Goal: Task Accomplishment & Management: Manage account settings

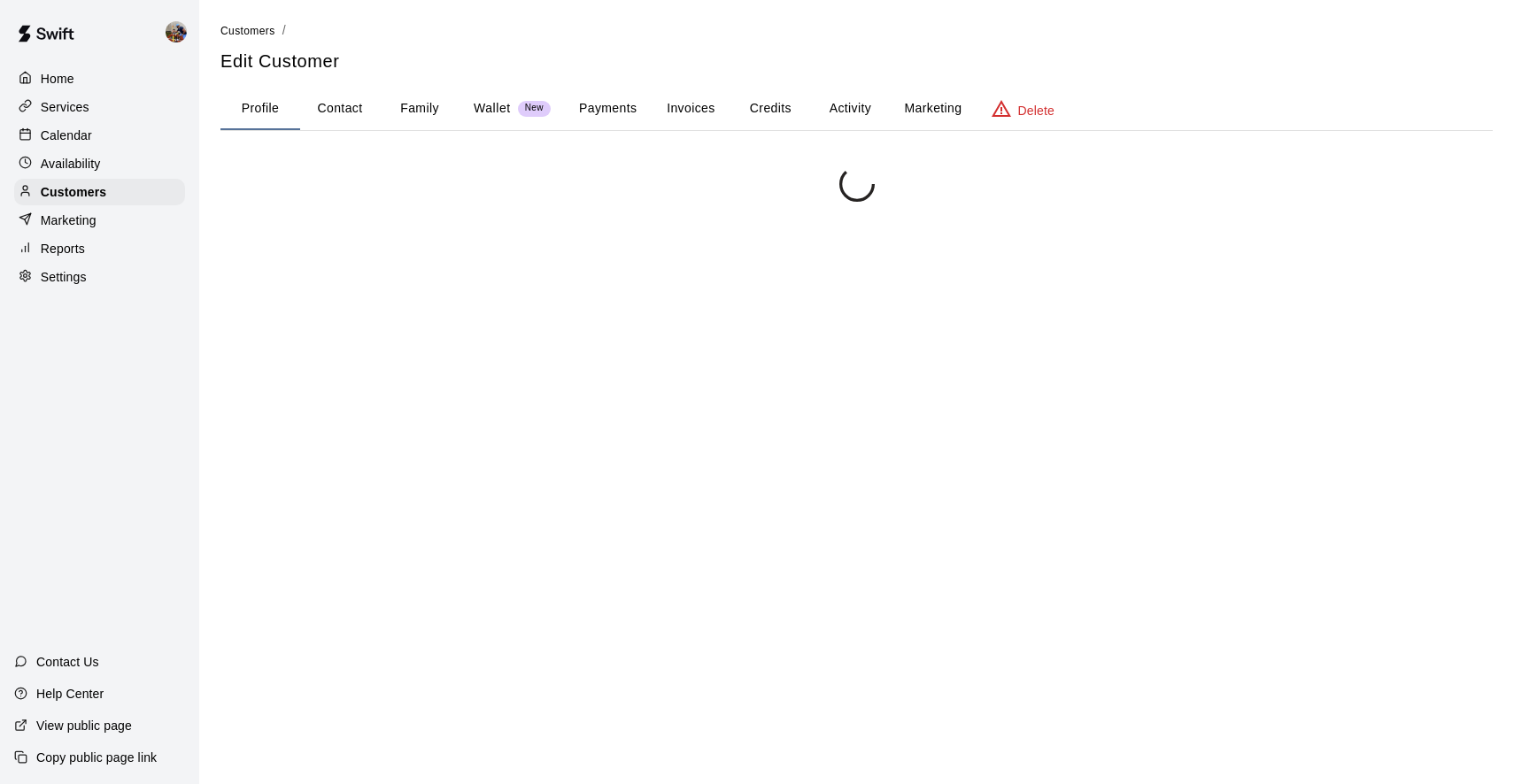
scroll to position [164, 0]
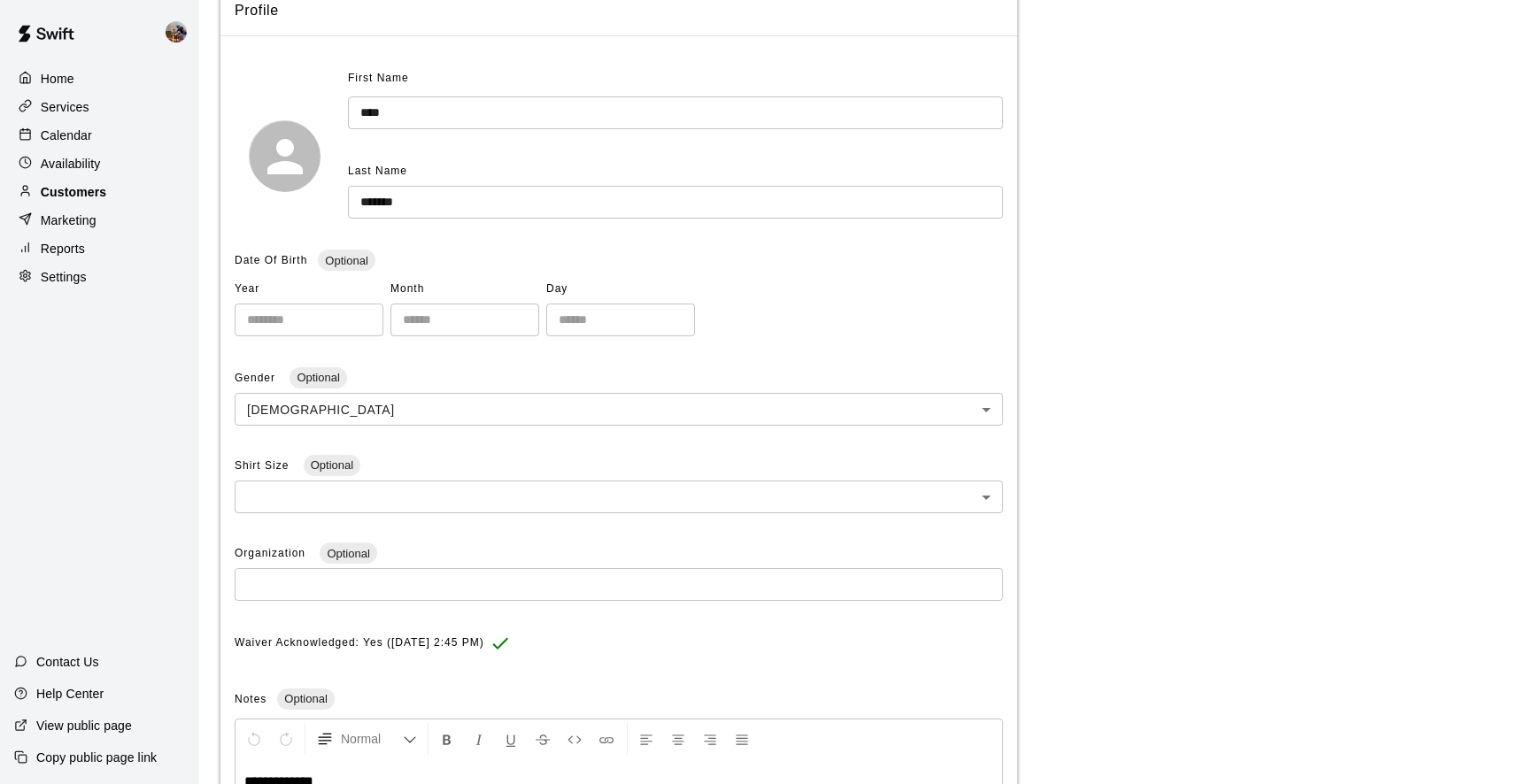
click at [106, 192] on p "Customers" at bounding box center [74, 191] width 66 height 17
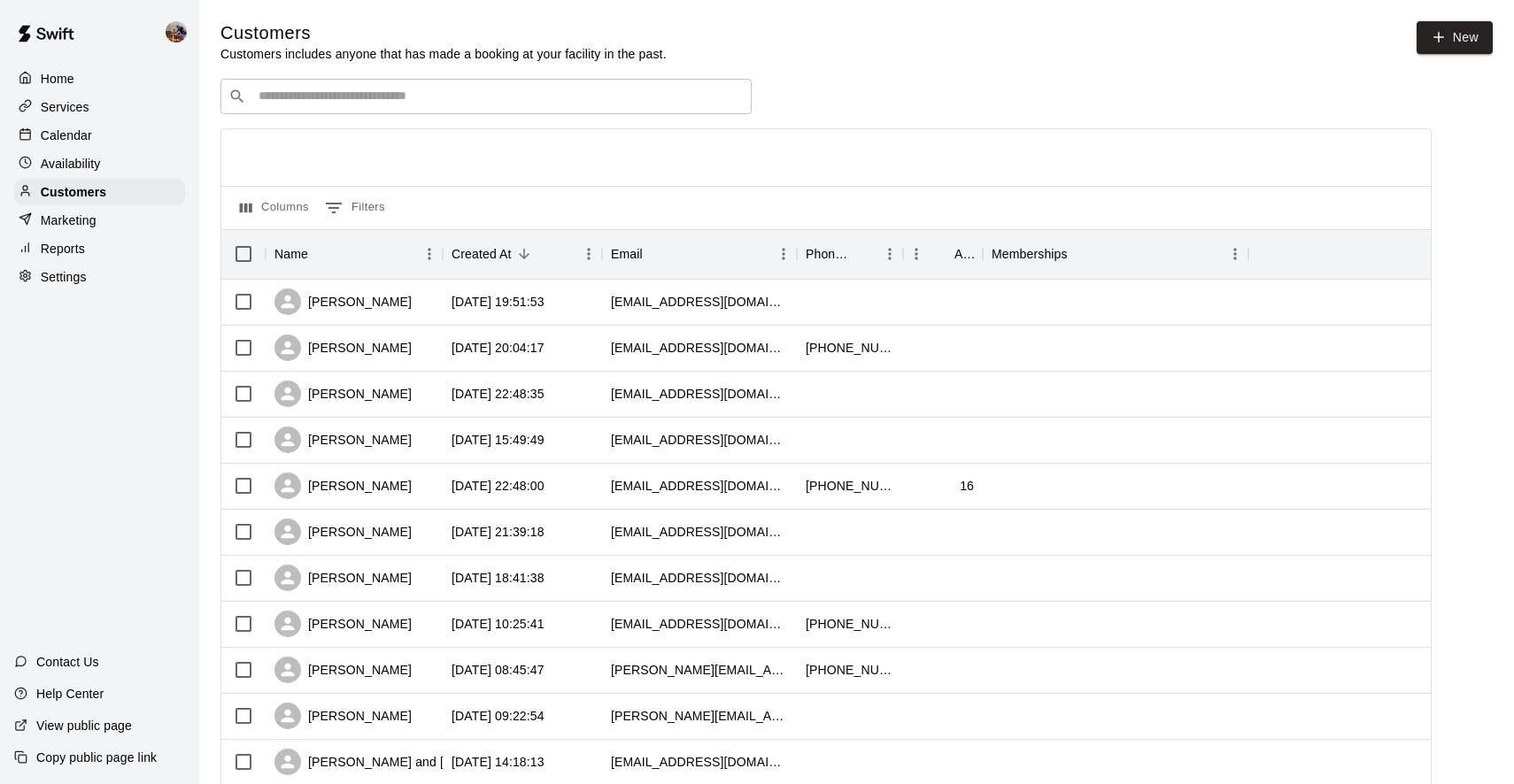
click at [334, 97] on input "Search customers by name or email" at bounding box center [499, 96] width 490 height 17
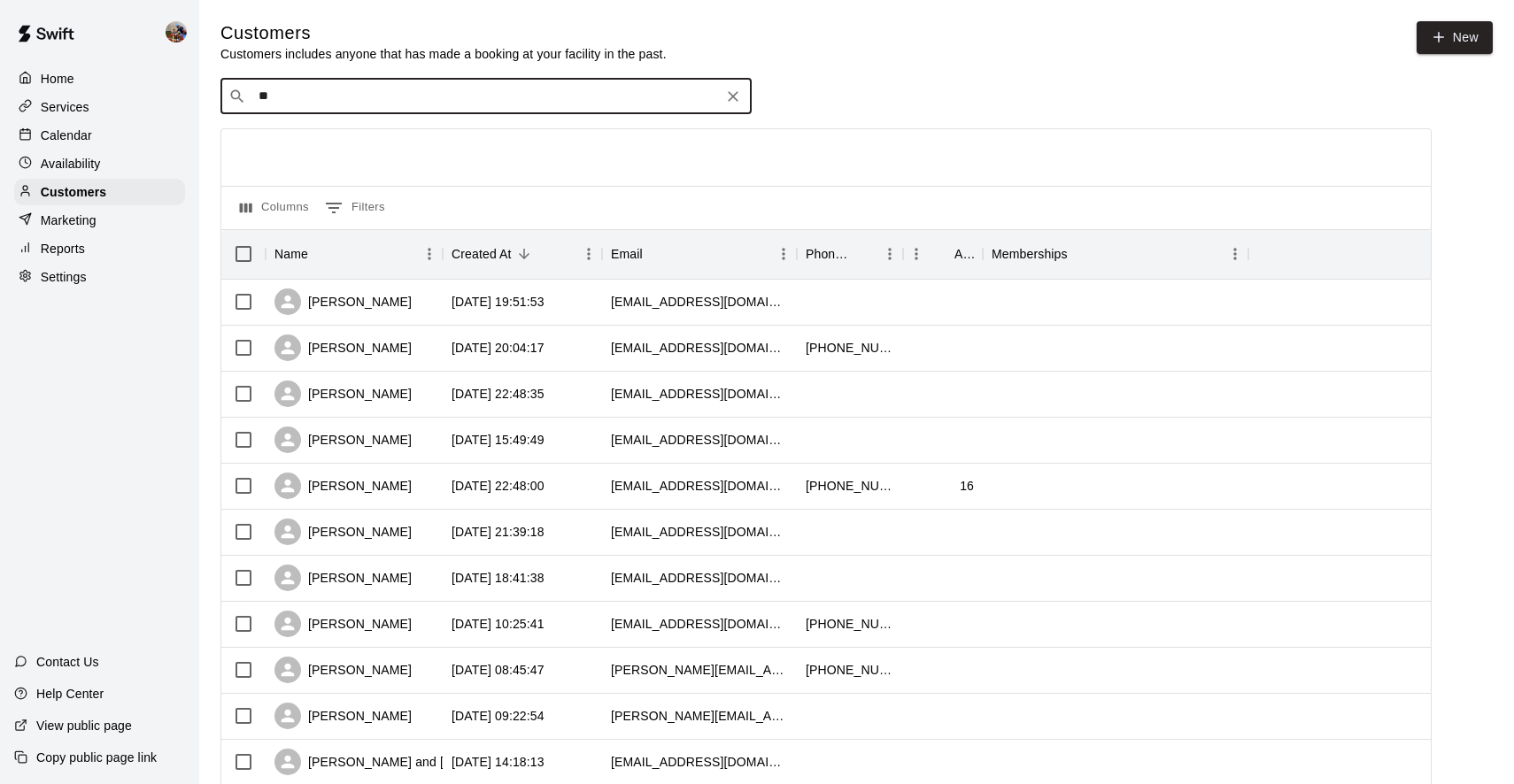
type input "*"
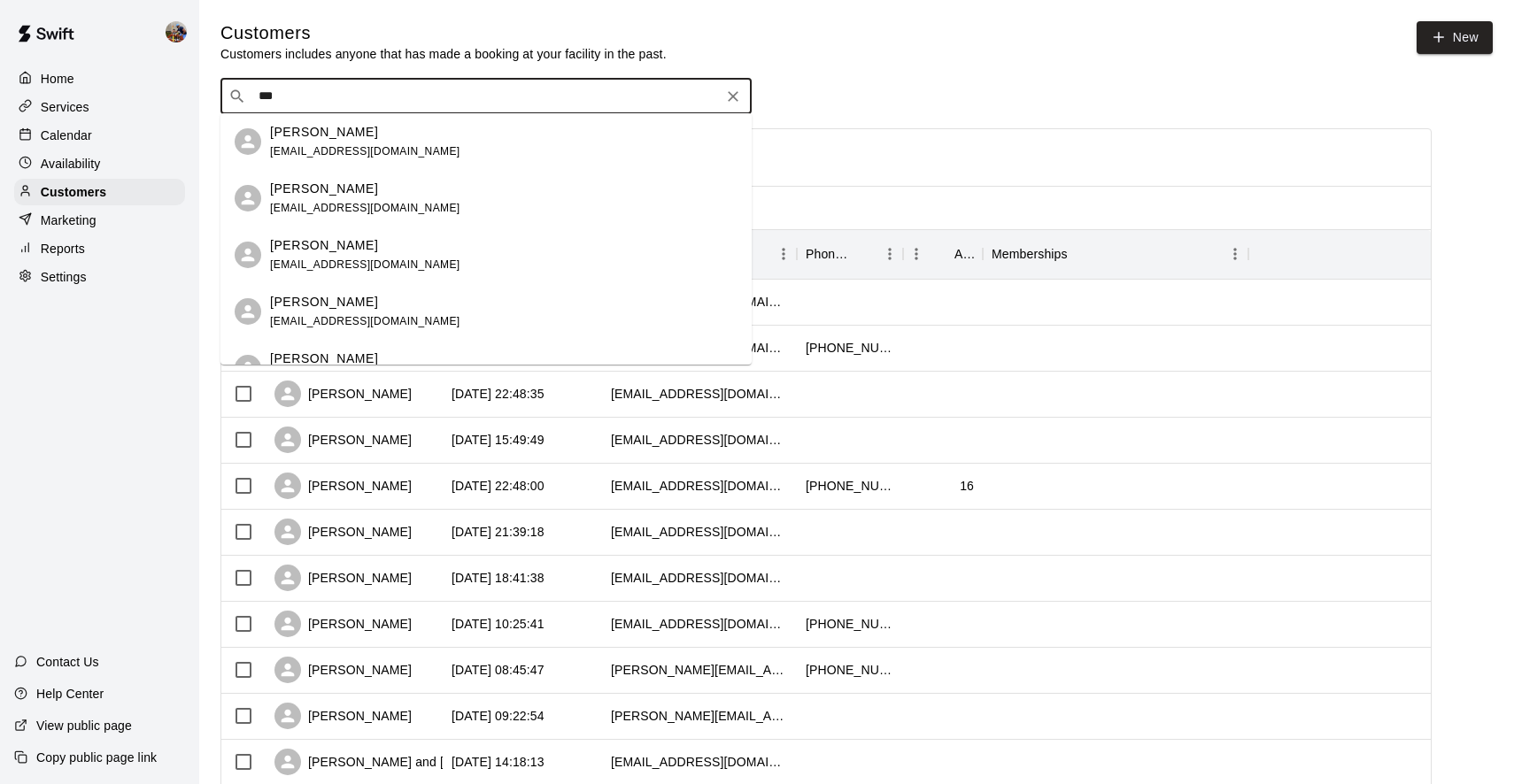
type input "****"
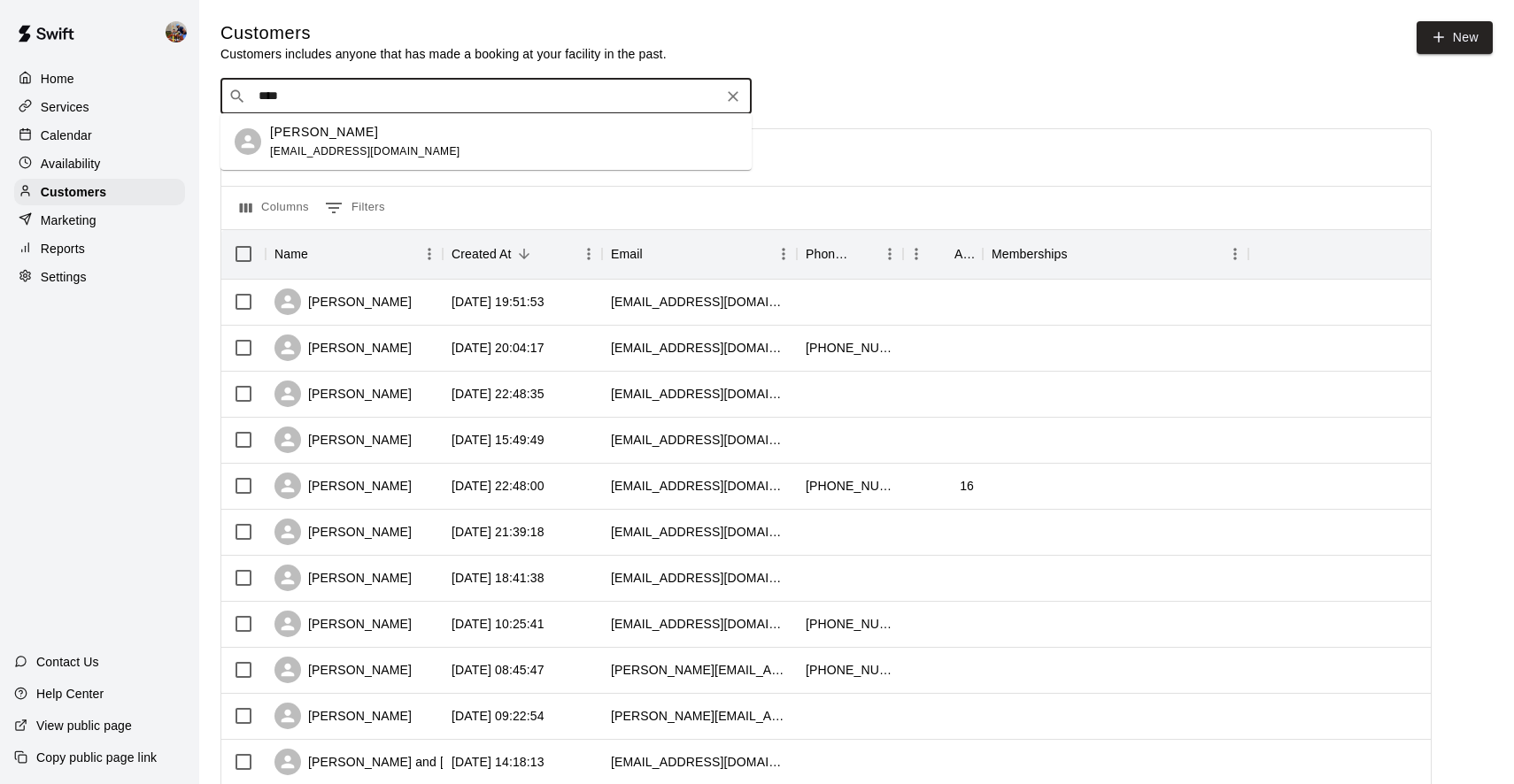
click at [317, 139] on p "[PERSON_NAME]" at bounding box center [324, 133] width 108 height 18
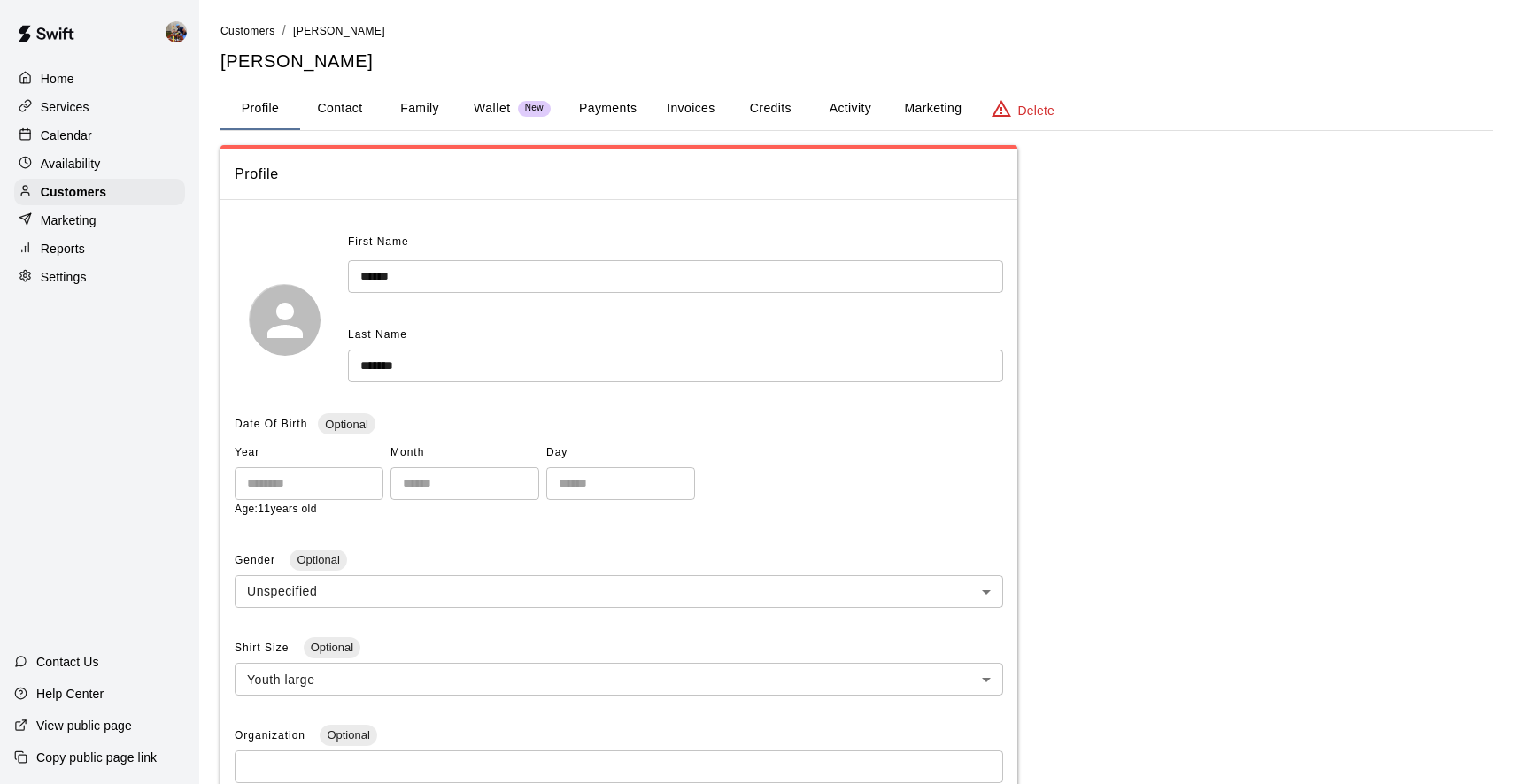
click at [844, 106] on button "Activity" at bounding box center [849, 109] width 80 height 42
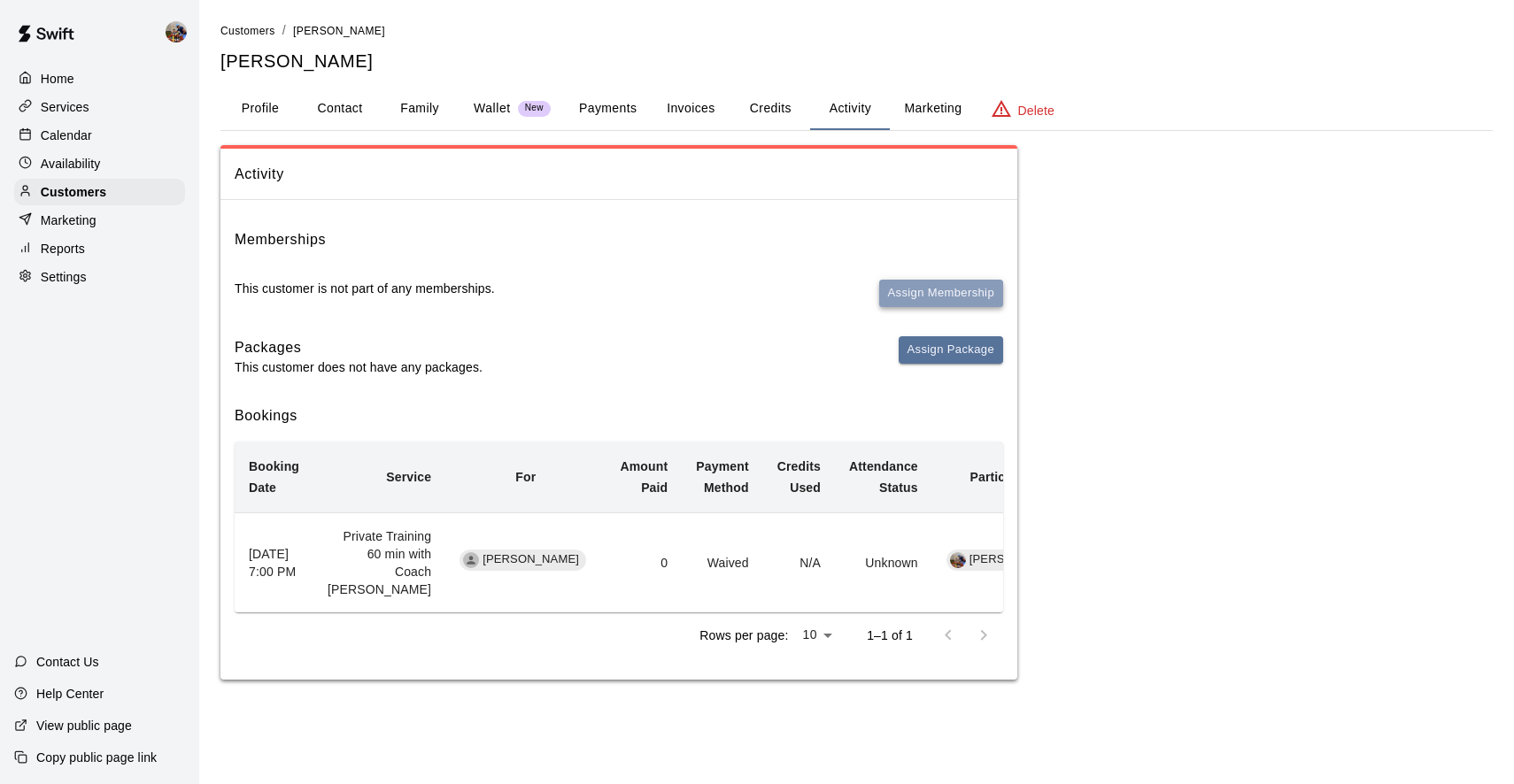
click at [968, 295] on button "Assign Membership" at bounding box center [940, 294] width 123 height 27
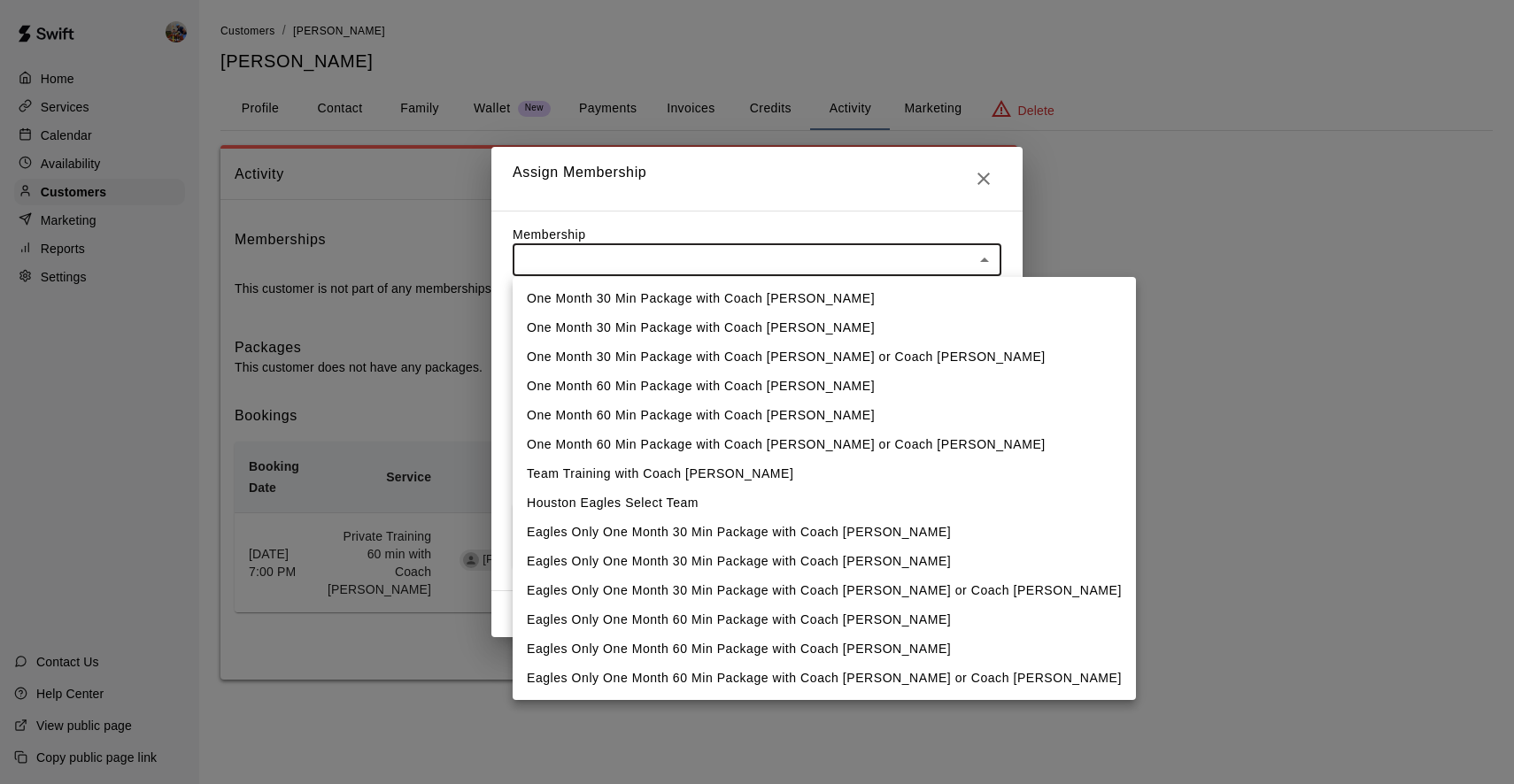
click at [737, 272] on body "Home Services Calendar Availability Customers Marketing Reports Settings Contac…" at bounding box center [757, 358] width 1514 height 715
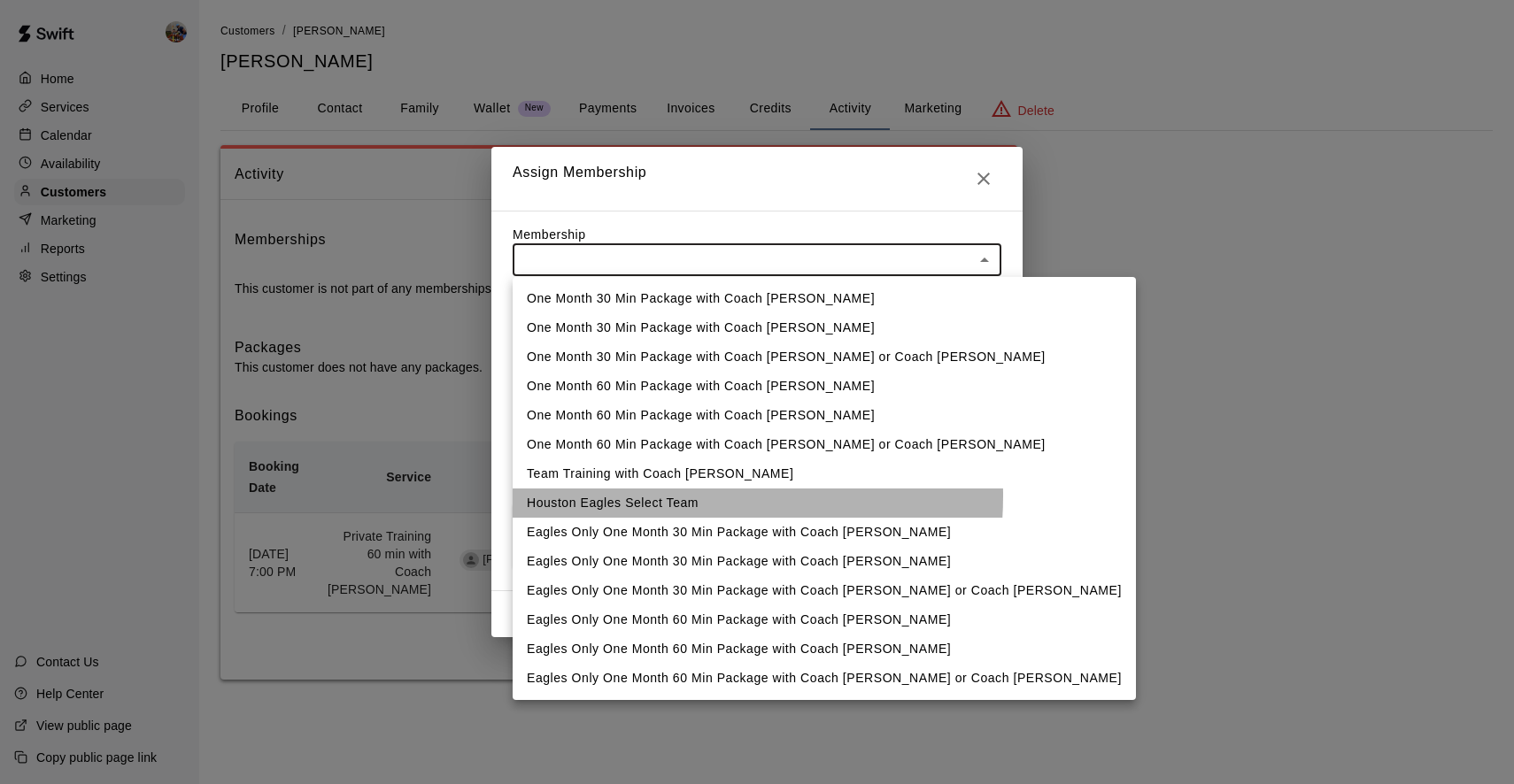
click at [644, 496] on li "Houston Eagles Select Team" at bounding box center [823, 503] width 623 height 29
type input "**********"
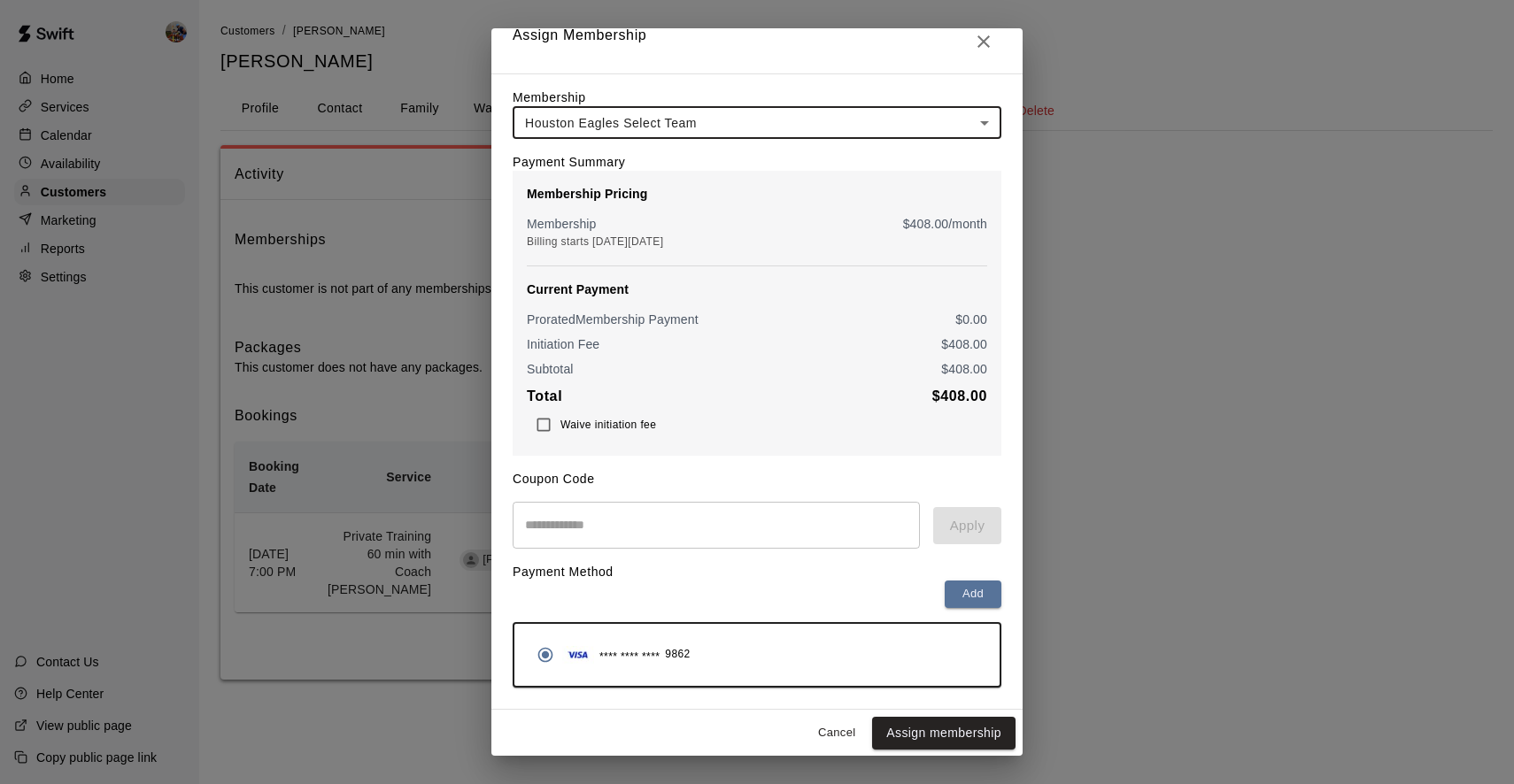
scroll to position [16, 0]
click at [929, 732] on button "Assign membership" at bounding box center [943, 736] width 144 height 33
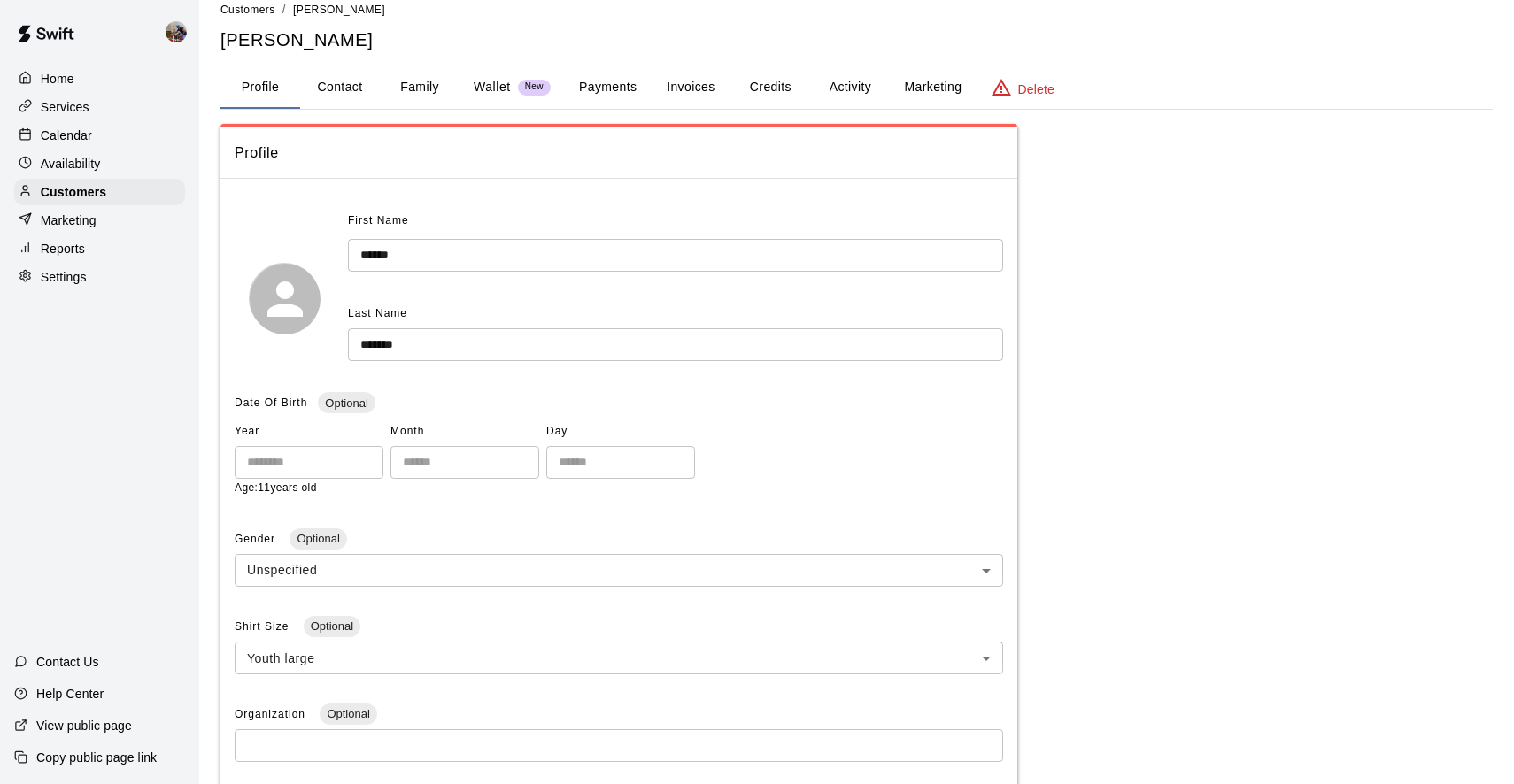
scroll to position [26, 0]
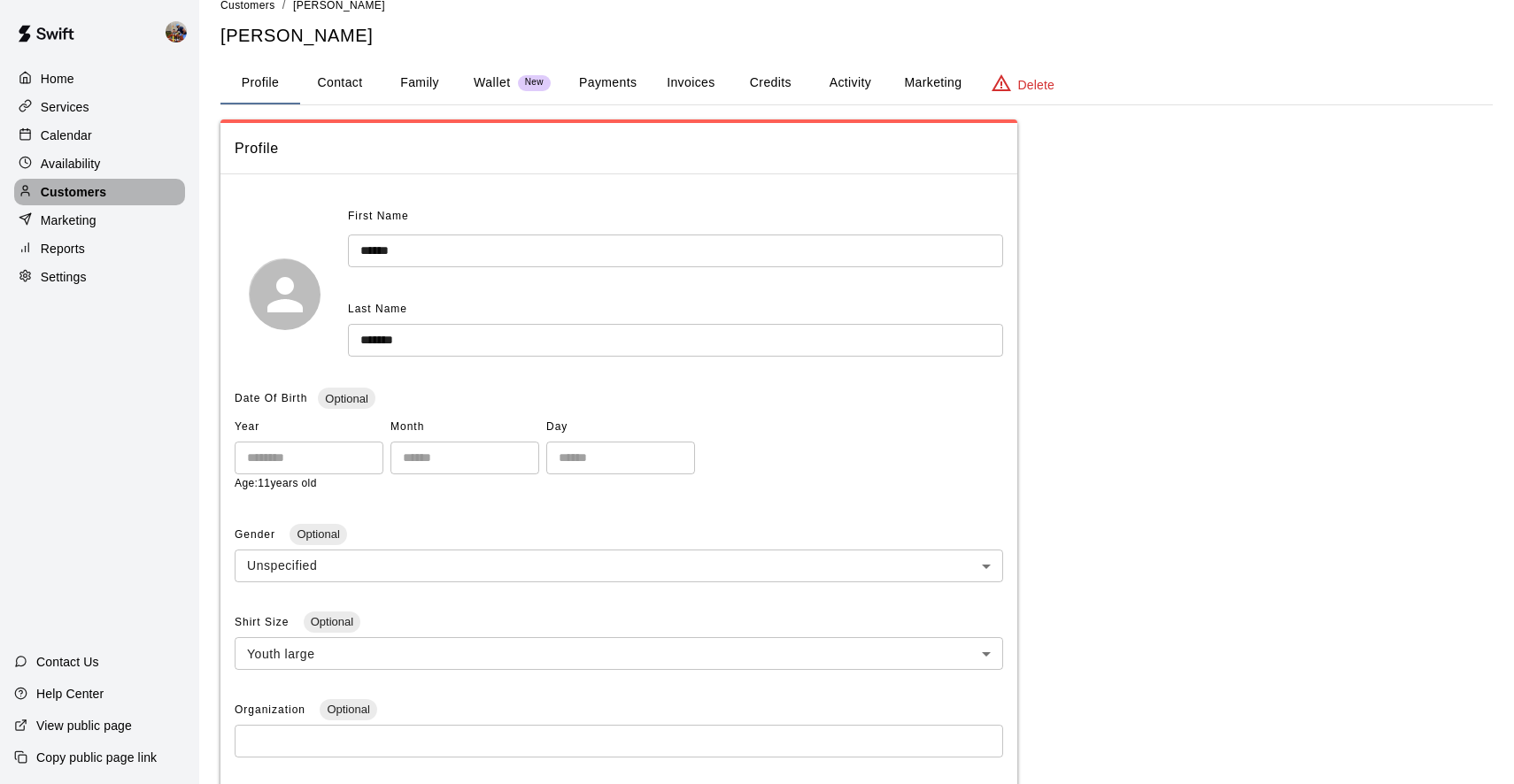
click at [88, 191] on p "Customers" at bounding box center [74, 191] width 66 height 17
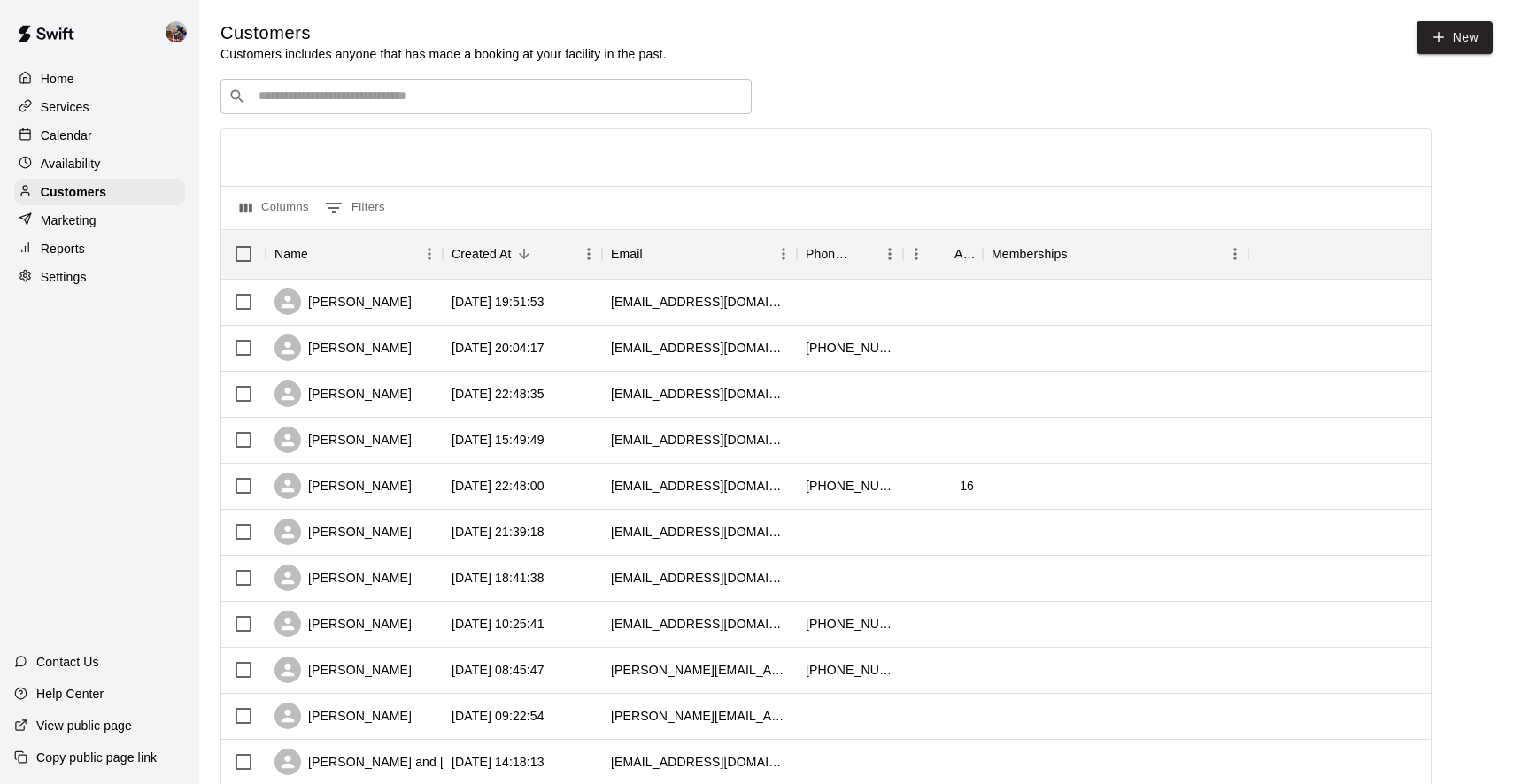
click at [72, 104] on p "Services" at bounding box center [65, 106] width 48 height 17
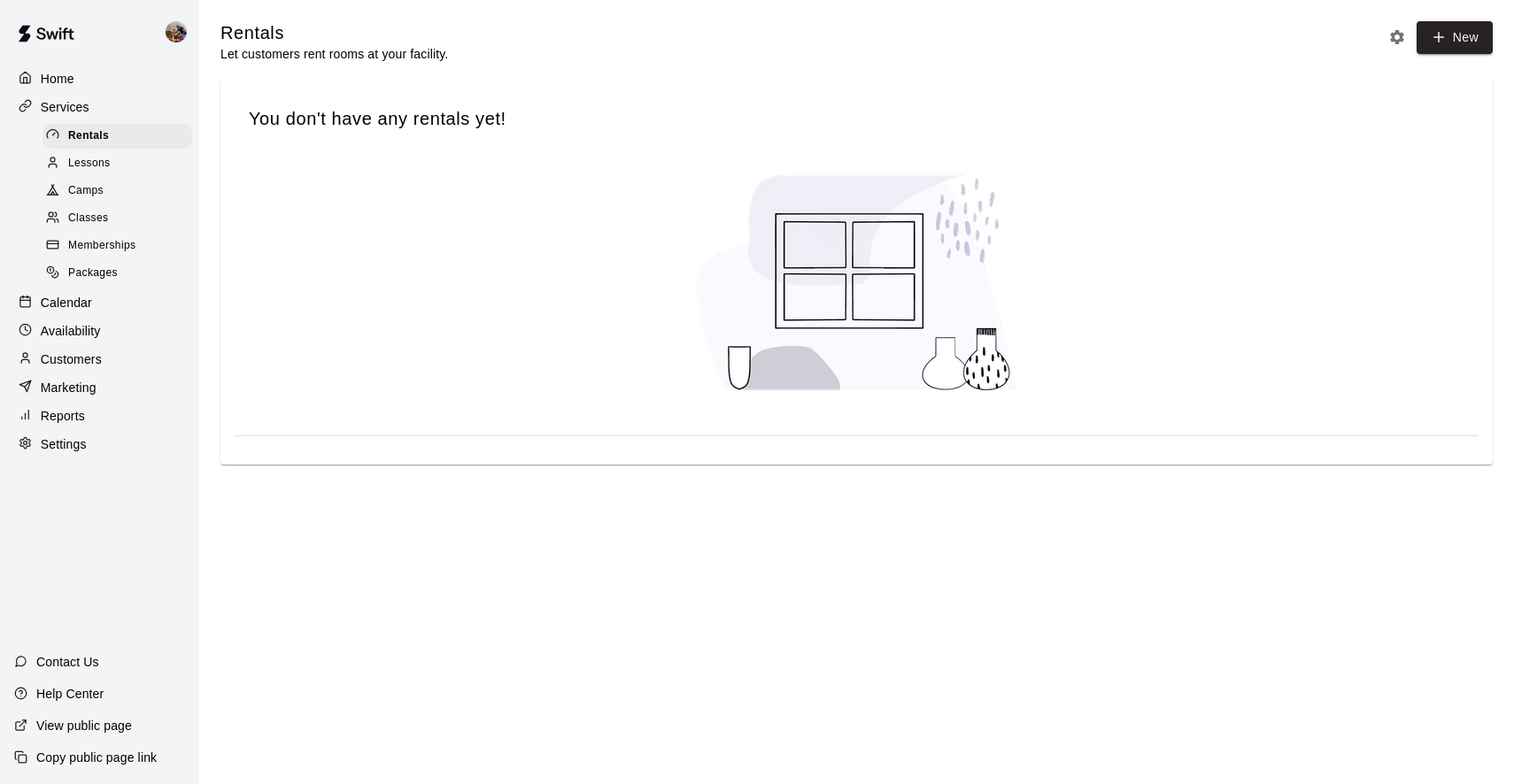
click at [96, 240] on span "Memberships" at bounding box center [102, 245] width 68 height 17
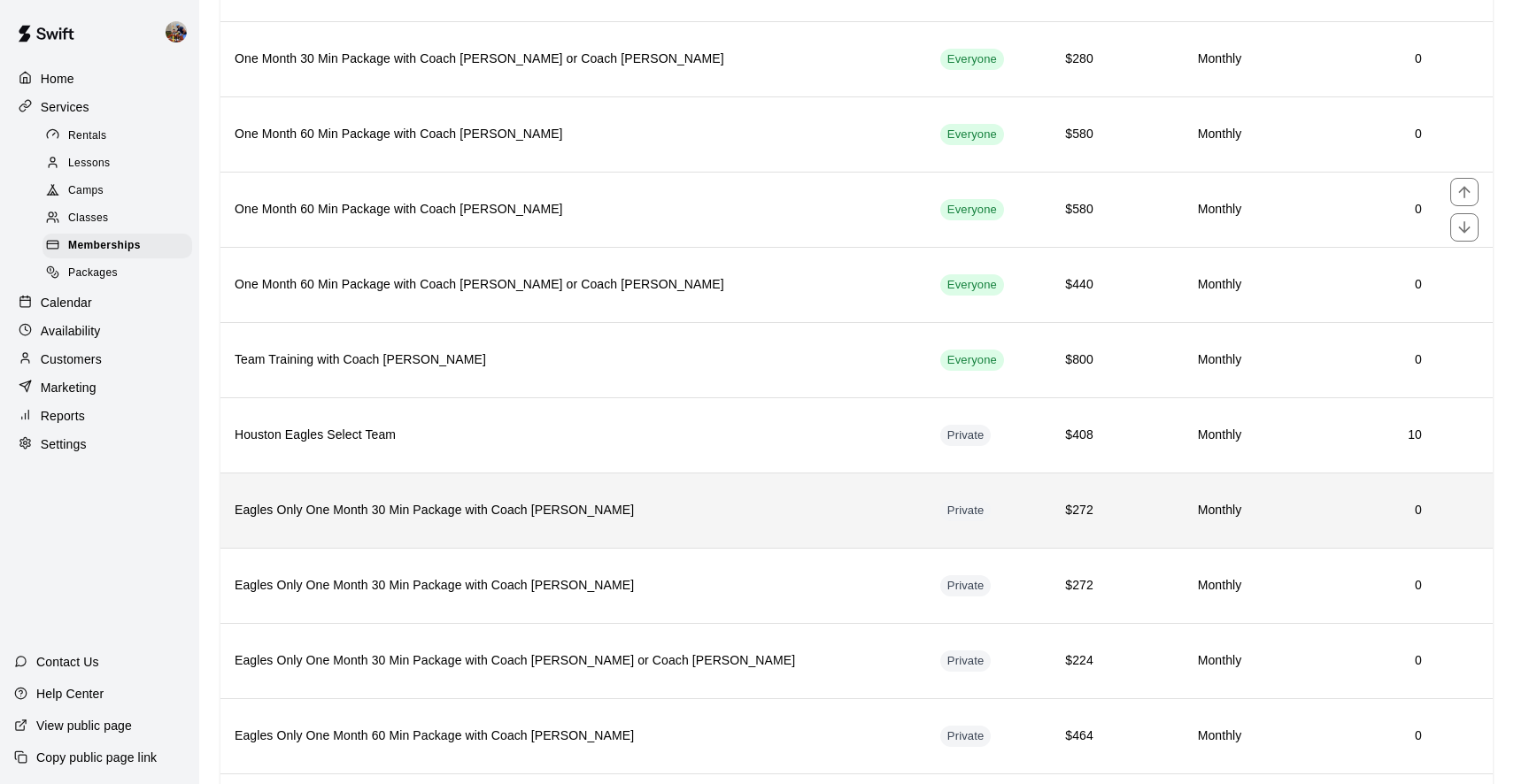
scroll to position [332, 0]
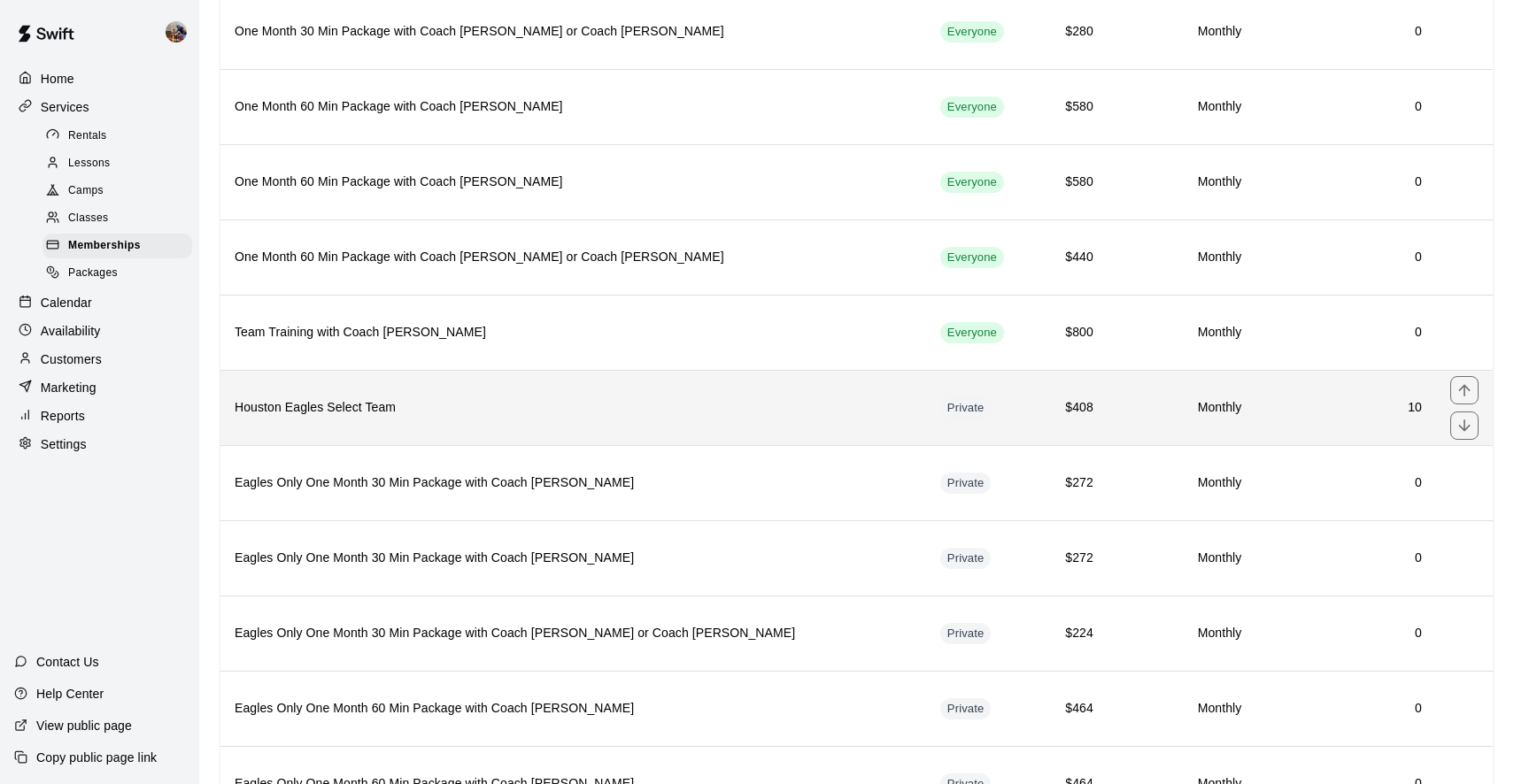
click at [355, 407] on h6 "Houston Eagles Select Team" at bounding box center [573, 407] width 677 height 19
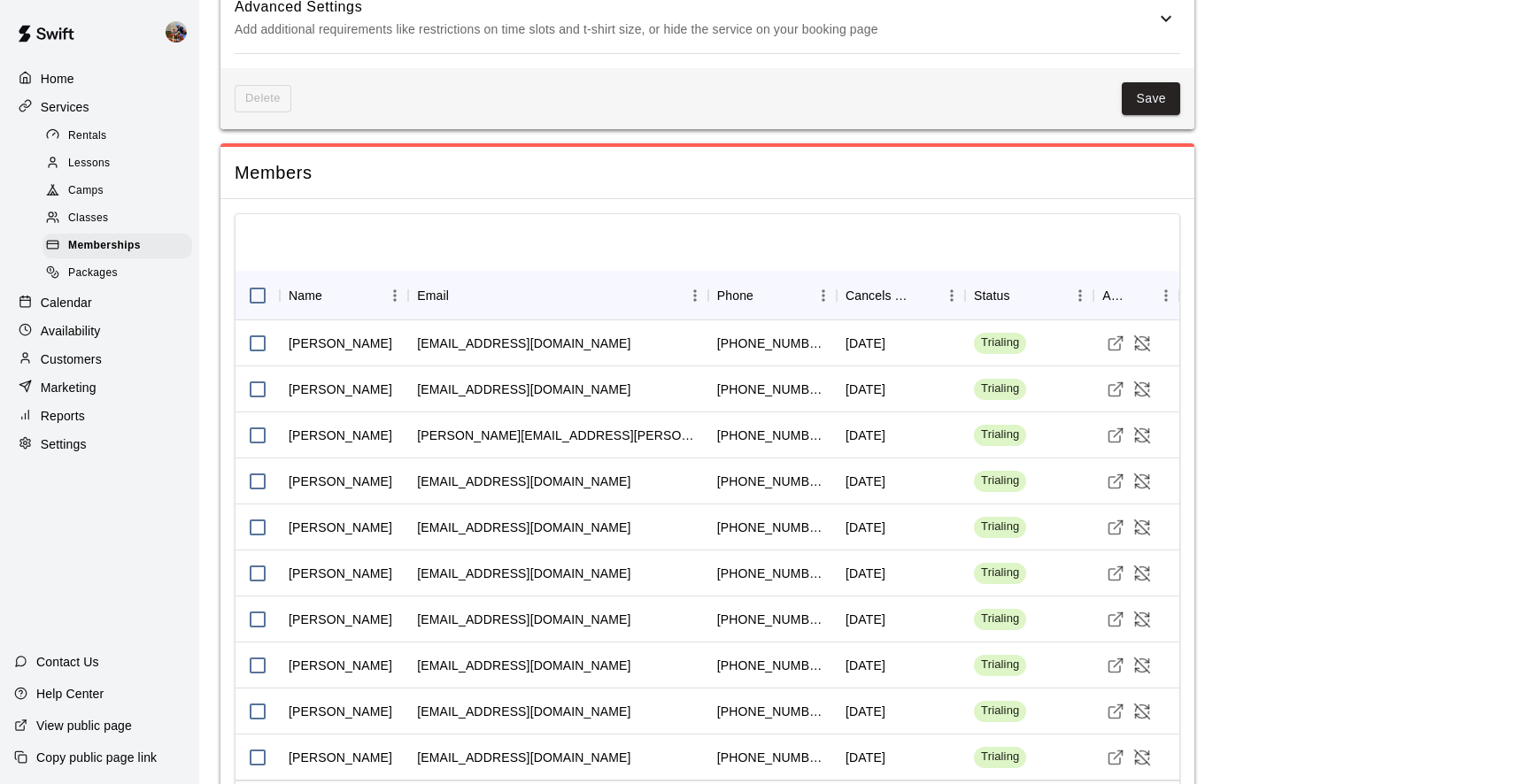
scroll to position [1972, 0]
click at [95, 242] on span "Memberships" at bounding box center [104, 245] width 72 height 17
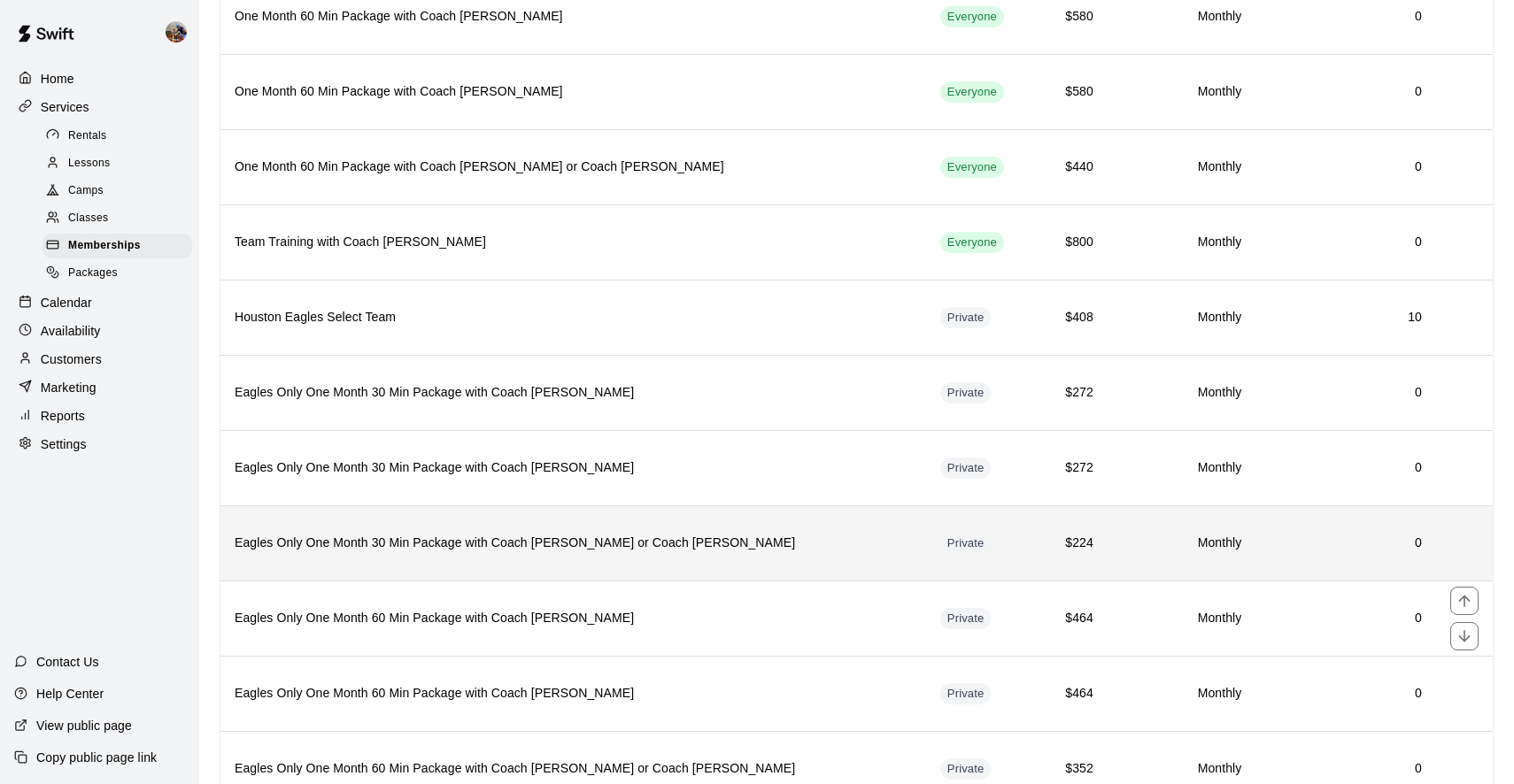
scroll to position [444, 0]
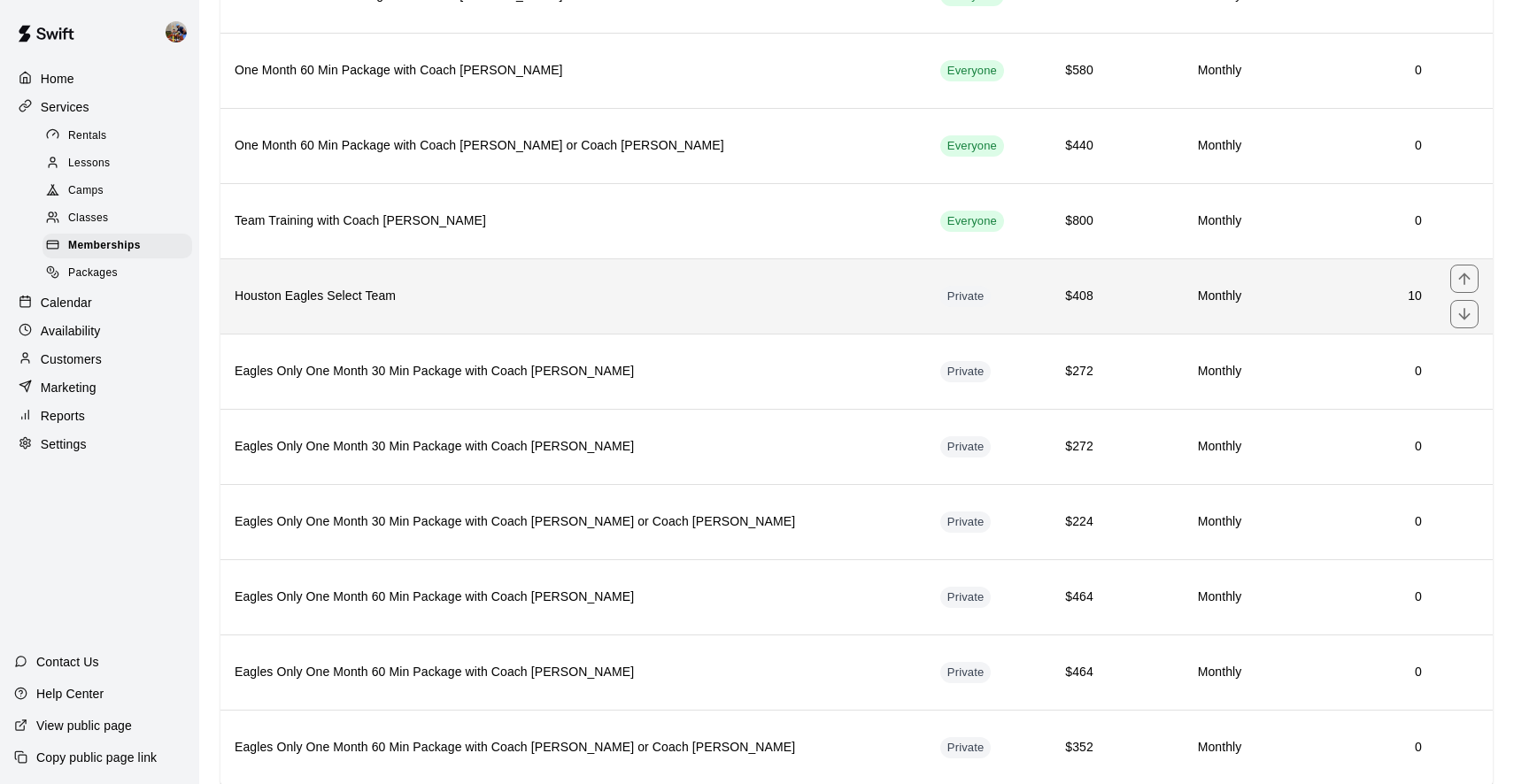
click at [387, 301] on h6 "Houston Eagles Select Team" at bounding box center [573, 296] width 677 height 19
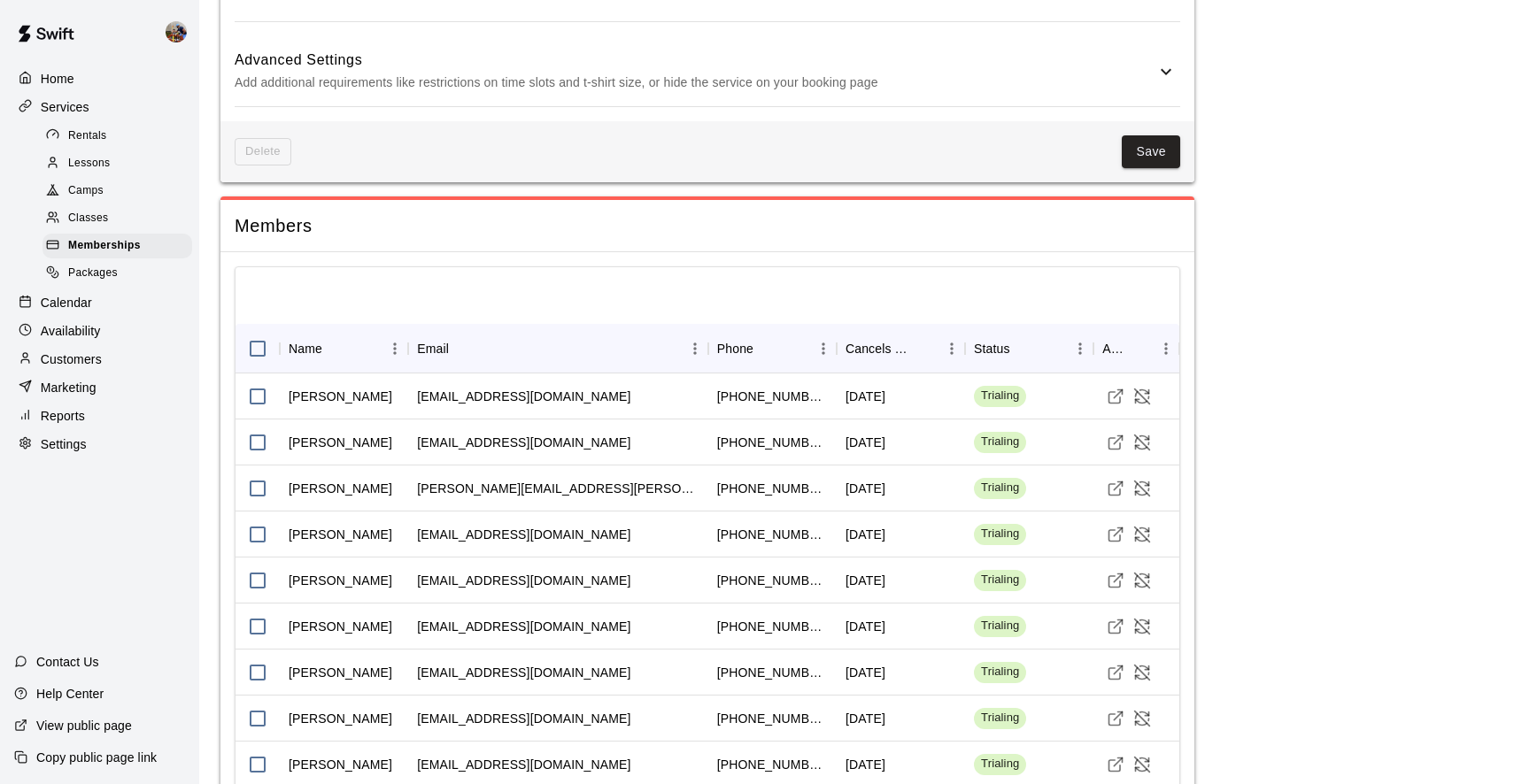
scroll to position [1953, 0]
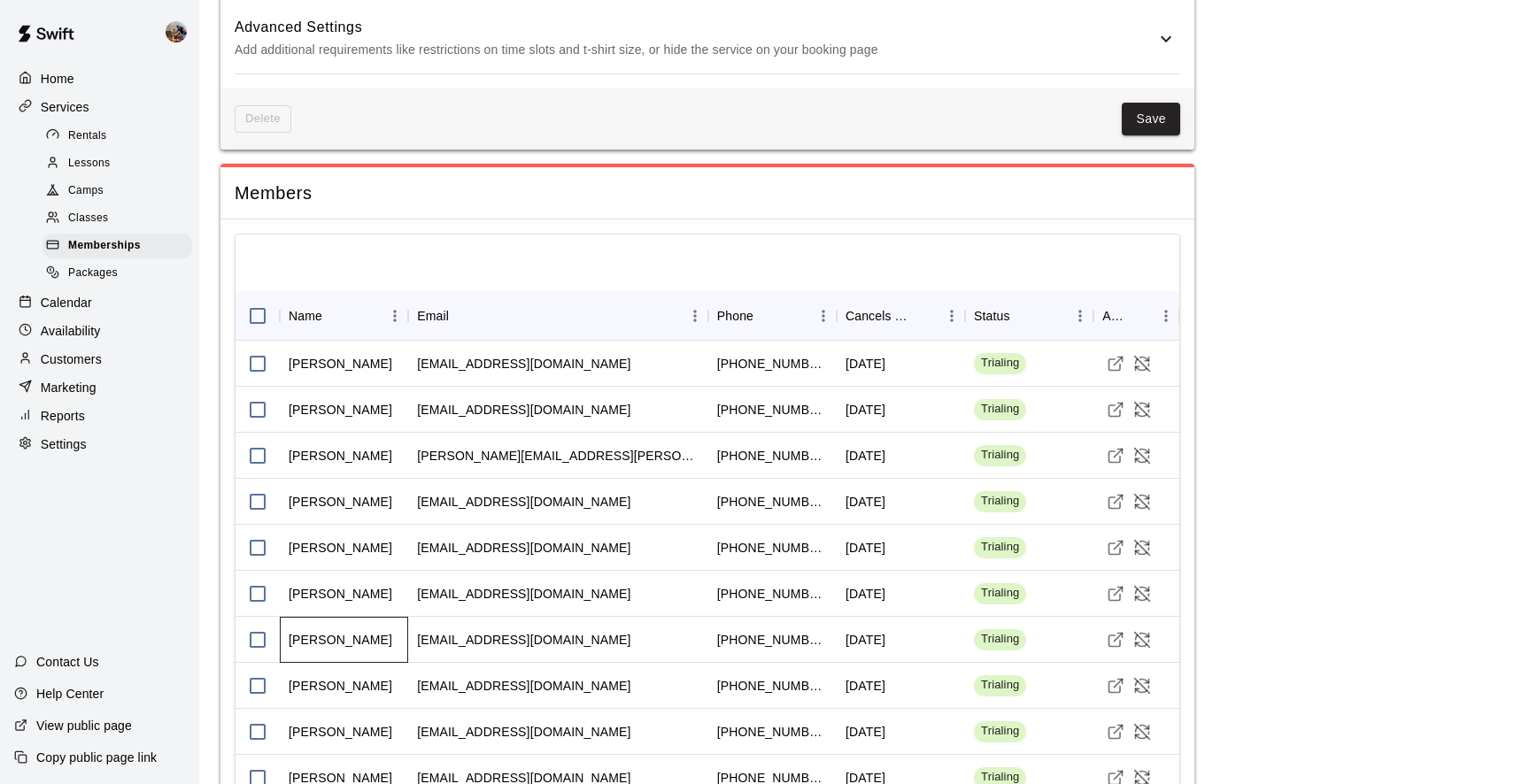
click at [334, 631] on div "[PERSON_NAME]" at bounding box center [339, 639] width 103 height 17
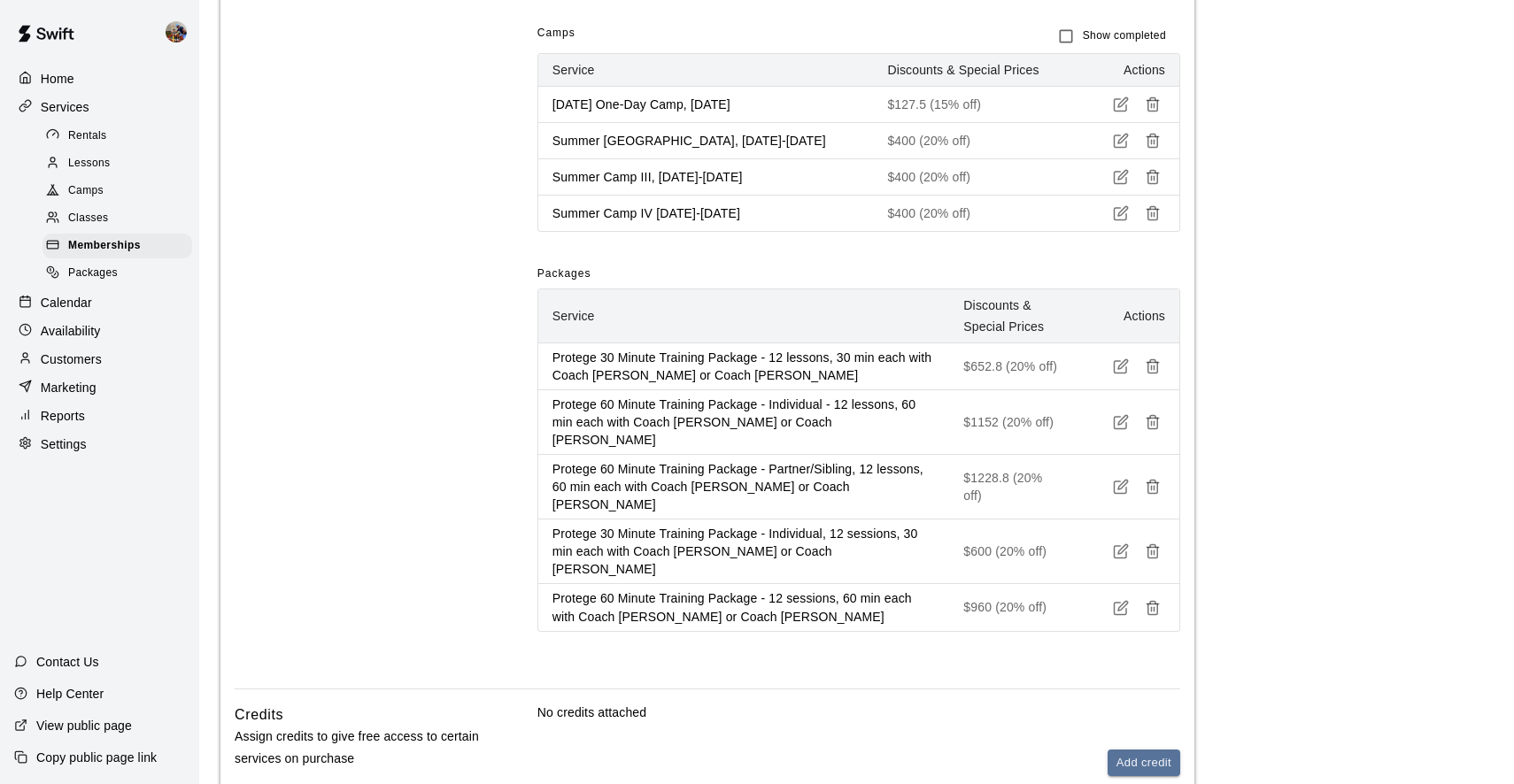
scroll to position [1123, 0]
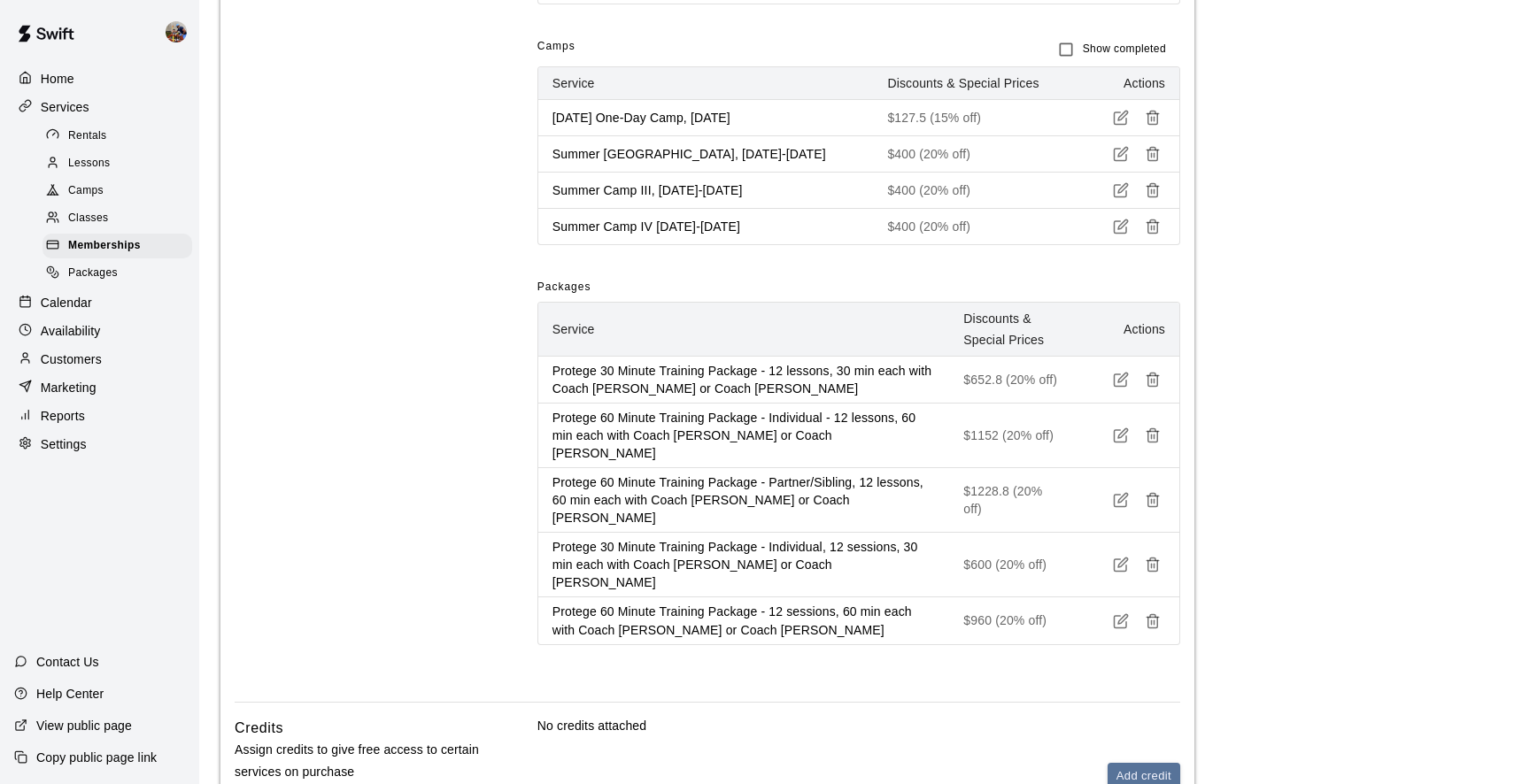
click at [75, 353] on p "Customers" at bounding box center [71, 359] width 61 height 17
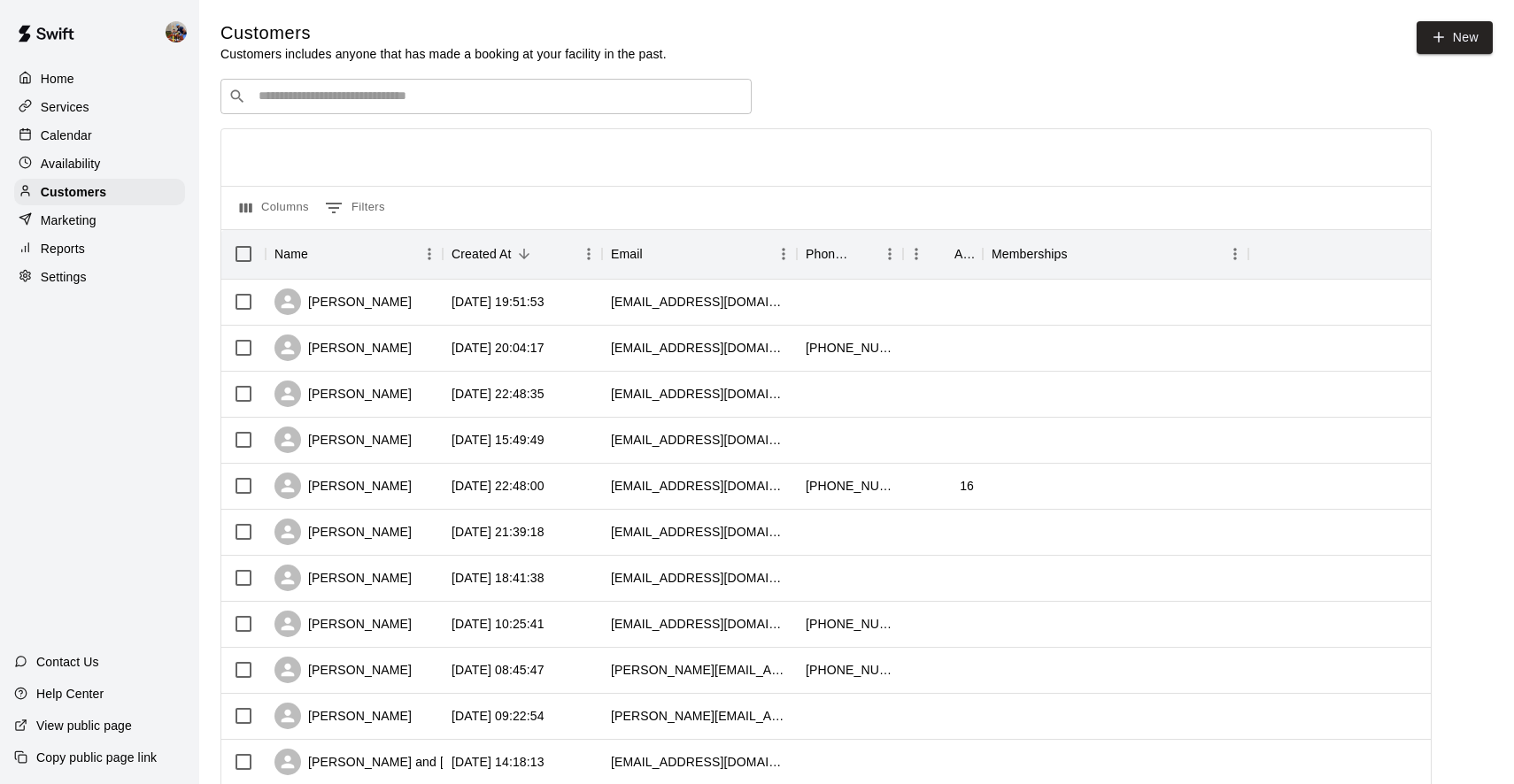
click at [591, 79] on div "​ ​" at bounding box center [486, 96] width 532 height 36
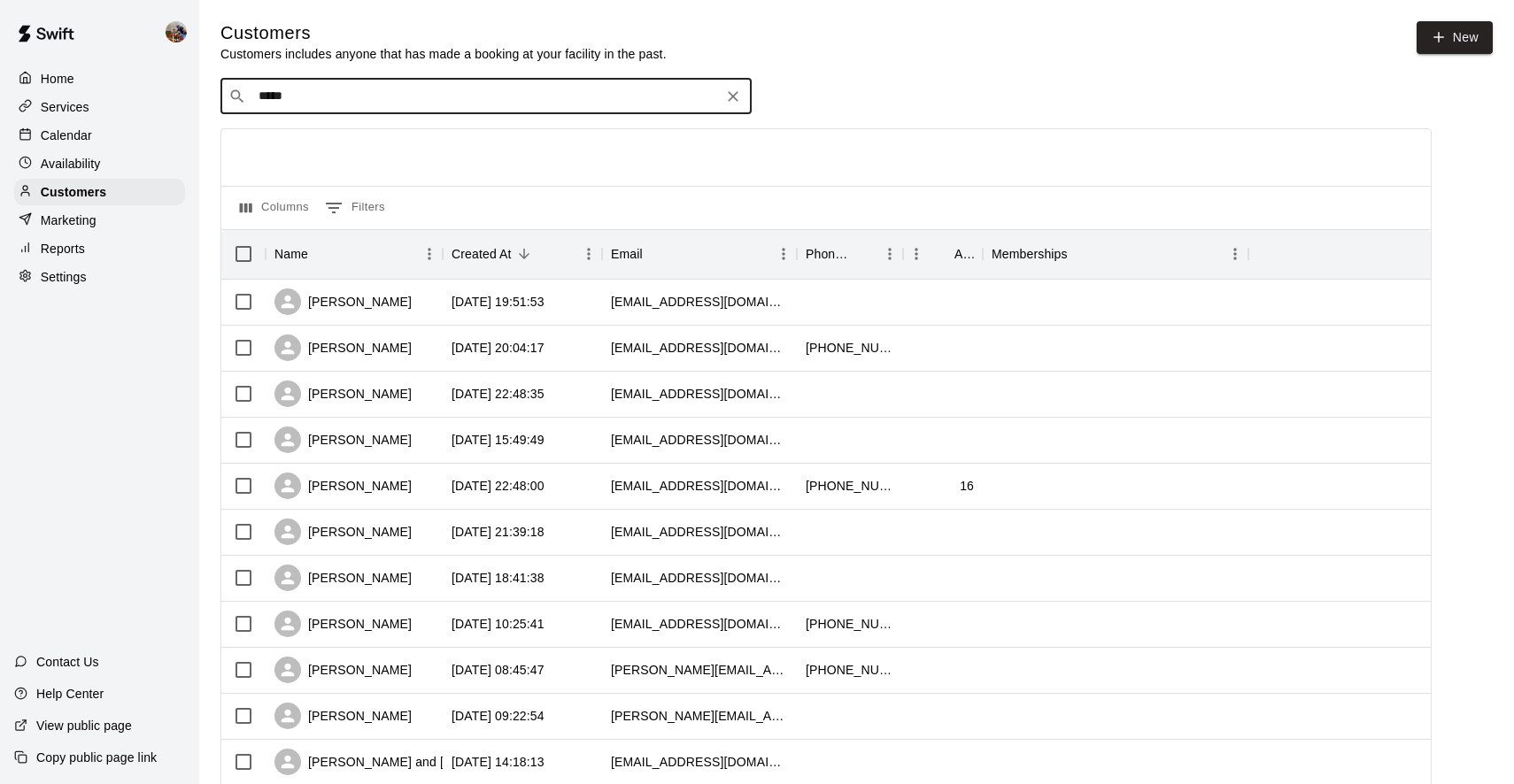
type input "******"
click at [332, 131] on p "[PERSON_NAME]" at bounding box center [324, 133] width 108 height 18
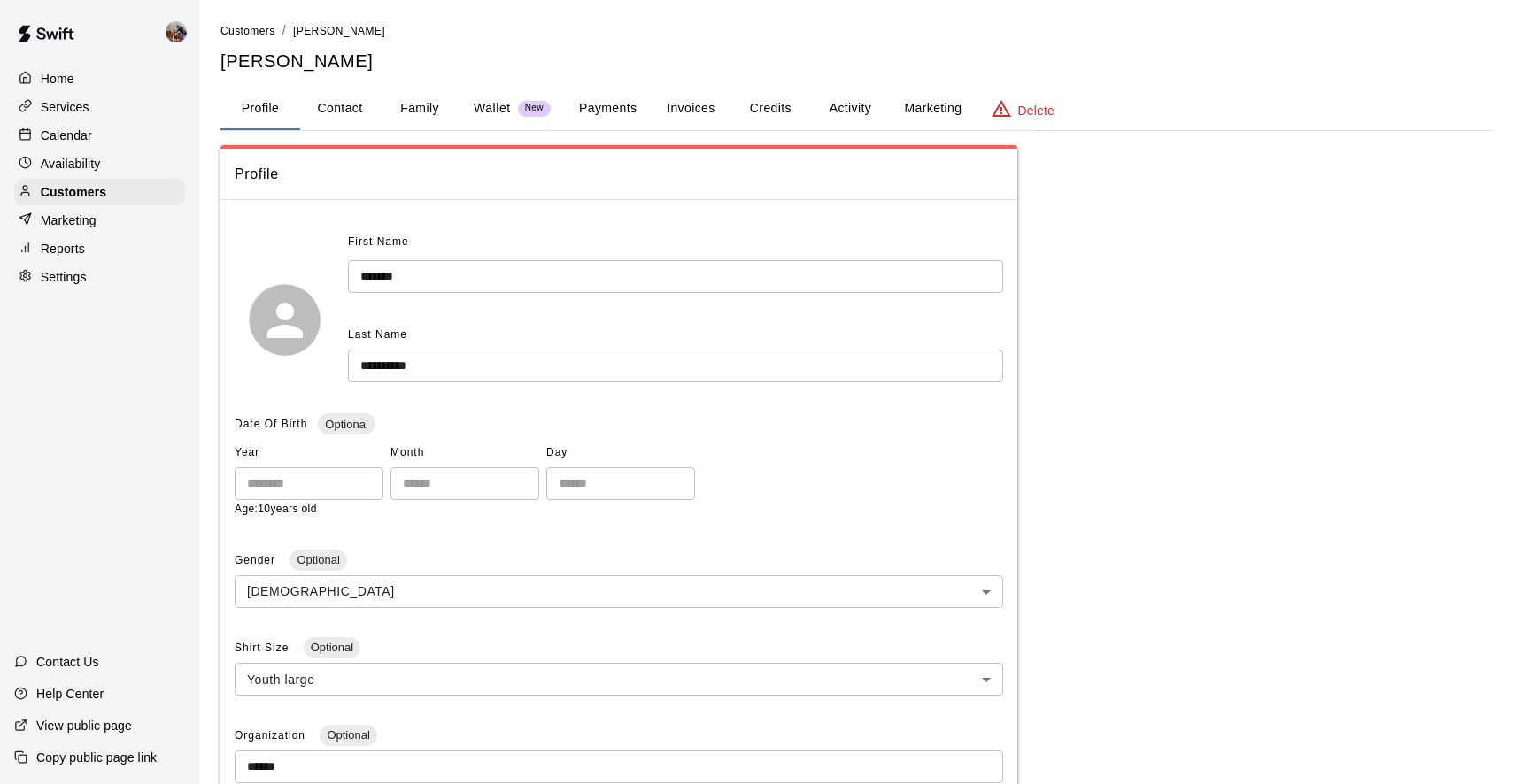
click at [631, 106] on button "Payments" at bounding box center [607, 109] width 86 height 42
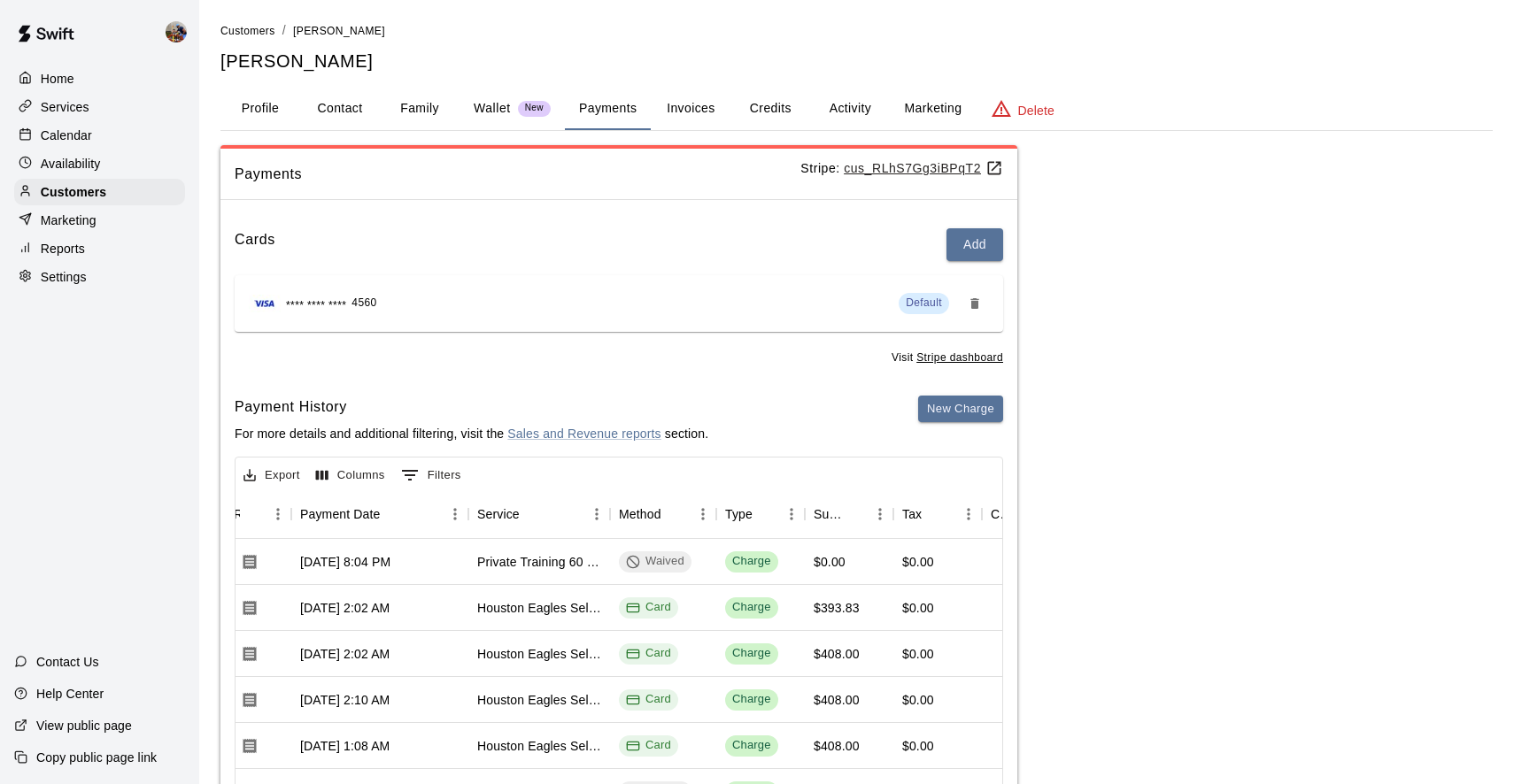
click at [847, 112] on button "Activity" at bounding box center [849, 109] width 80 height 42
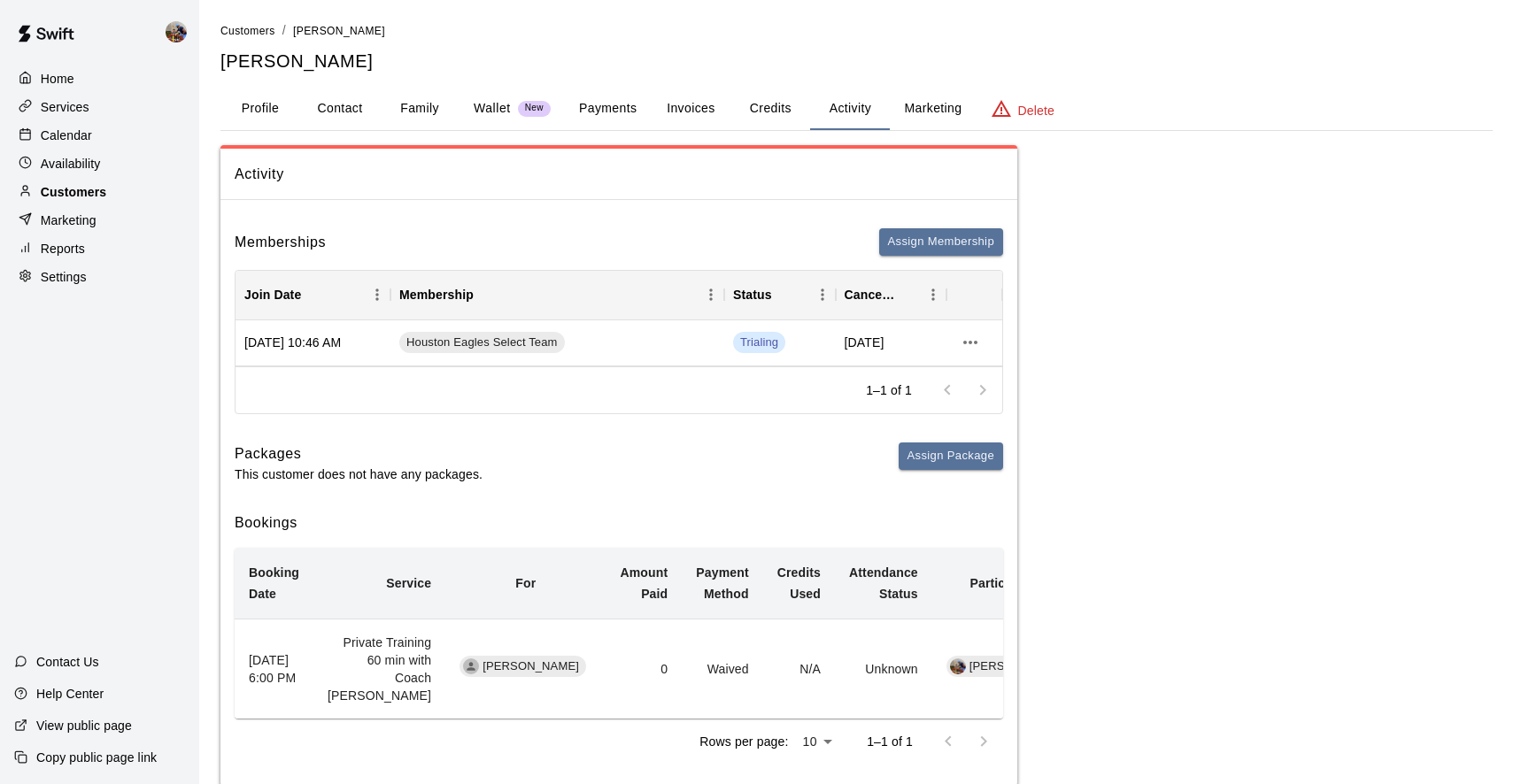
click at [87, 196] on p "Customers" at bounding box center [74, 191] width 66 height 17
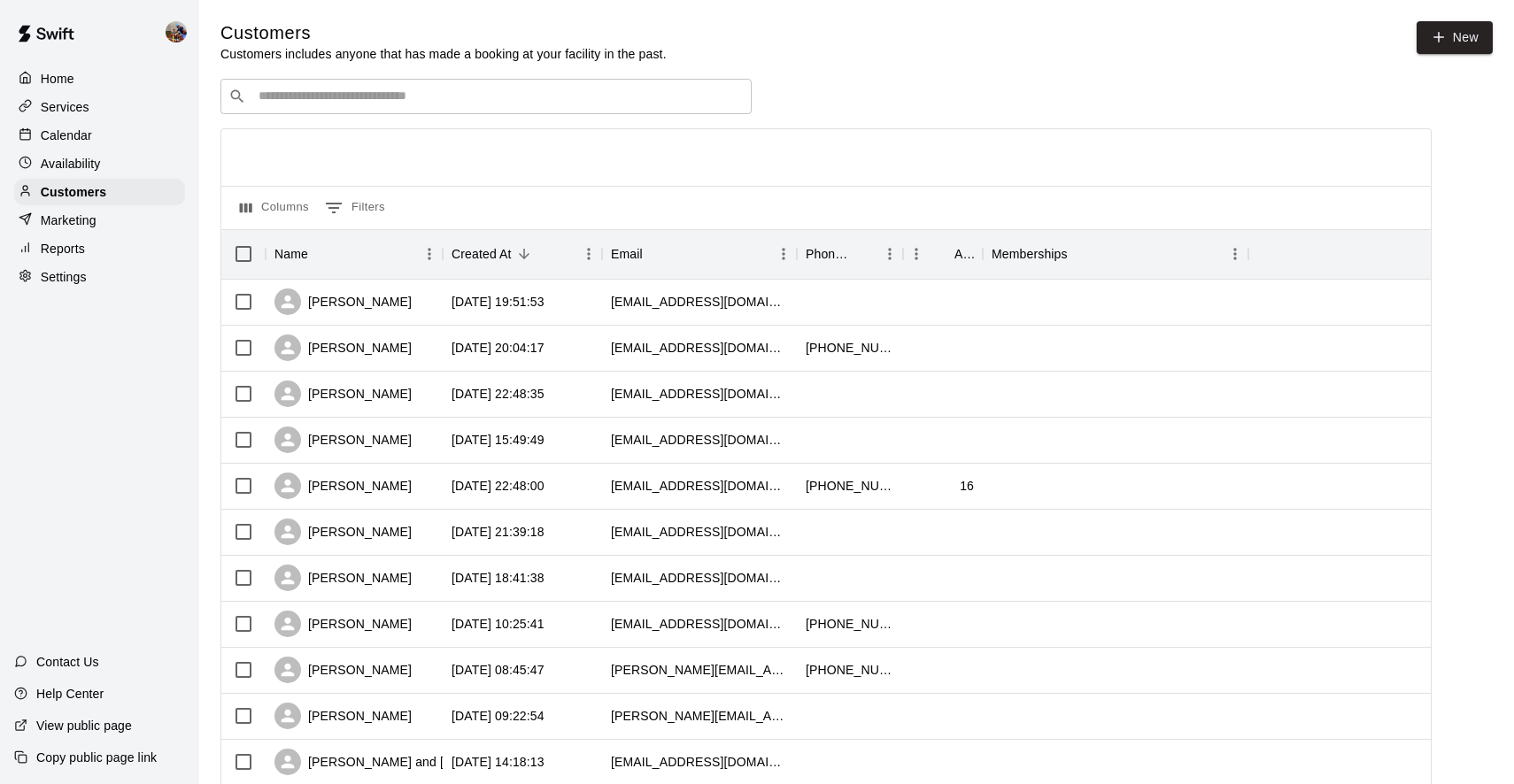
click at [435, 95] on input "Search customers by name or email" at bounding box center [499, 96] width 490 height 17
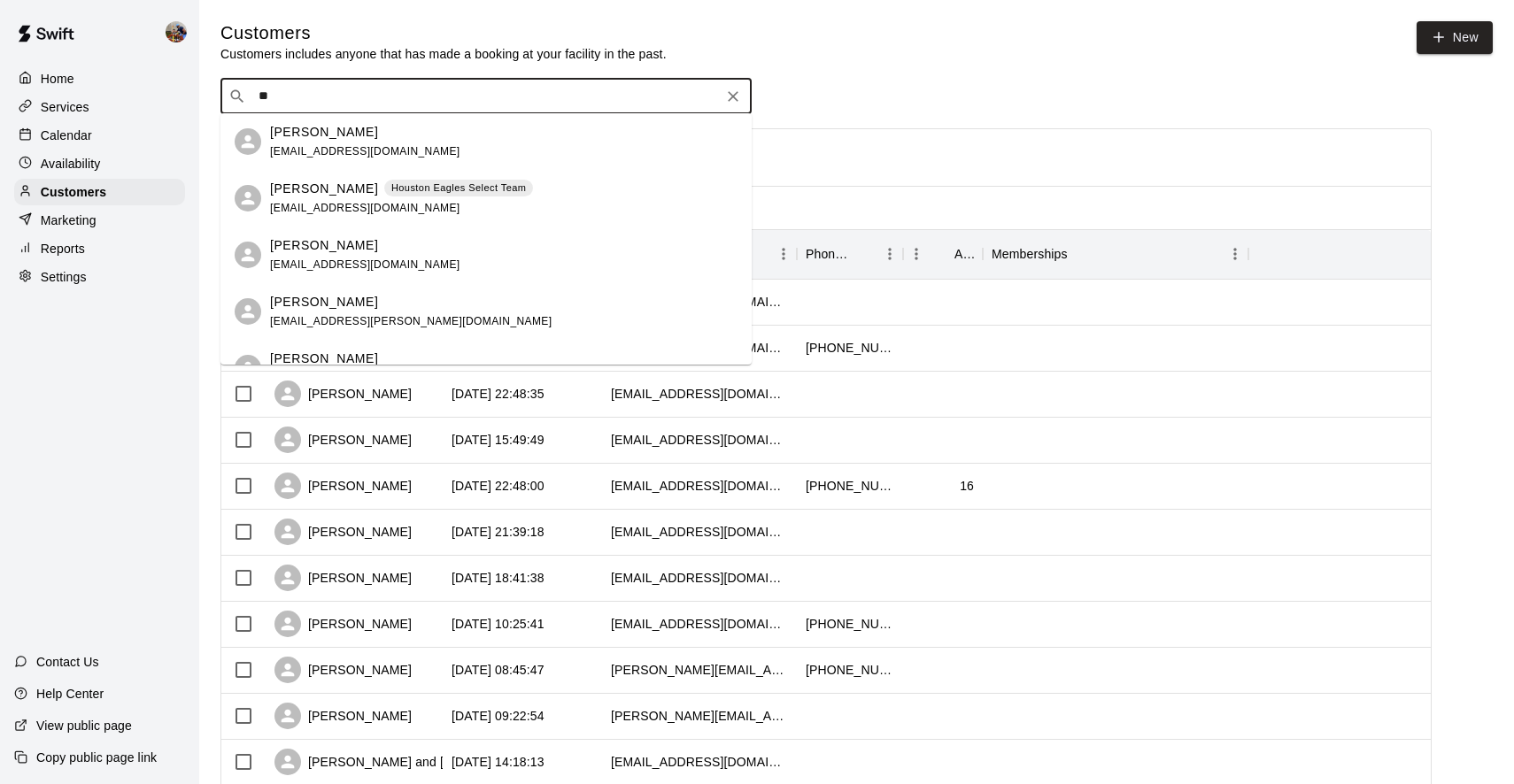
type input "*"
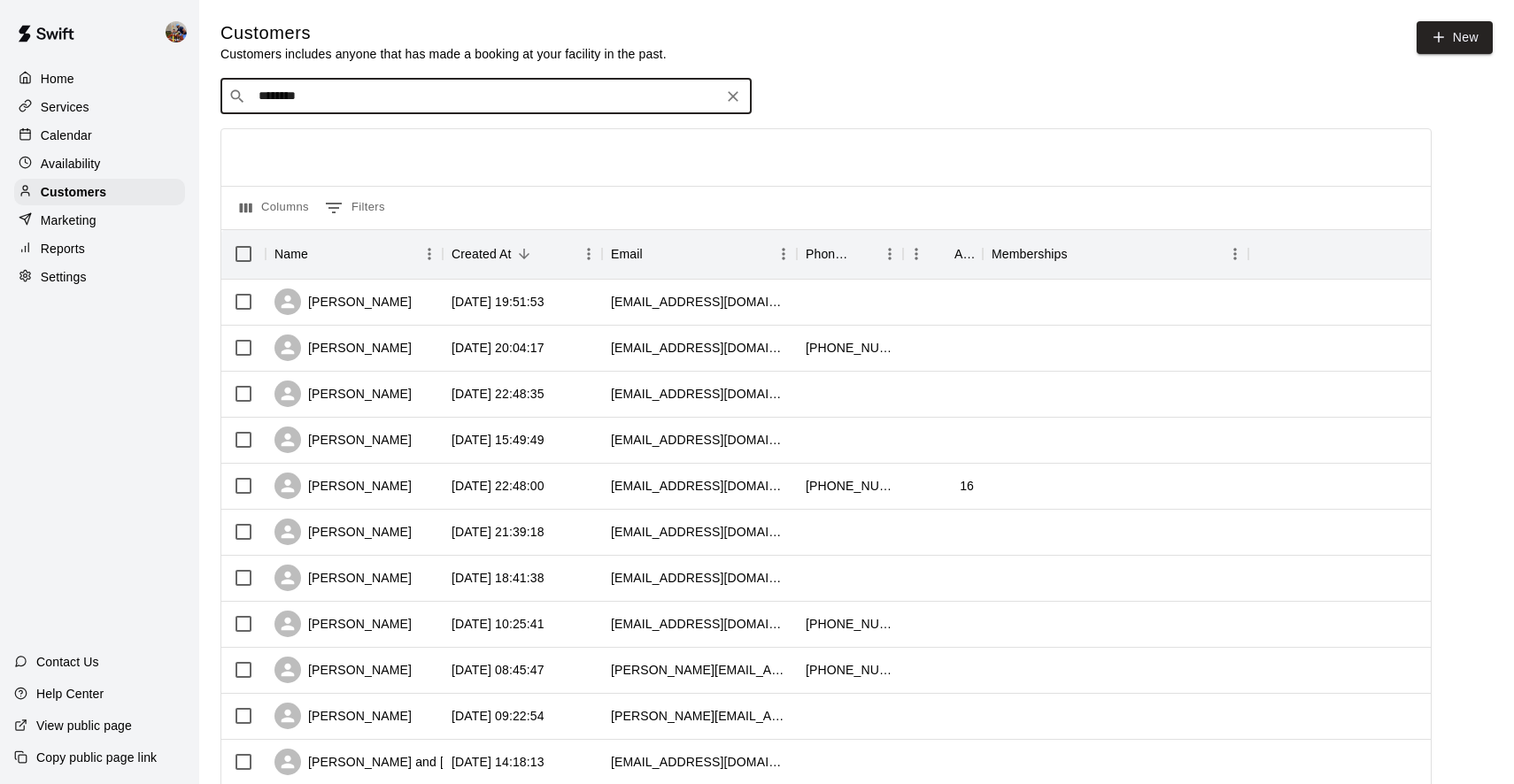
type input "*********"
click at [330, 131] on p "[PERSON_NAME]" at bounding box center [324, 133] width 108 height 18
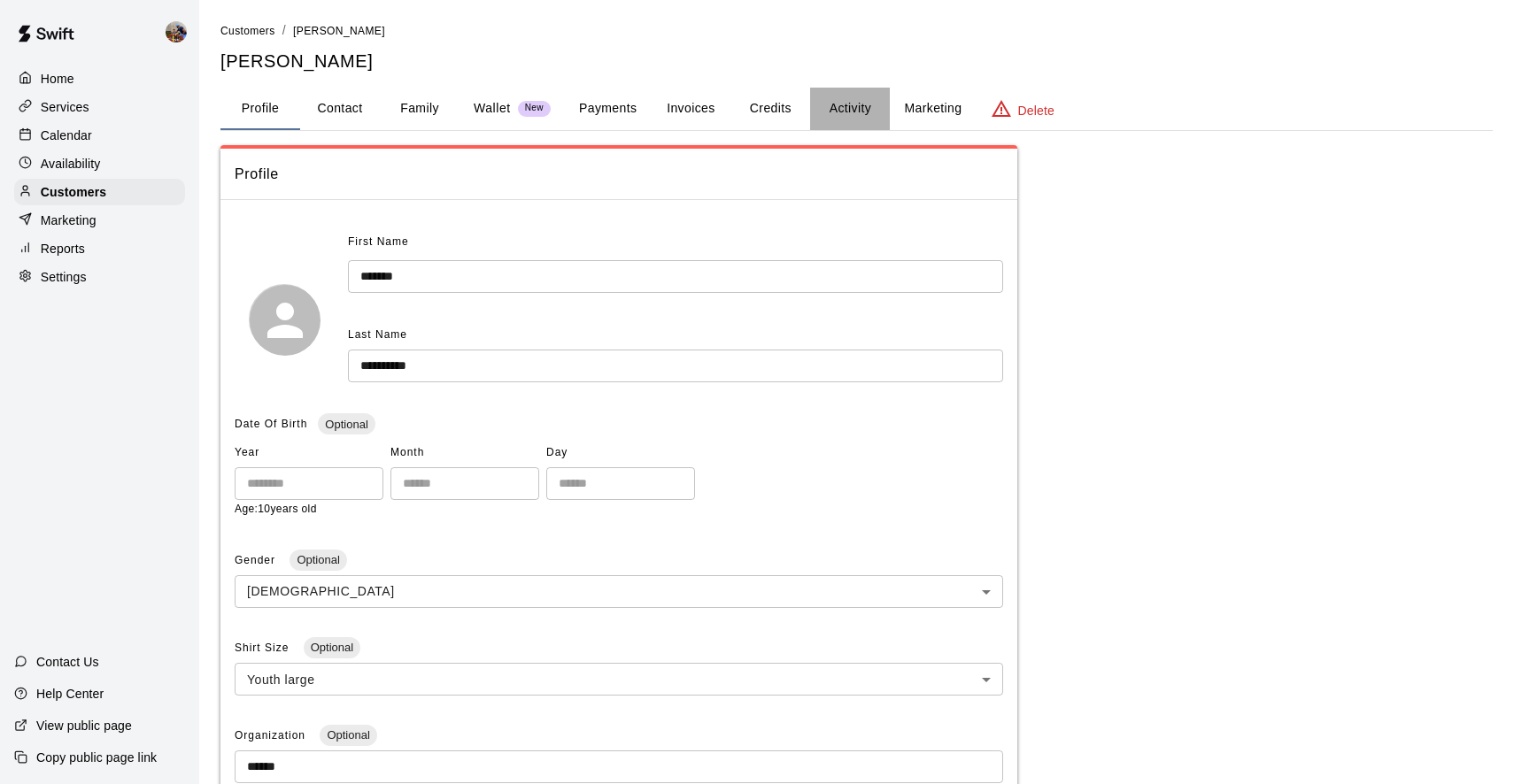
click at [850, 110] on button "Activity" at bounding box center [849, 109] width 80 height 42
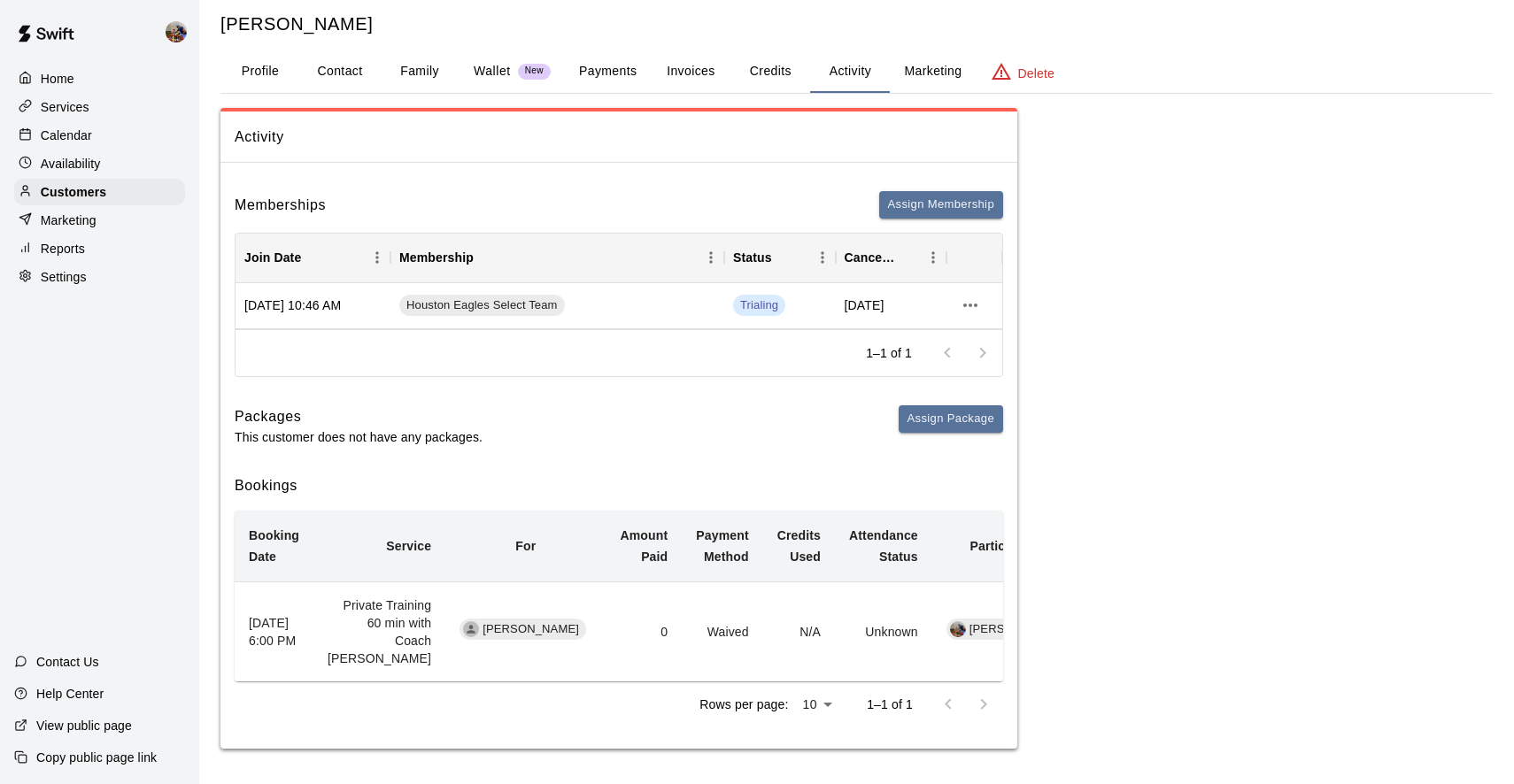
scroll to position [69, 0]
click at [977, 295] on icon "more actions" at bounding box center [970, 305] width 21 height 21
click at [994, 306] on li "View details" at bounding box center [1004, 308] width 100 height 29
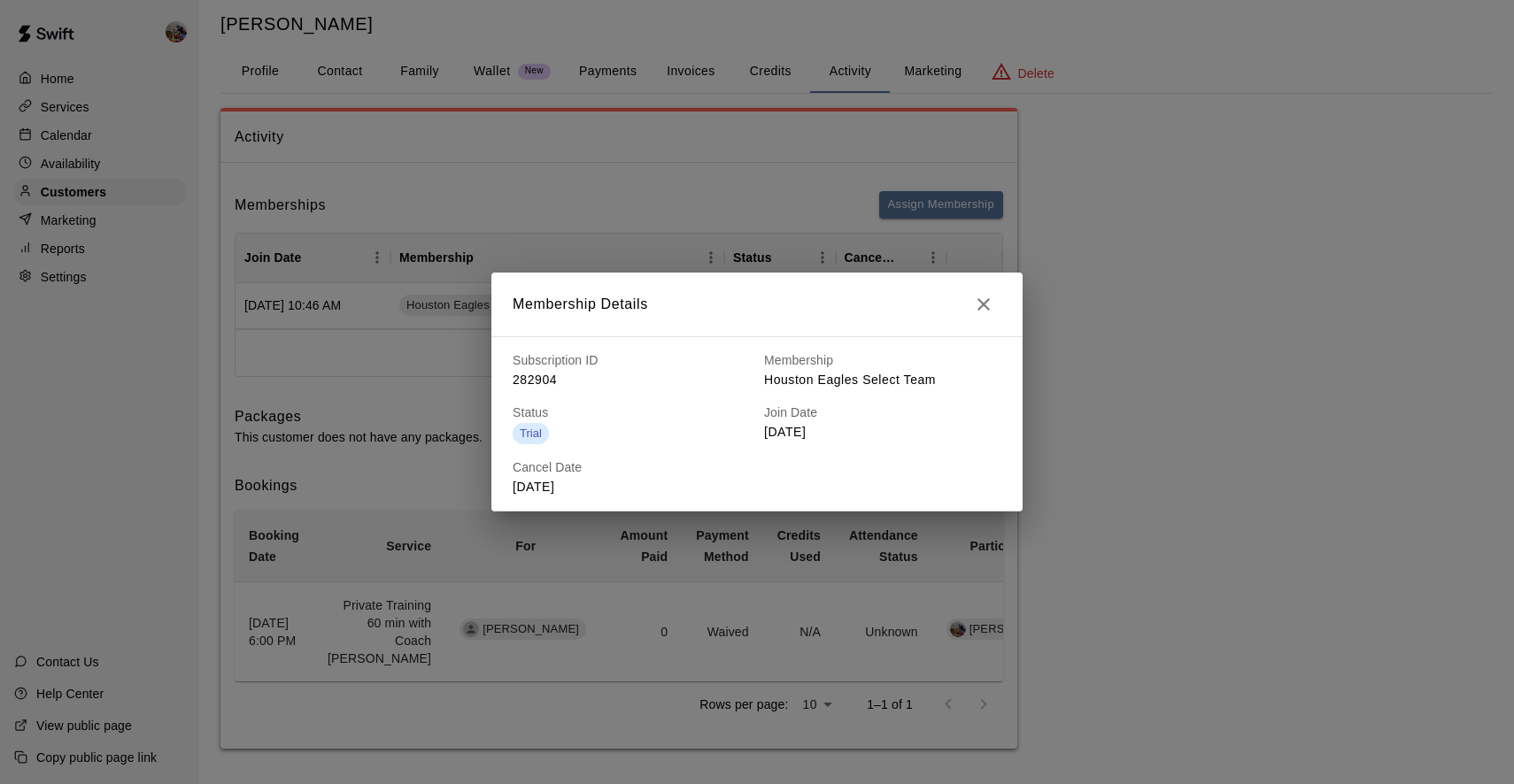
click at [983, 299] on icon "button" at bounding box center [983, 304] width 21 height 21
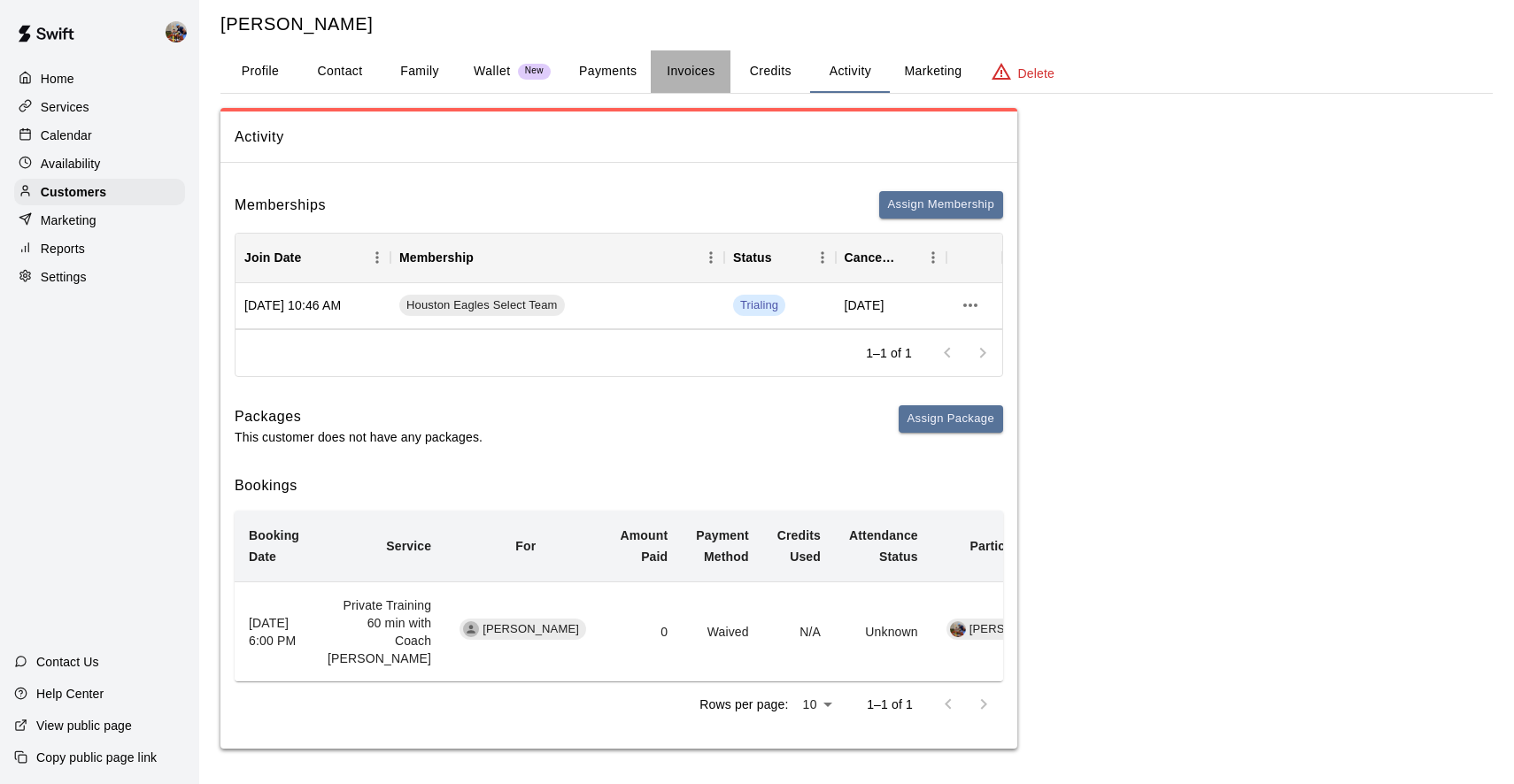
click at [682, 50] on button "Invoices" at bounding box center [690, 71] width 80 height 42
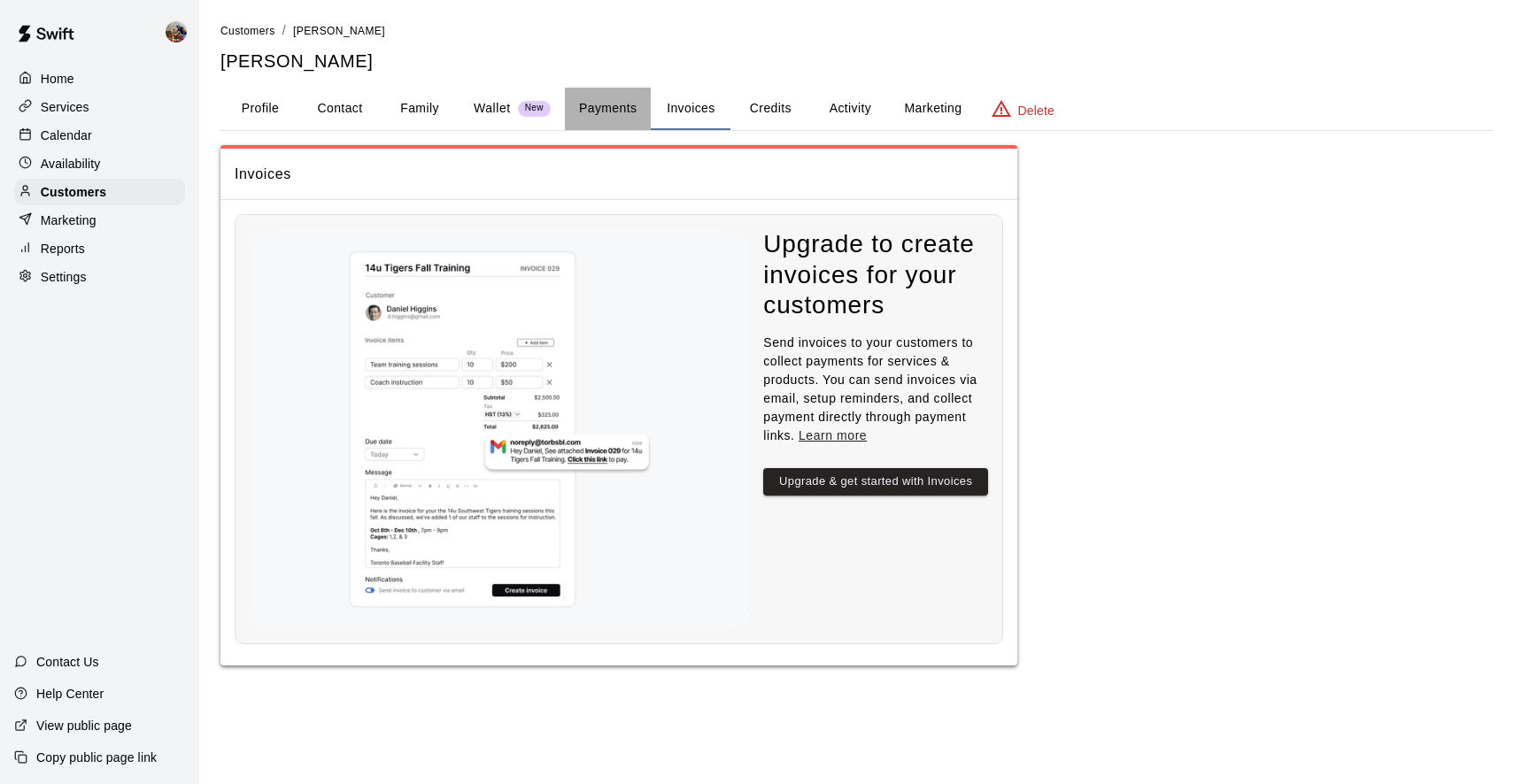
click at [604, 105] on button "Payments" at bounding box center [607, 109] width 86 height 42
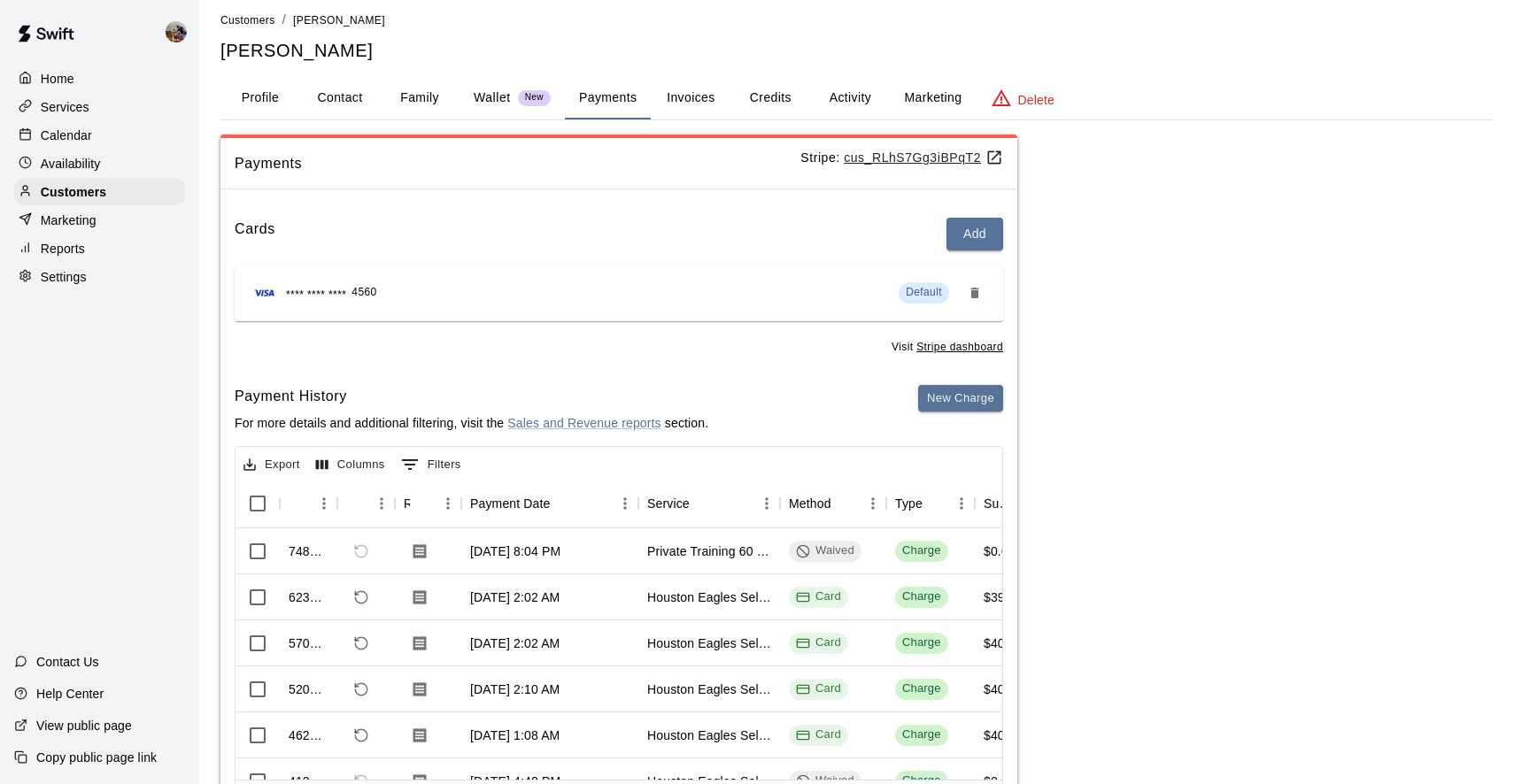
scroll to position [15, 0]
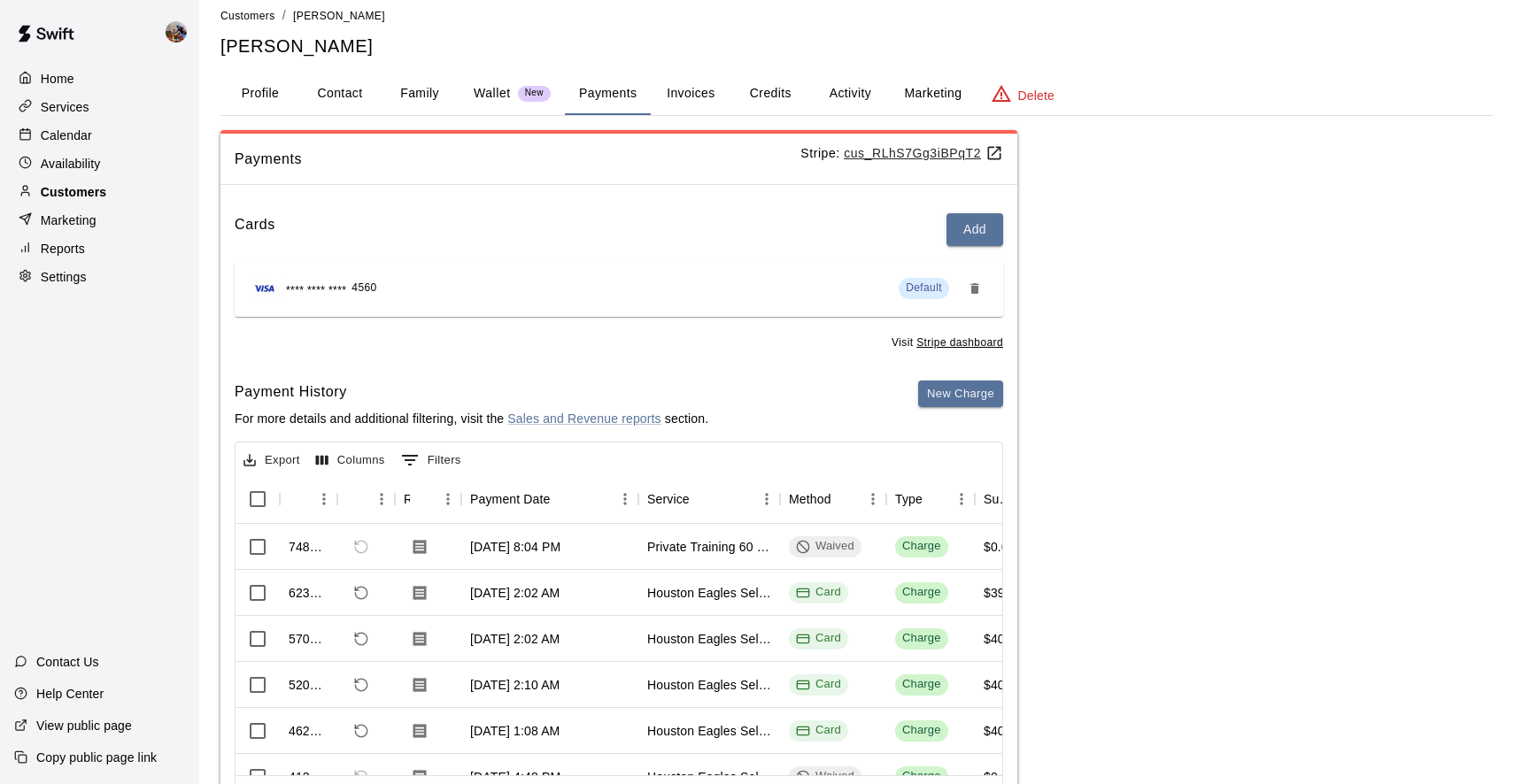
click at [97, 188] on p "Customers" at bounding box center [74, 191] width 66 height 17
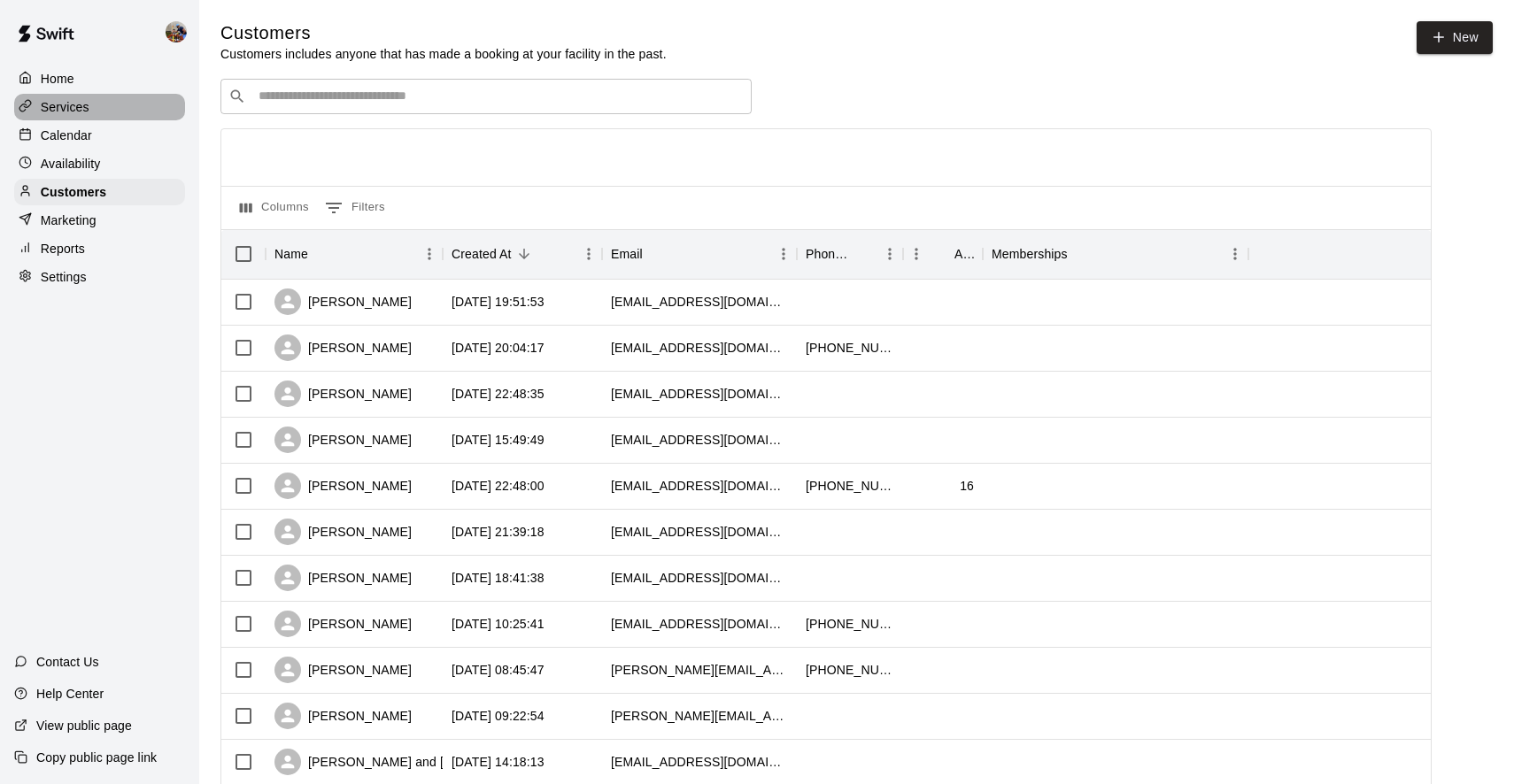
click at [67, 102] on p "Services" at bounding box center [65, 106] width 48 height 17
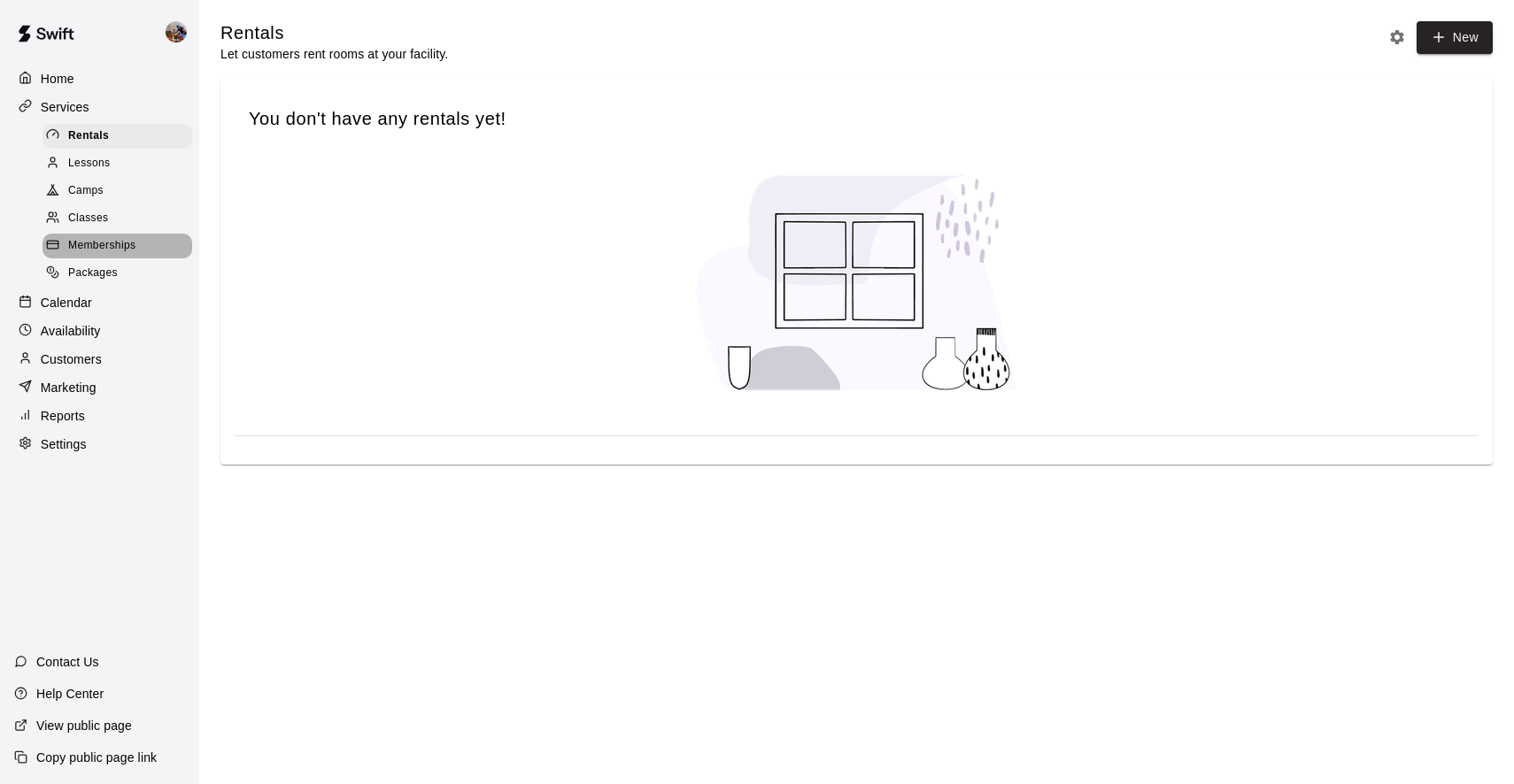
click at [93, 237] on span "Memberships" at bounding box center [102, 245] width 68 height 17
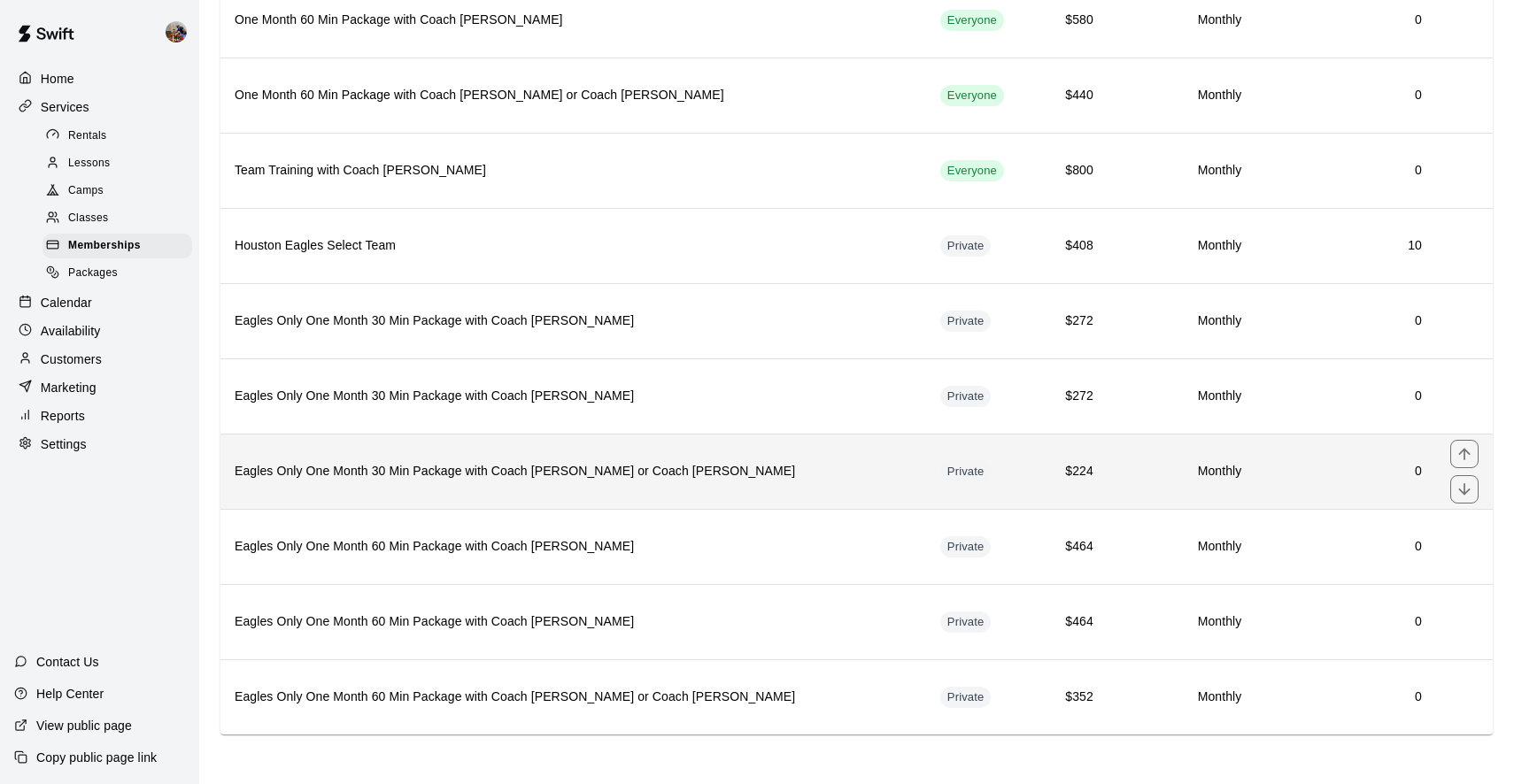
scroll to position [493, 0]
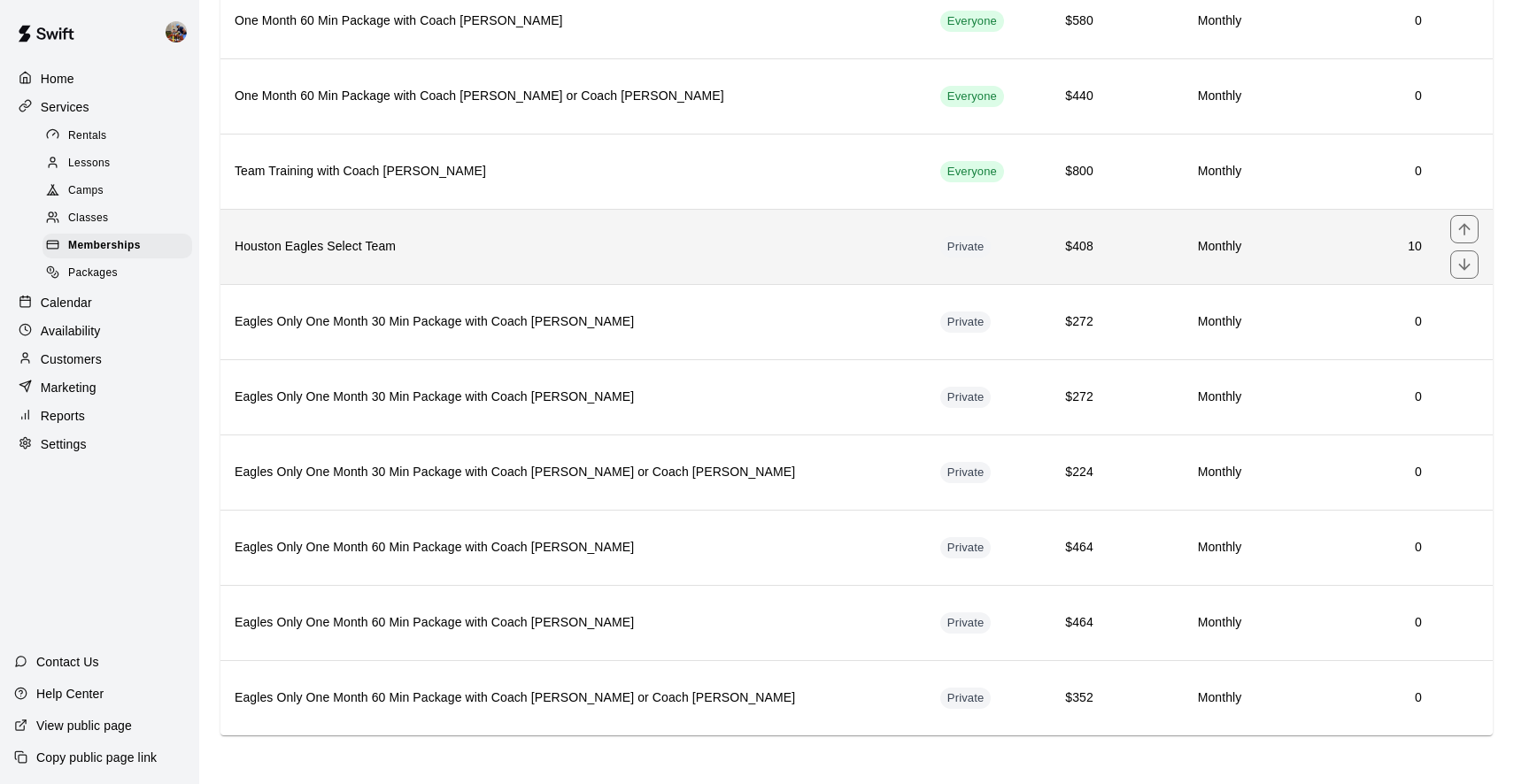
click at [343, 240] on h6 "Houston Eagles Select Team" at bounding box center [573, 246] width 677 height 19
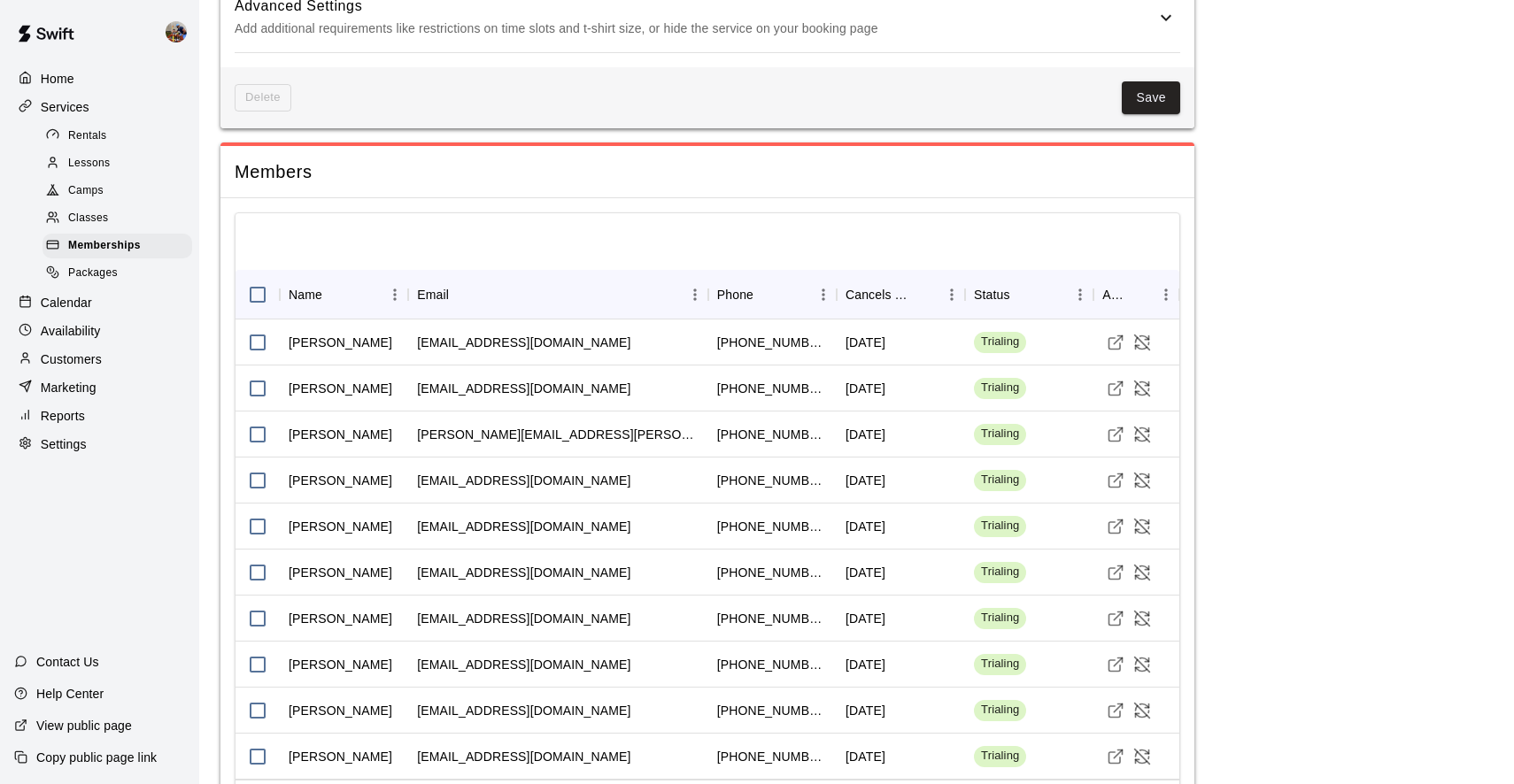
scroll to position [1972, 0]
click at [325, 336] on div "[PERSON_NAME]" at bounding box center [339, 344] width 103 height 17
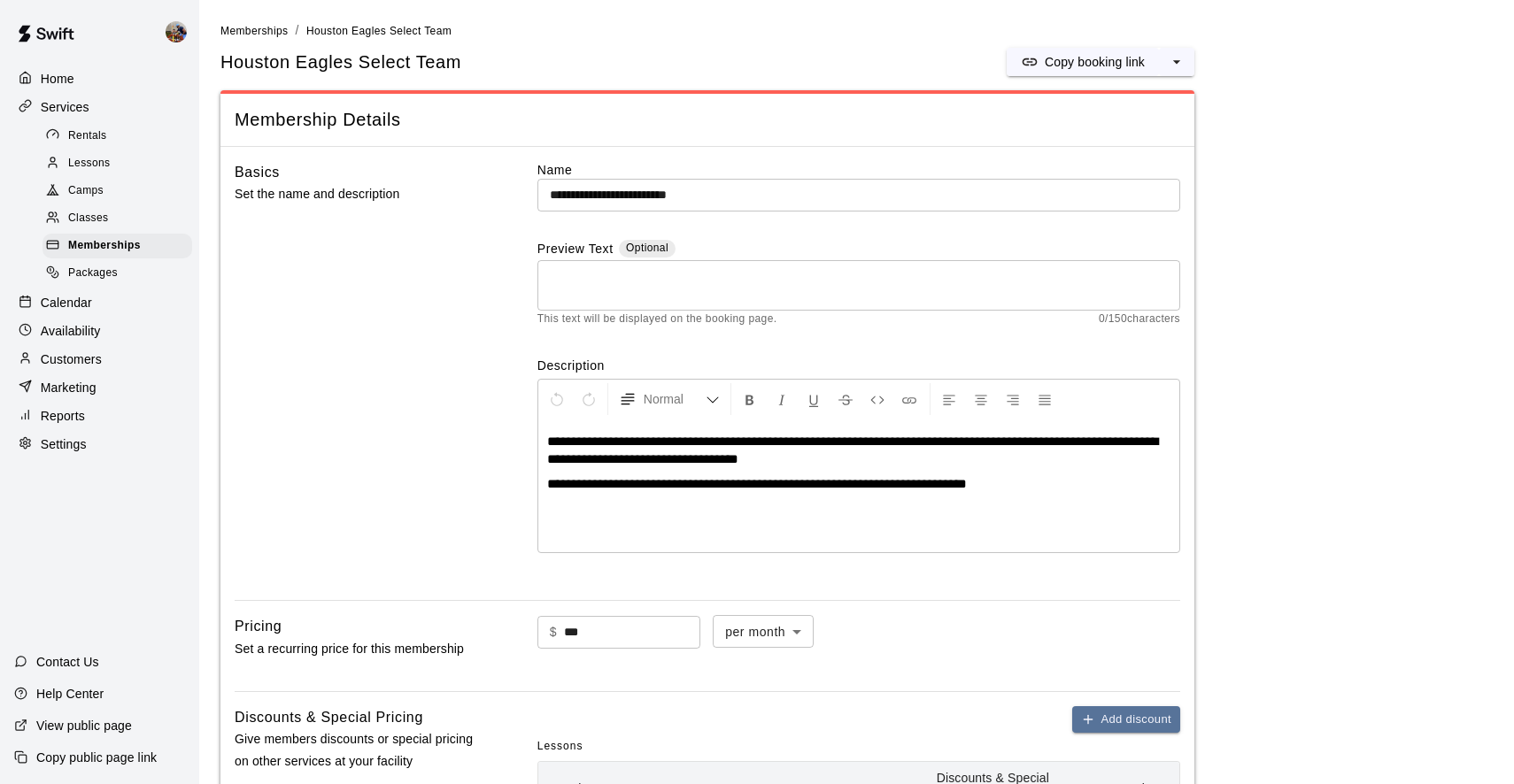
scroll to position [0, 0]
click at [92, 212] on span "Classes" at bounding box center [89, 218] width 40 height 17
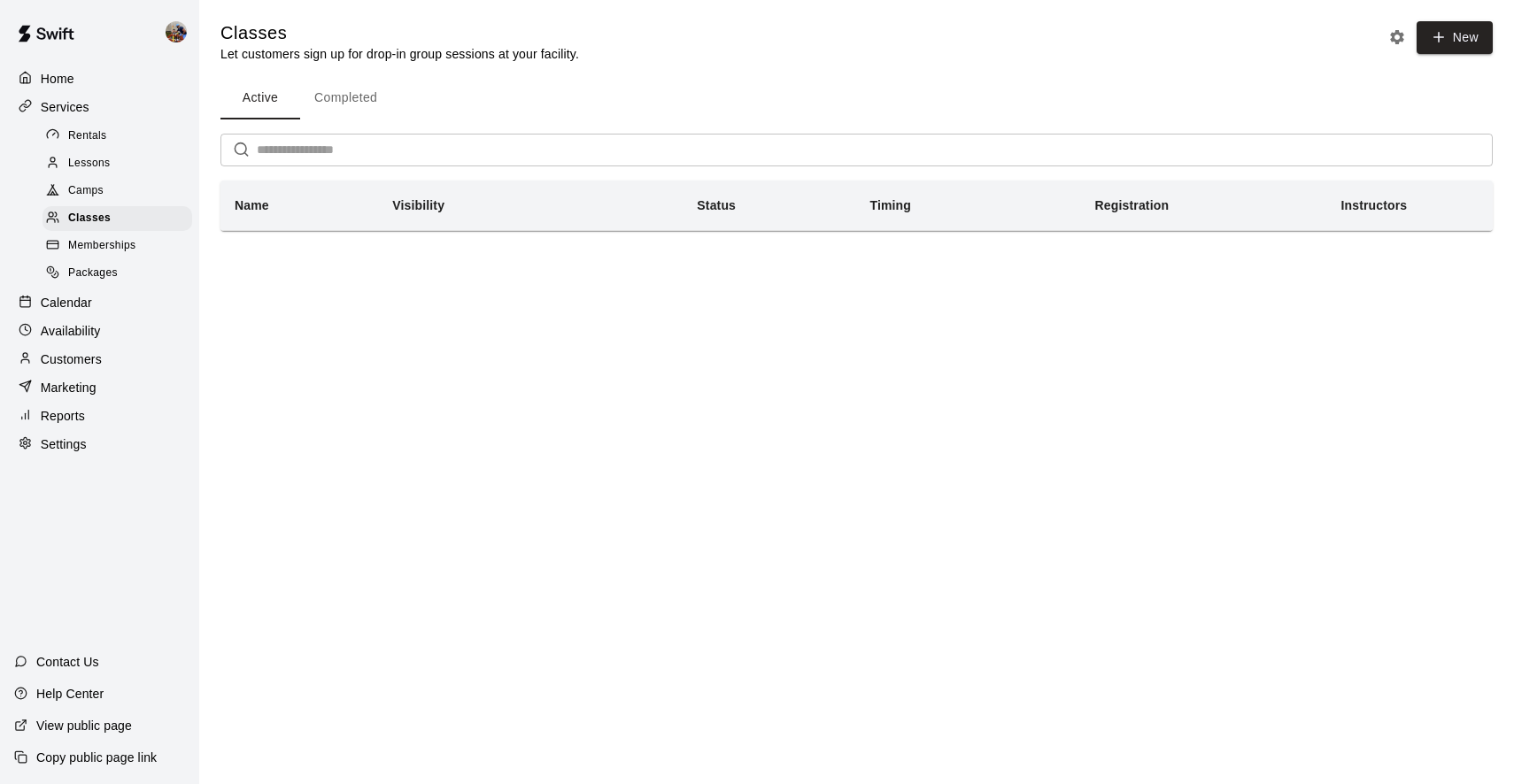
click at [73, 356] on p "Customers" at bounding box center [71, 359] width 61 height 17
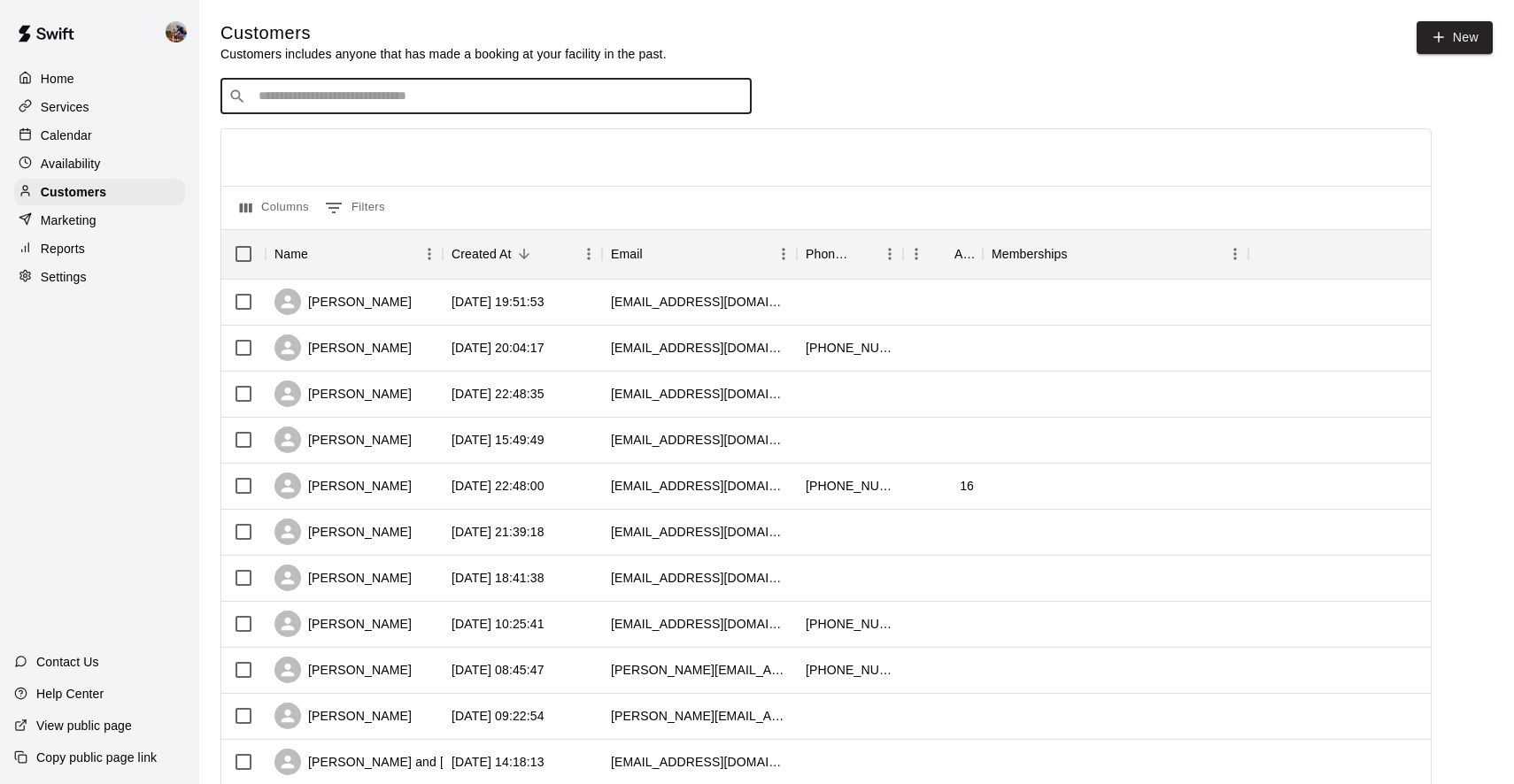
click at [370, 88] on input "Search customers by name or email" at bounding box center [499, 96] width 490 height 17
type input "*******"
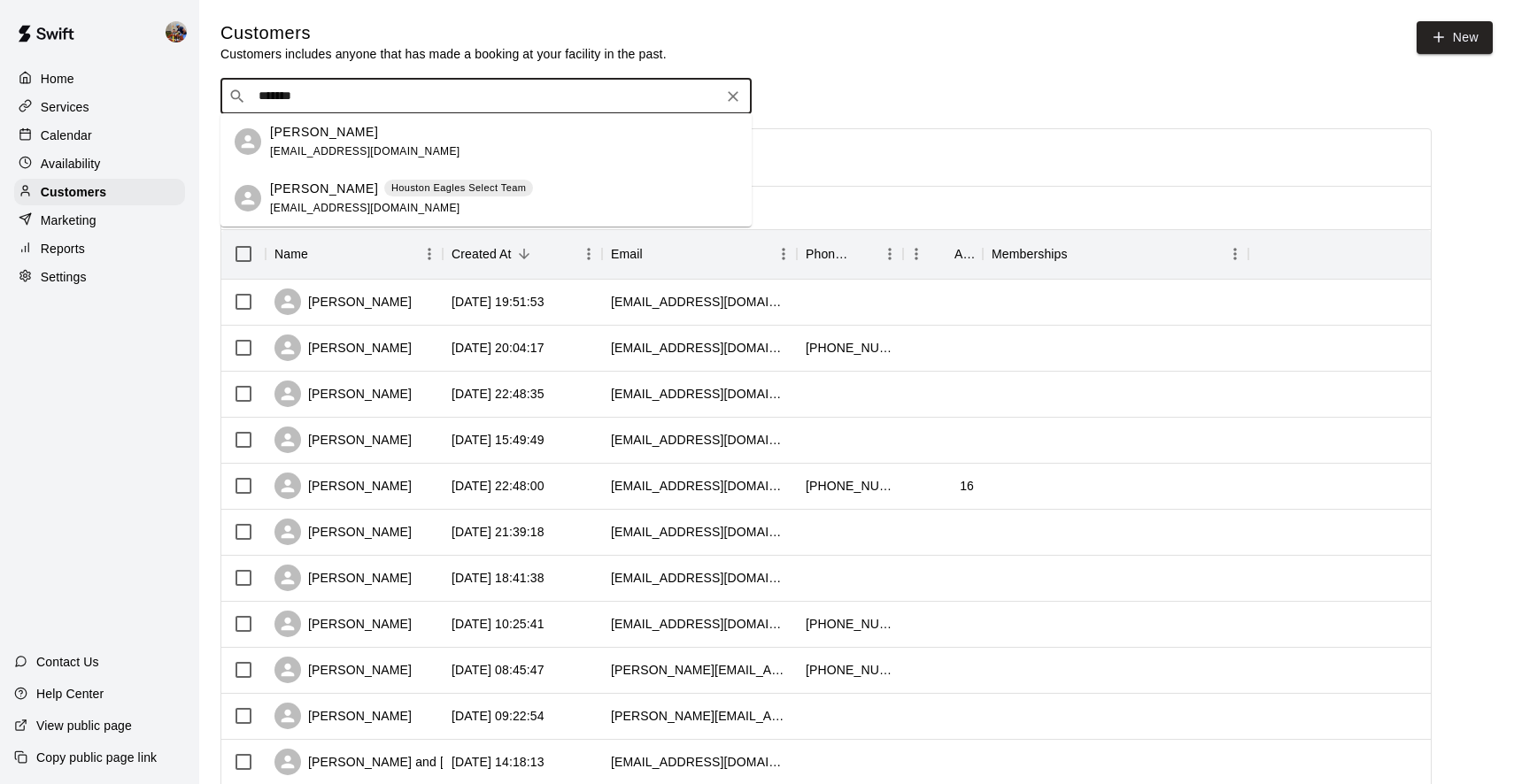
click at [338, 186] on p "[PERSON_NAME]" at bounding box center [324, 188] width 108 height 18
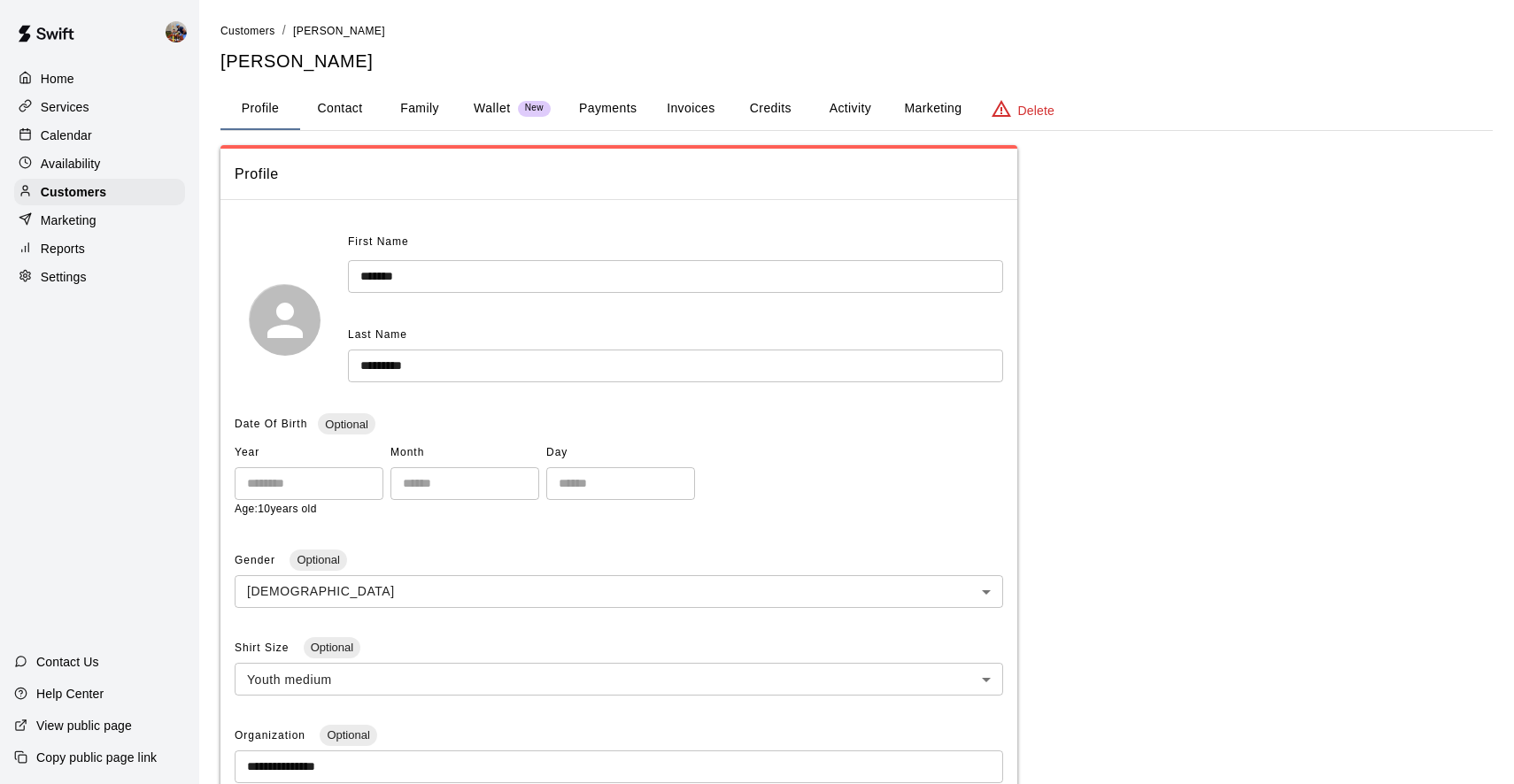
click at [852, 108] on button "Activity" at bounding box center [849, 109] width 80 height 42
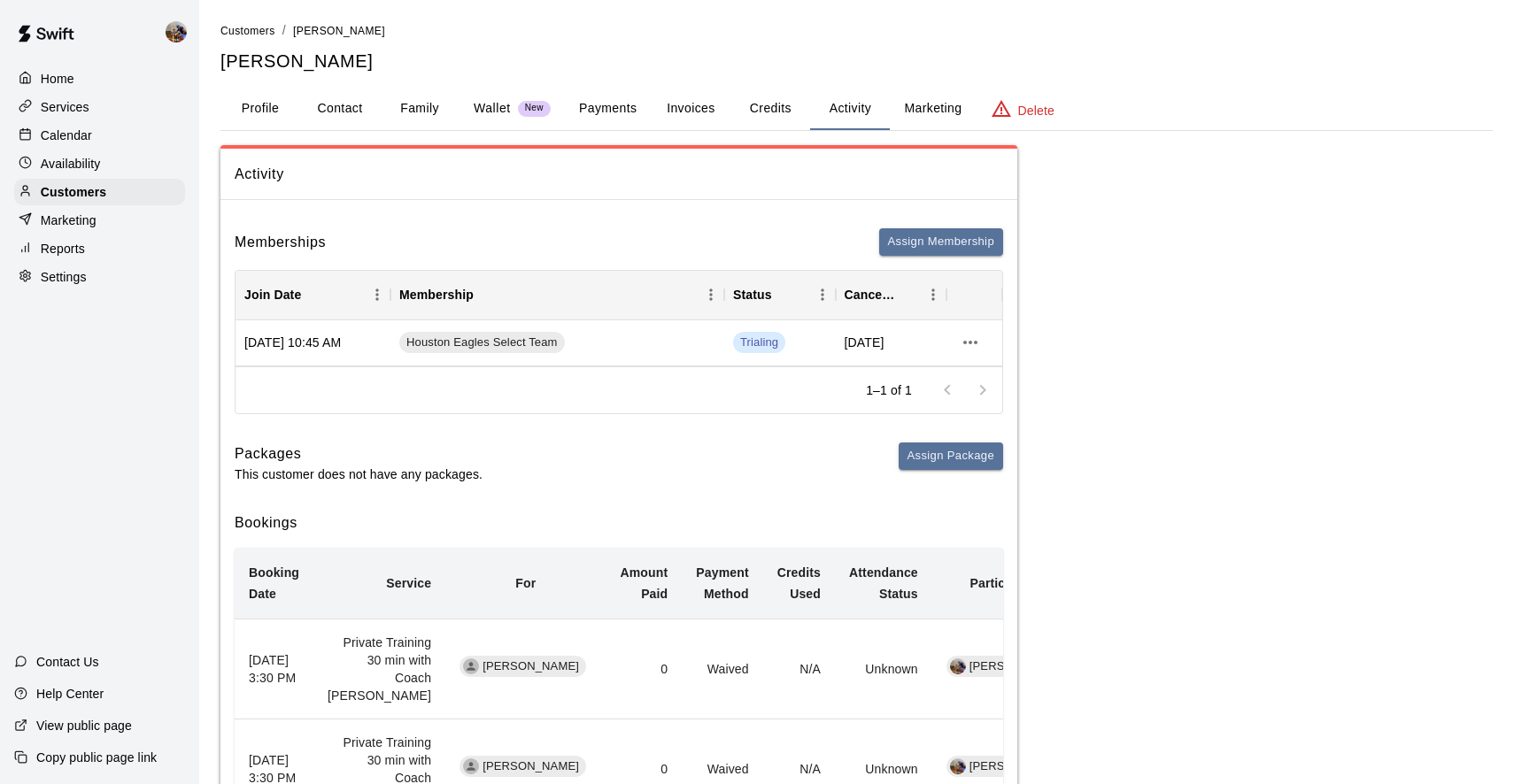
click at [618, 107] on button "Payments" at bounding box center [607, 109] width 86 height 42
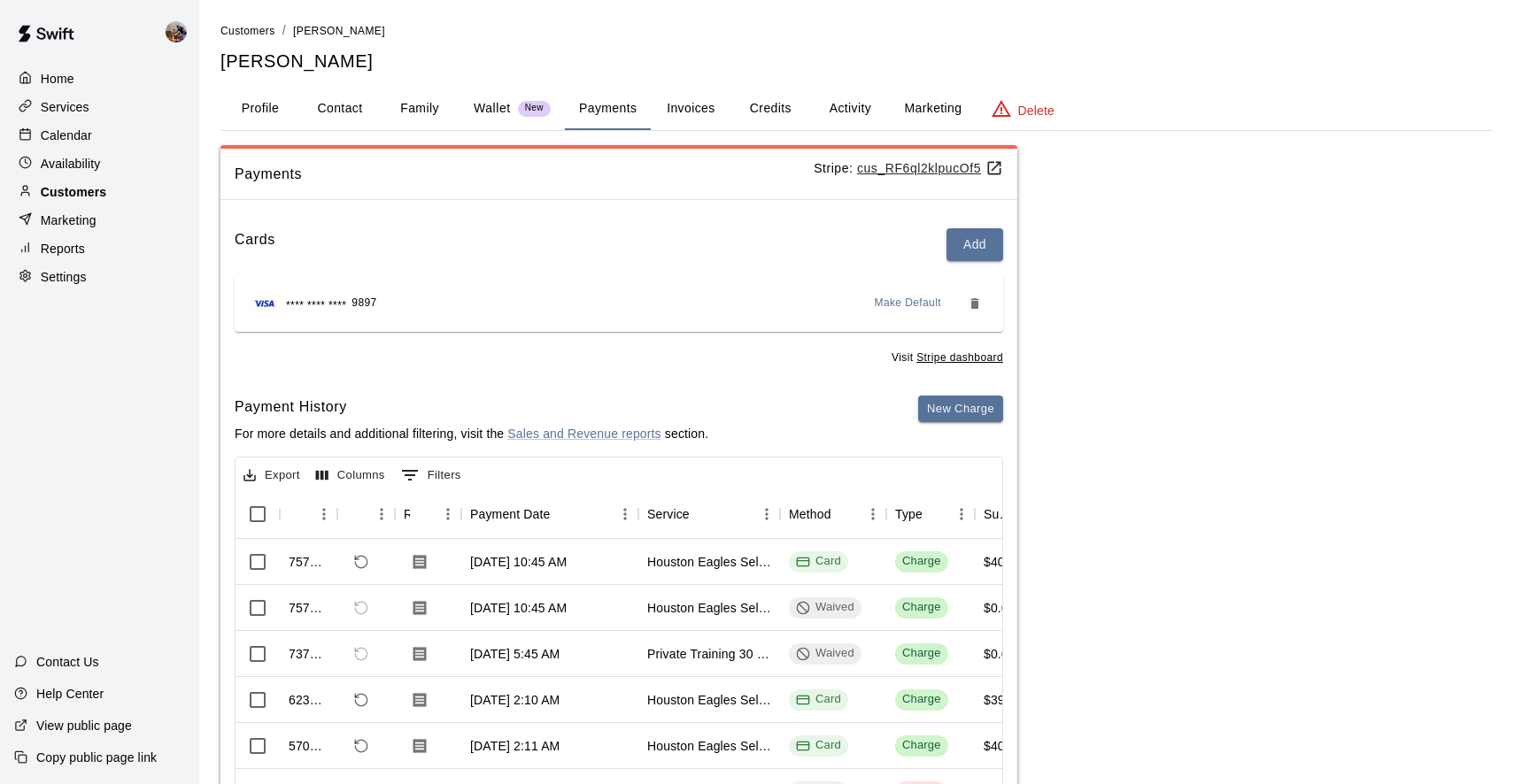
click at [98, 188] on p "Customers" at bounding box center [74, 191] width 66 height 17
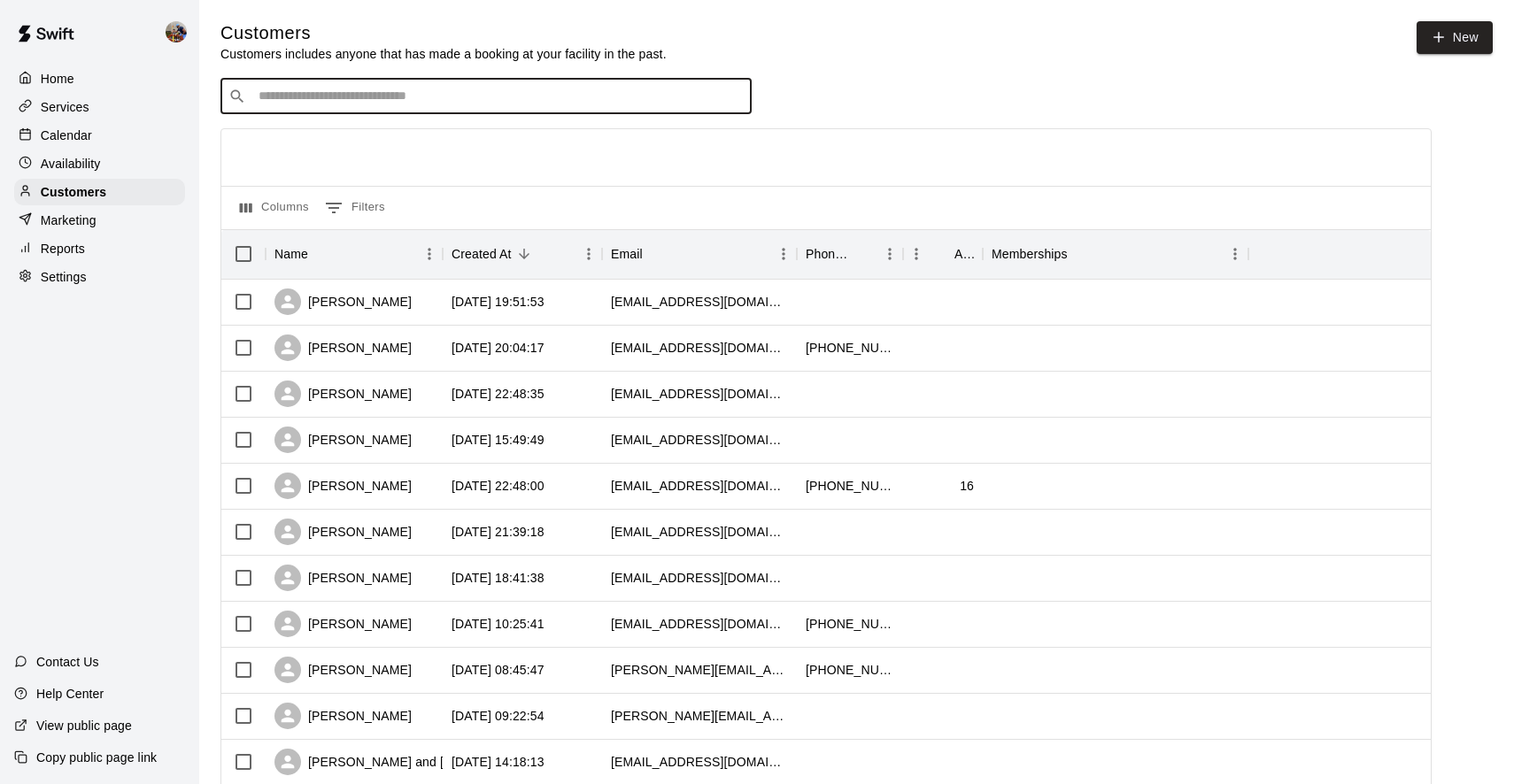
click at [499, 96] on input "Search customers by name or email" at bounding box center [499, 96] width 490 height 17
type input "******"
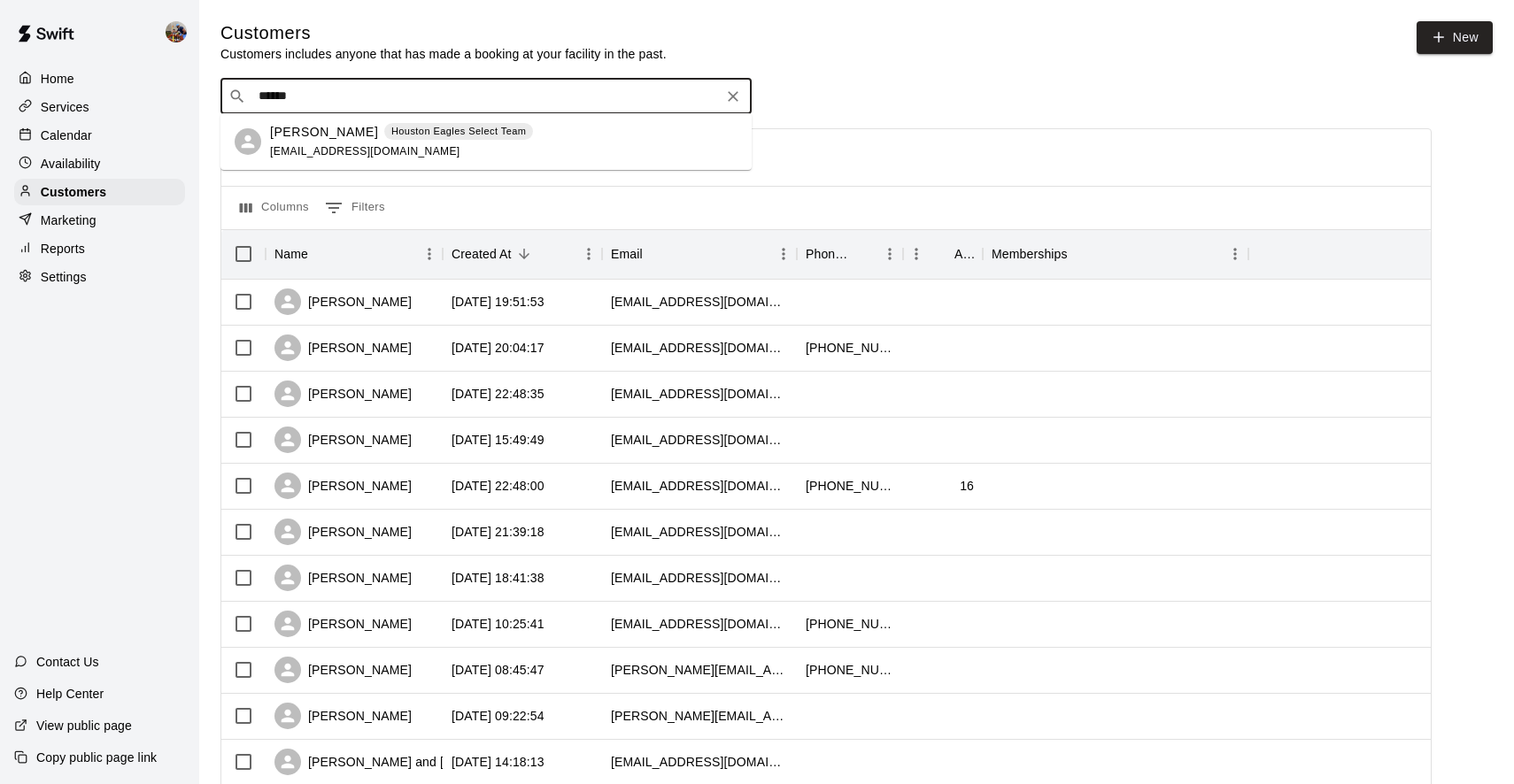
click at [344, 126] on p "[PERSON_NAME]" at bounding box center [324, 133] width 108 height 18
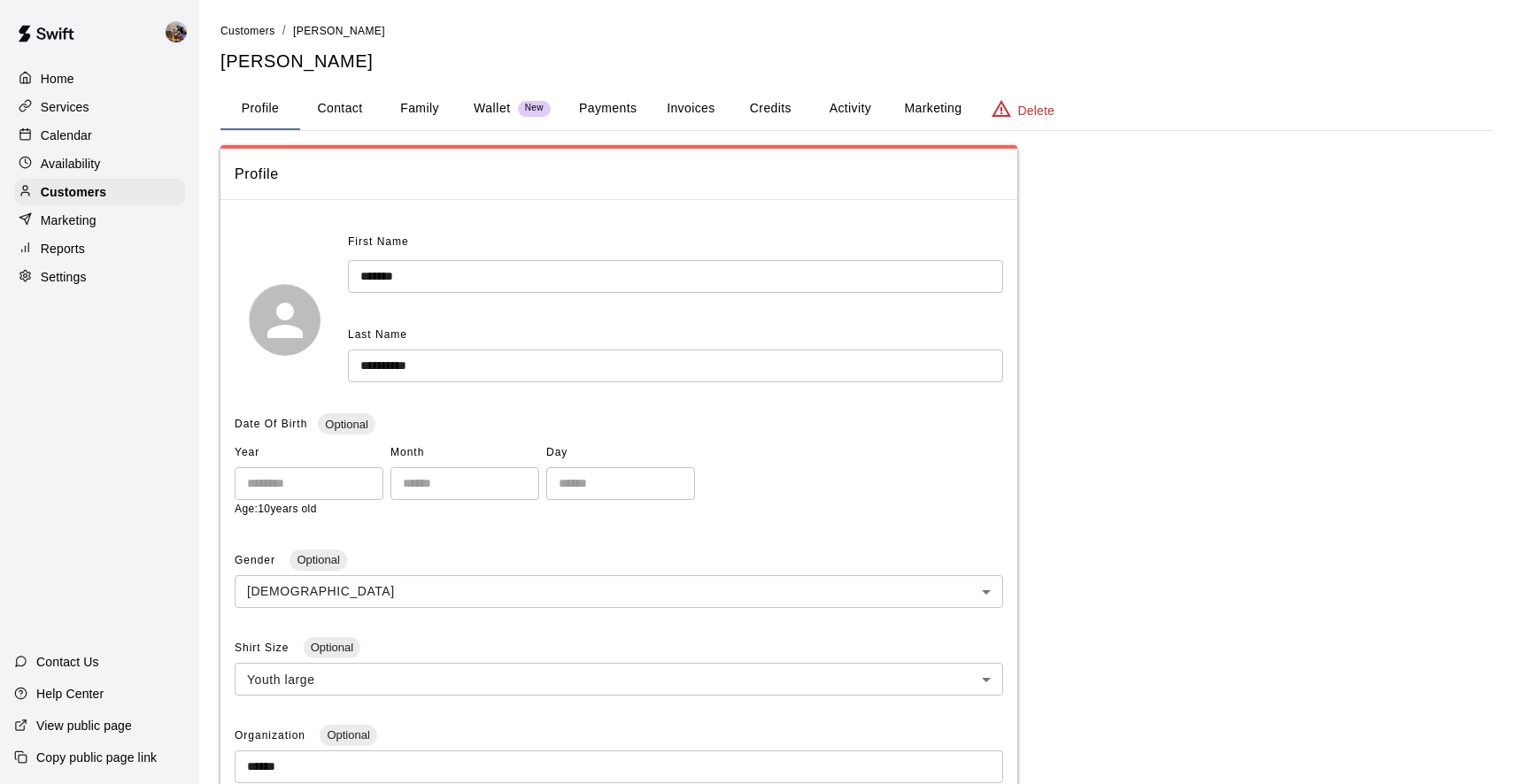
click at [767, 92] on button "Credits" at bounding box center [769, 109] width 80 height 42
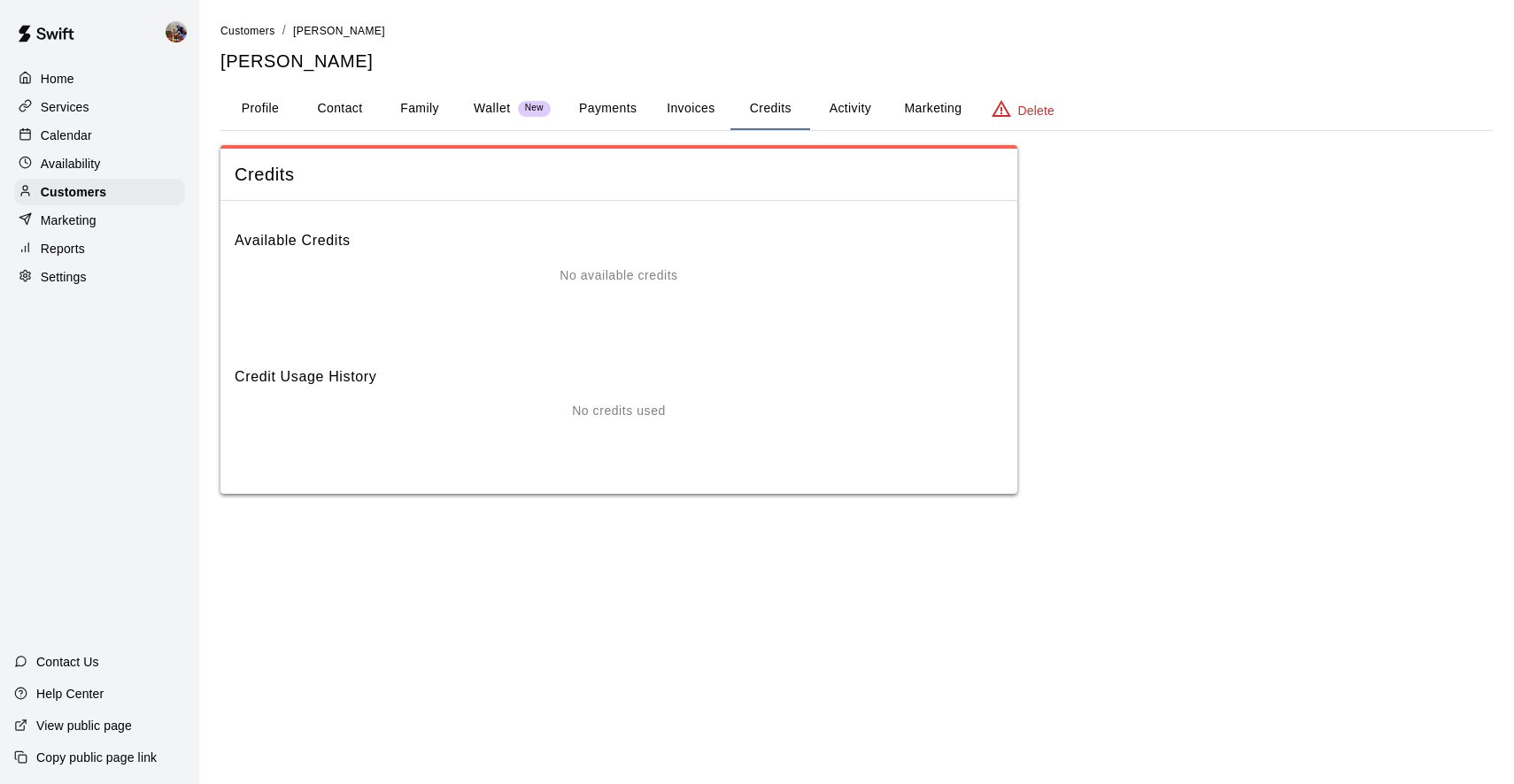
click at [607, 113] on button "Payments" at bounding box center [607, 109] width 86 height 42
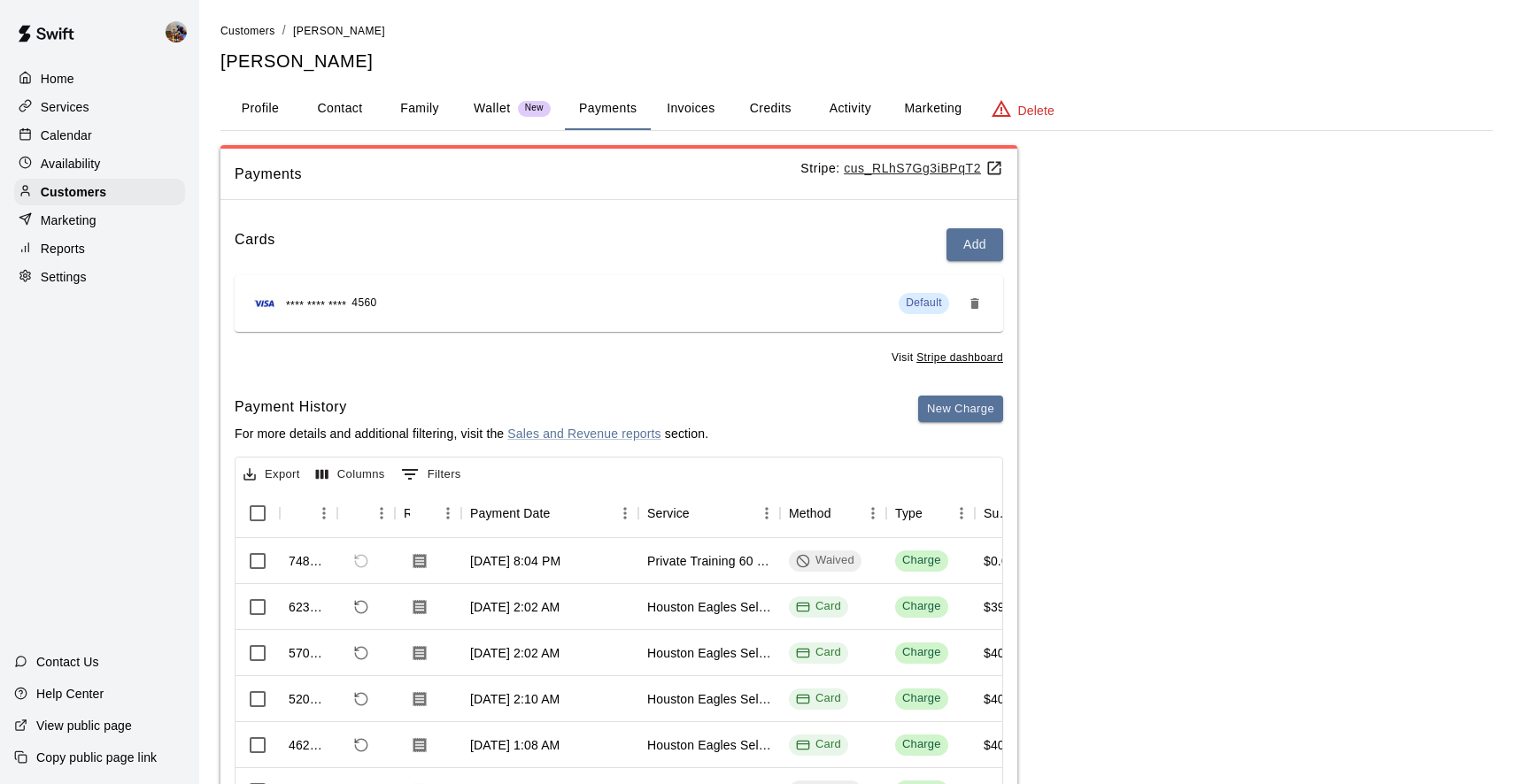
click at [67, 131] on p "Calendar" at bounding box center [67, 134] width 51 height 17
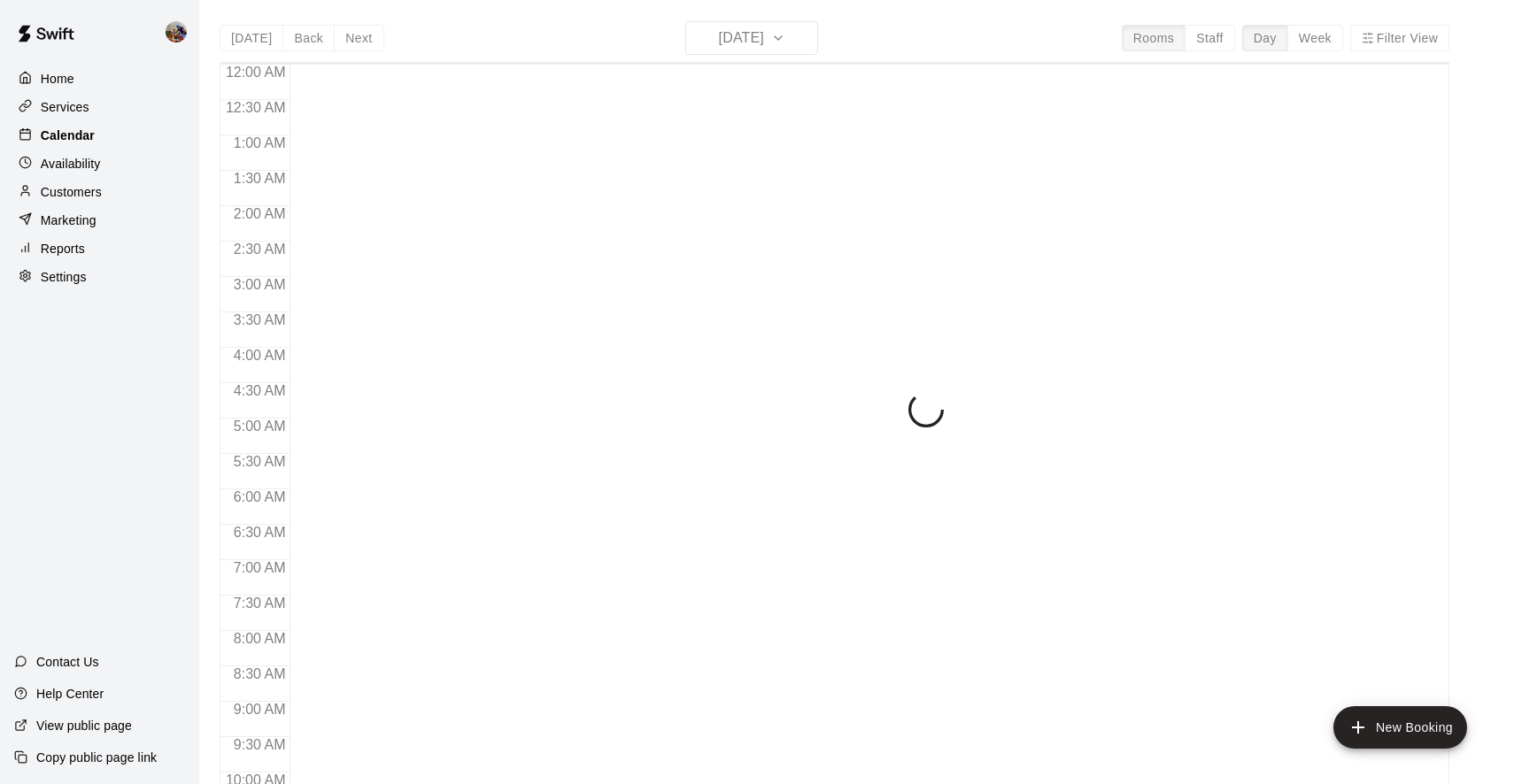
scroll to position [629, 0]
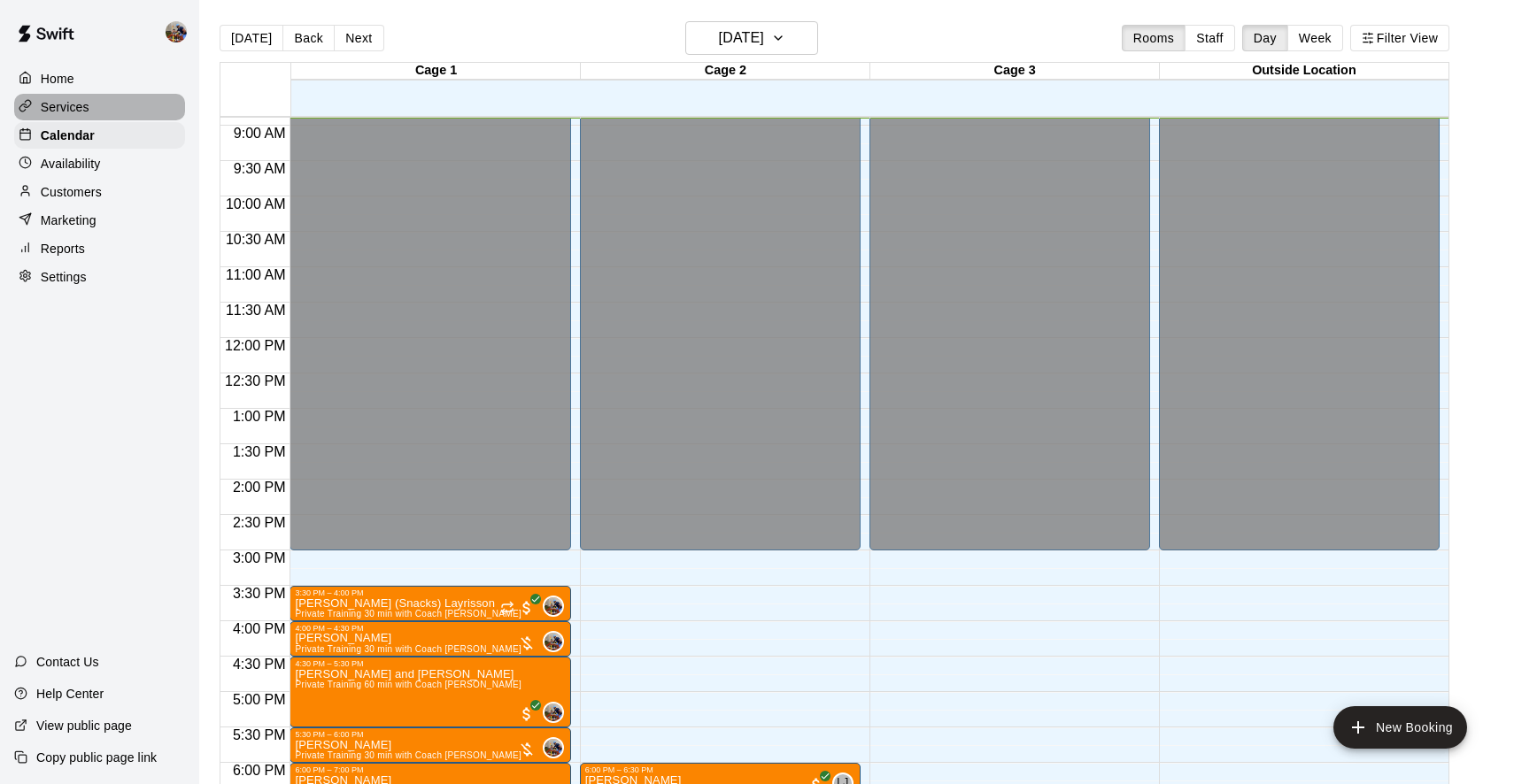
click at [65, 100] on p "Services" at bounding box center [65, 106] width 48 height 17
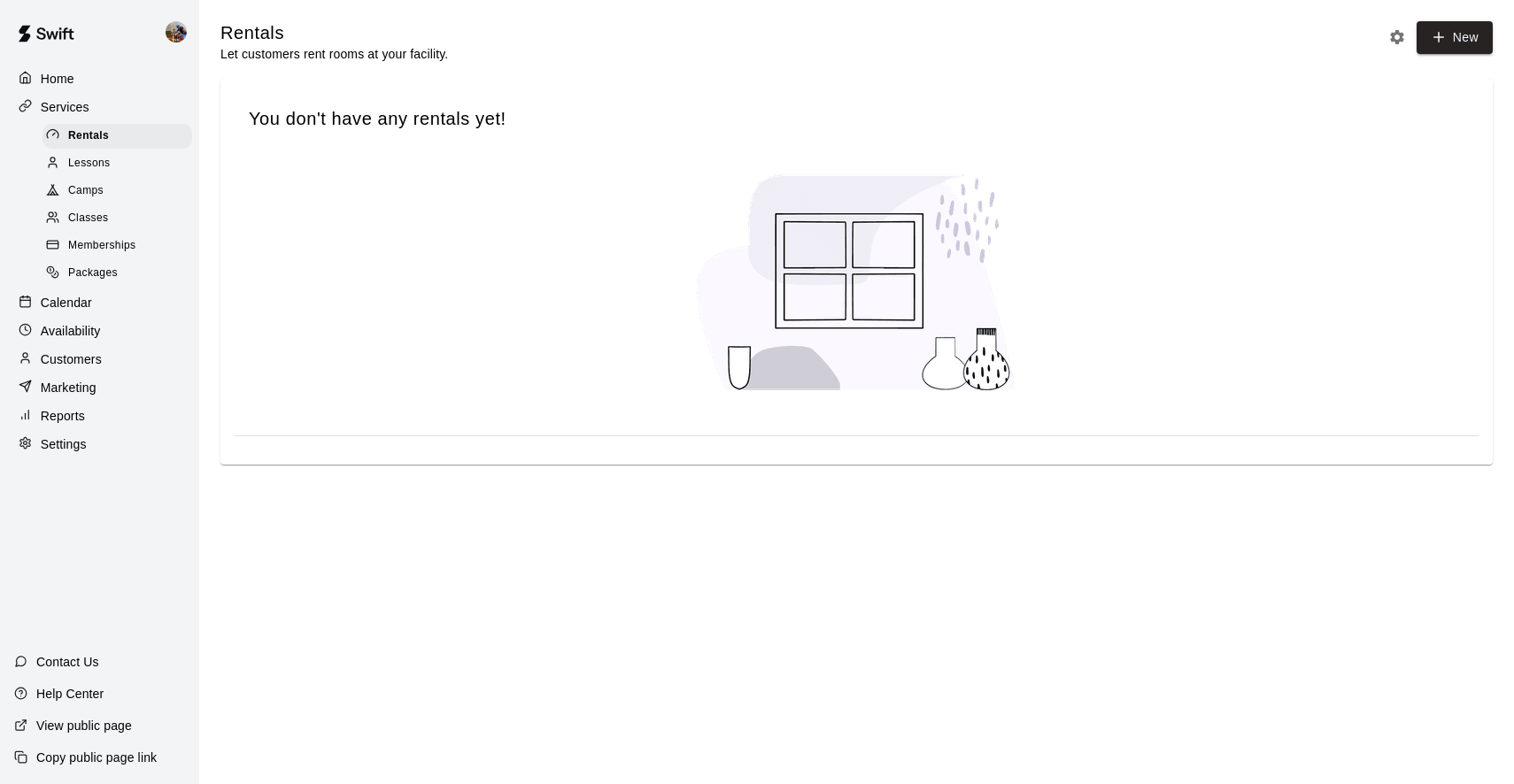
click at [97, 240] on span "Memberships" at bounding box center [102, 245] width 68 height 17
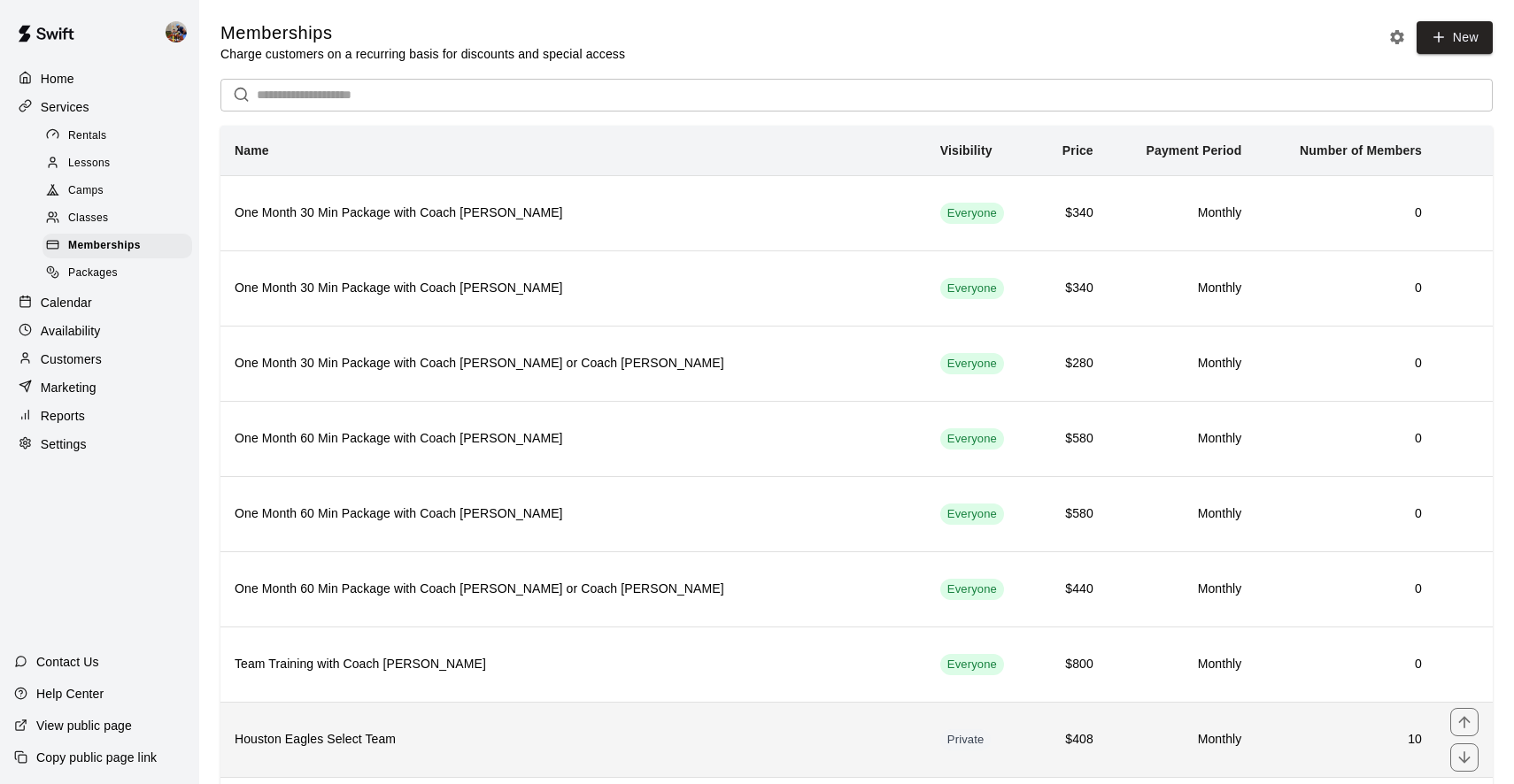
click at [406, 717] on th "Houston Eagles Select Team" at bounding box center [573, 739] width 705 height 75
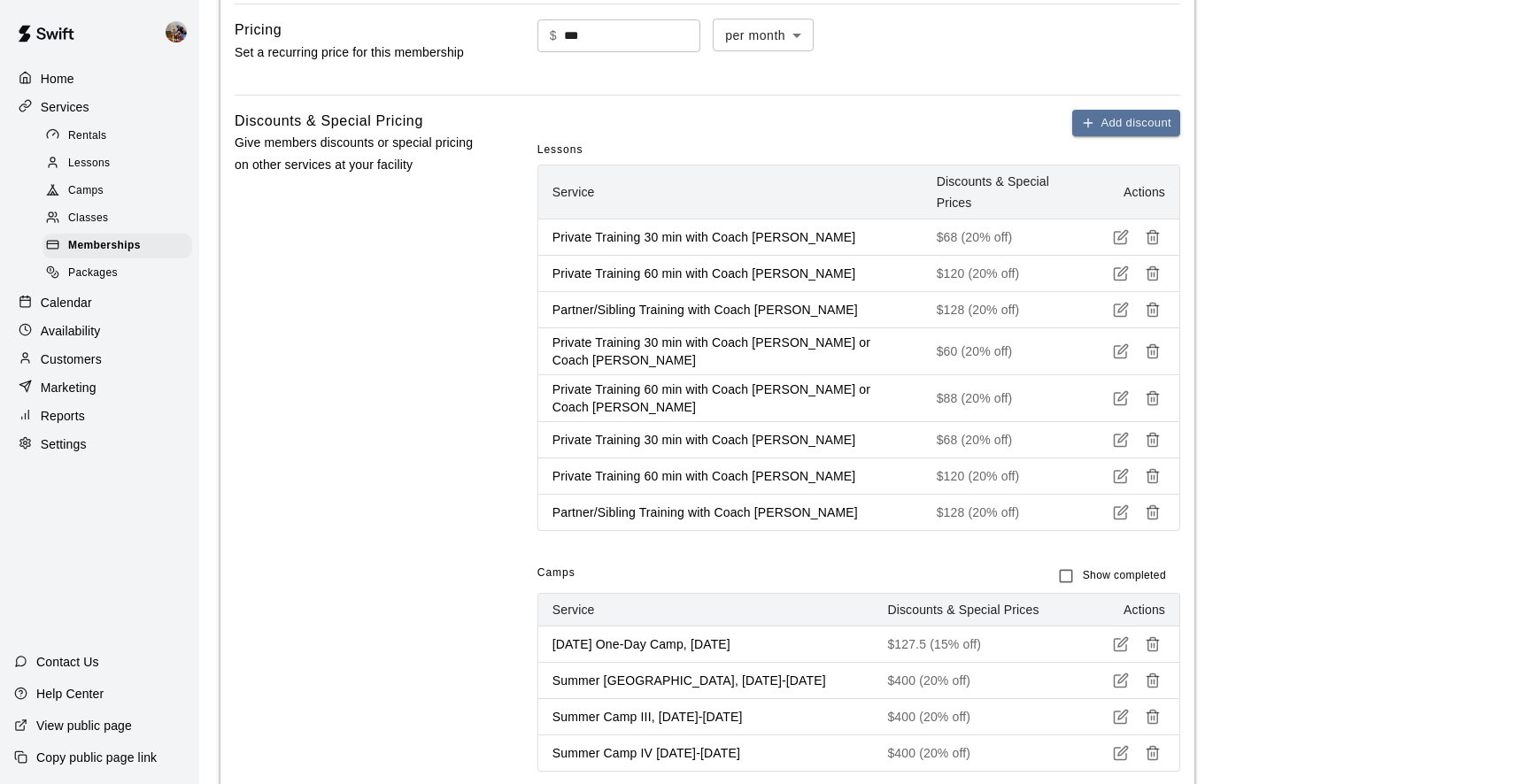
scroll to position [455, 0]
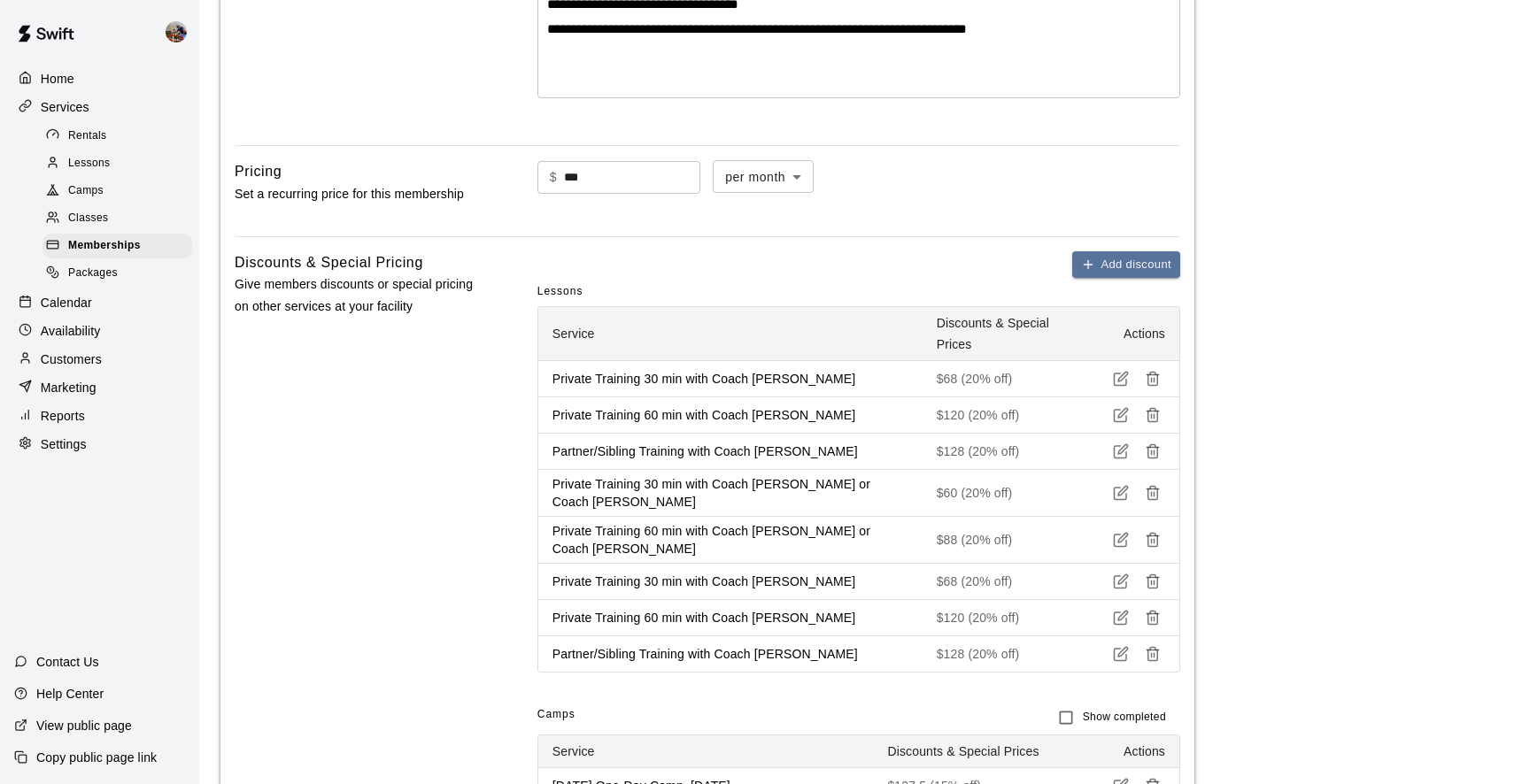
click at [86, 355] on p "Customers" at bounding box center [71, 359] width 61 height 17
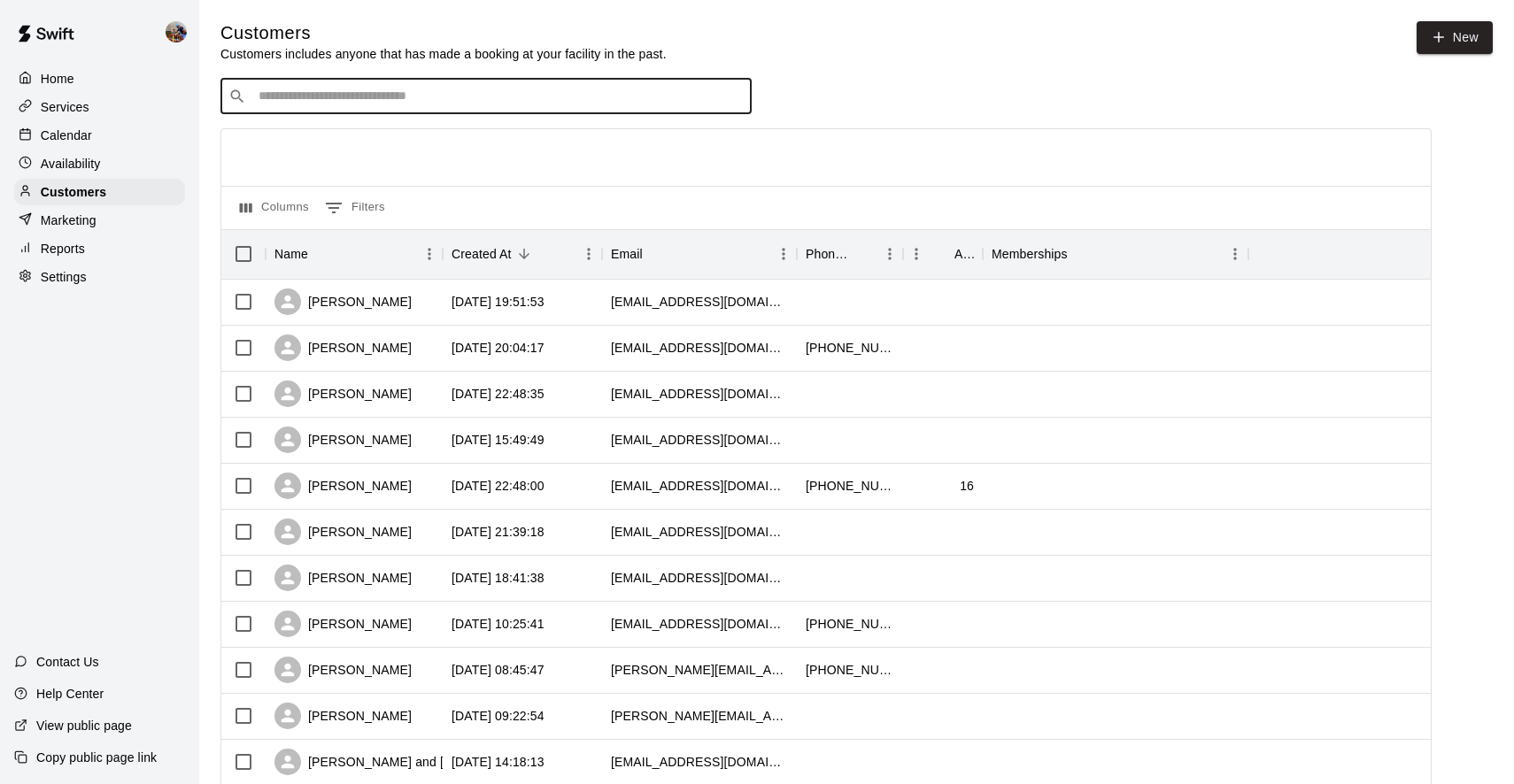
click at [579, 92] on input "Search customers by name or email" at bounding box center [499, 96] width 490 height 17
type input "****"
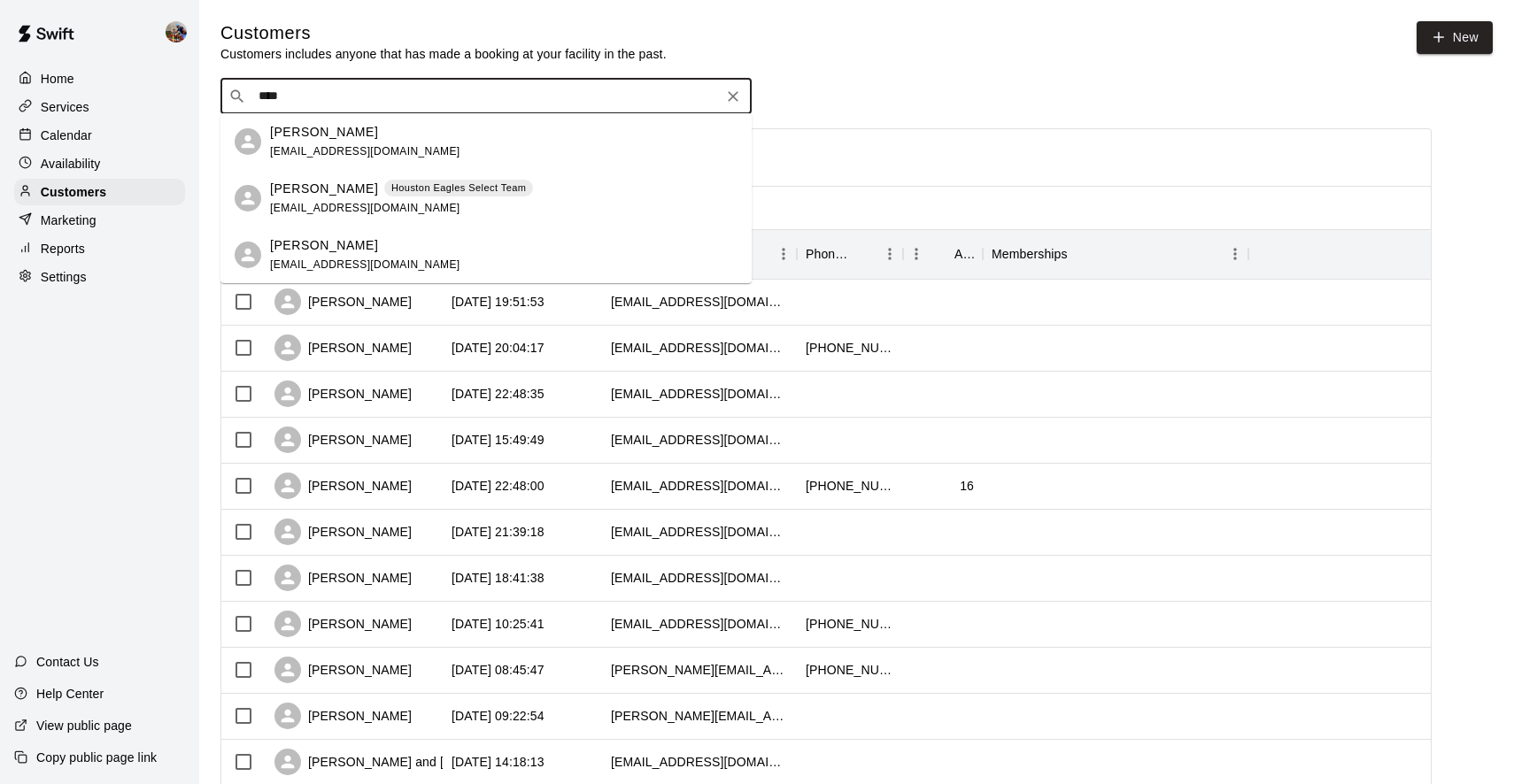
click at [323, 197] on p "[PERSON_NAME]" at bounding box center [324, 188] width 108 height 18
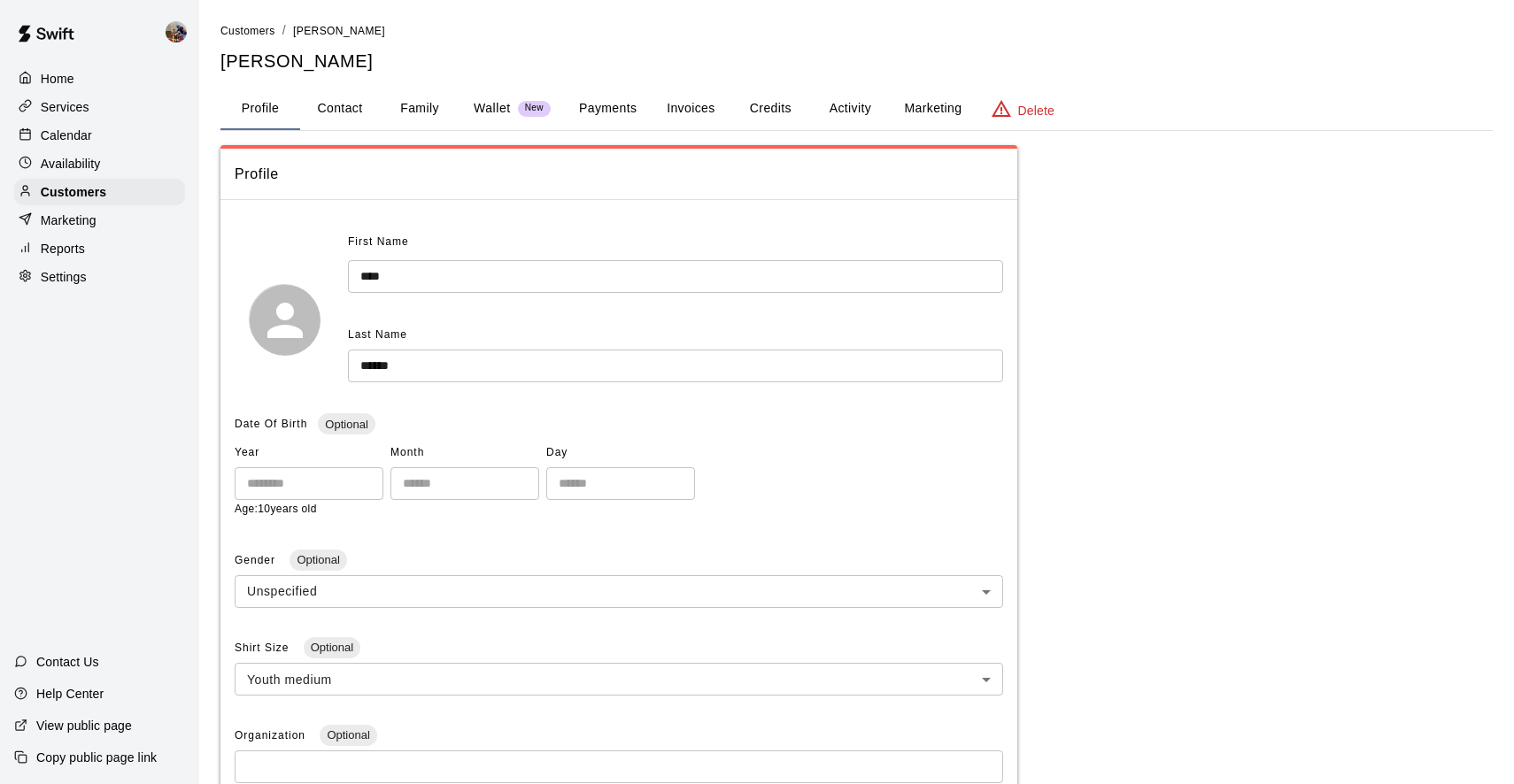
click at [592, 106] on button "Payments" at bounding box center [607, 109] width 86 height 42
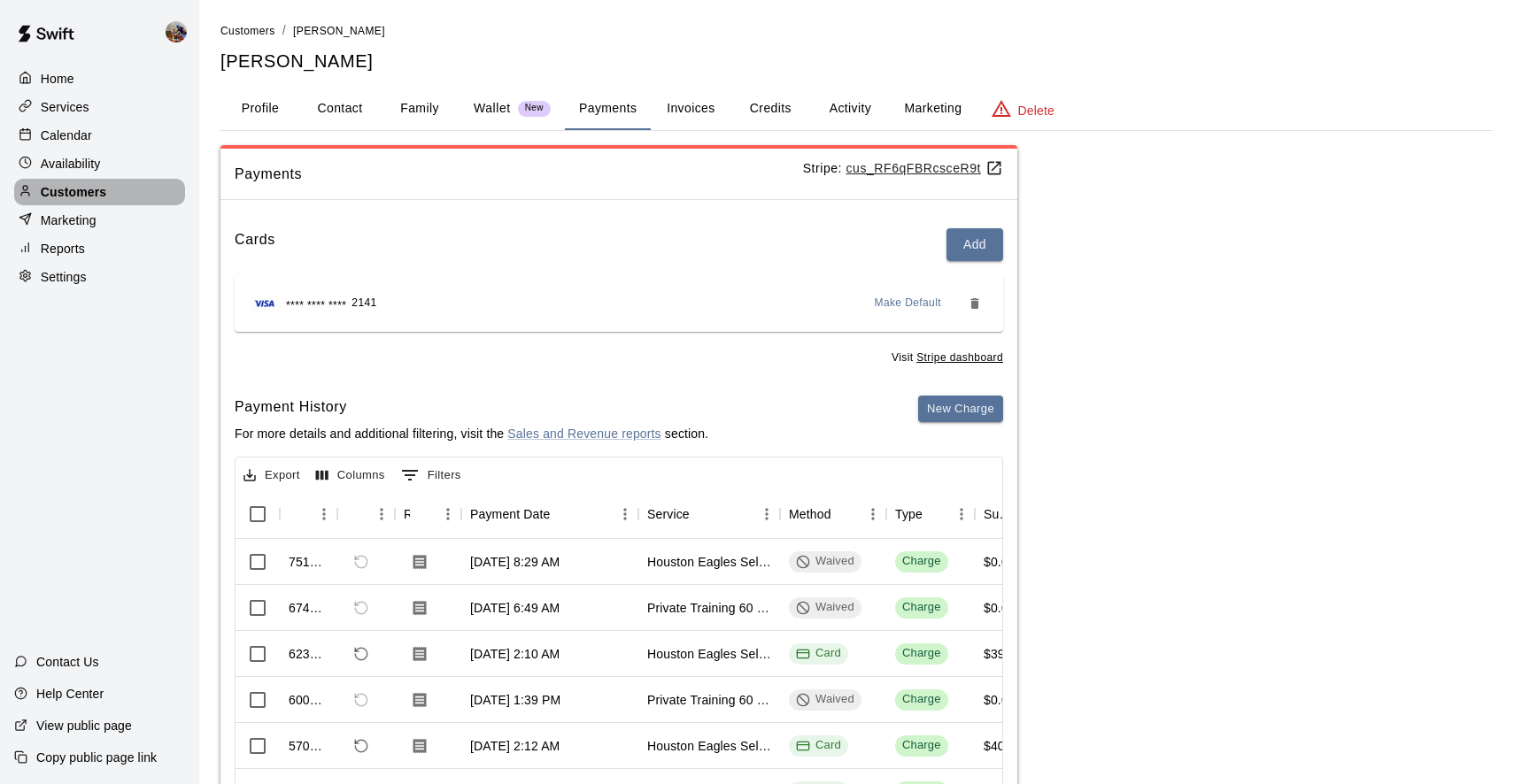
click at [90, 188] on p "Customers" at bounding box center [74, 191] width 66 height 17
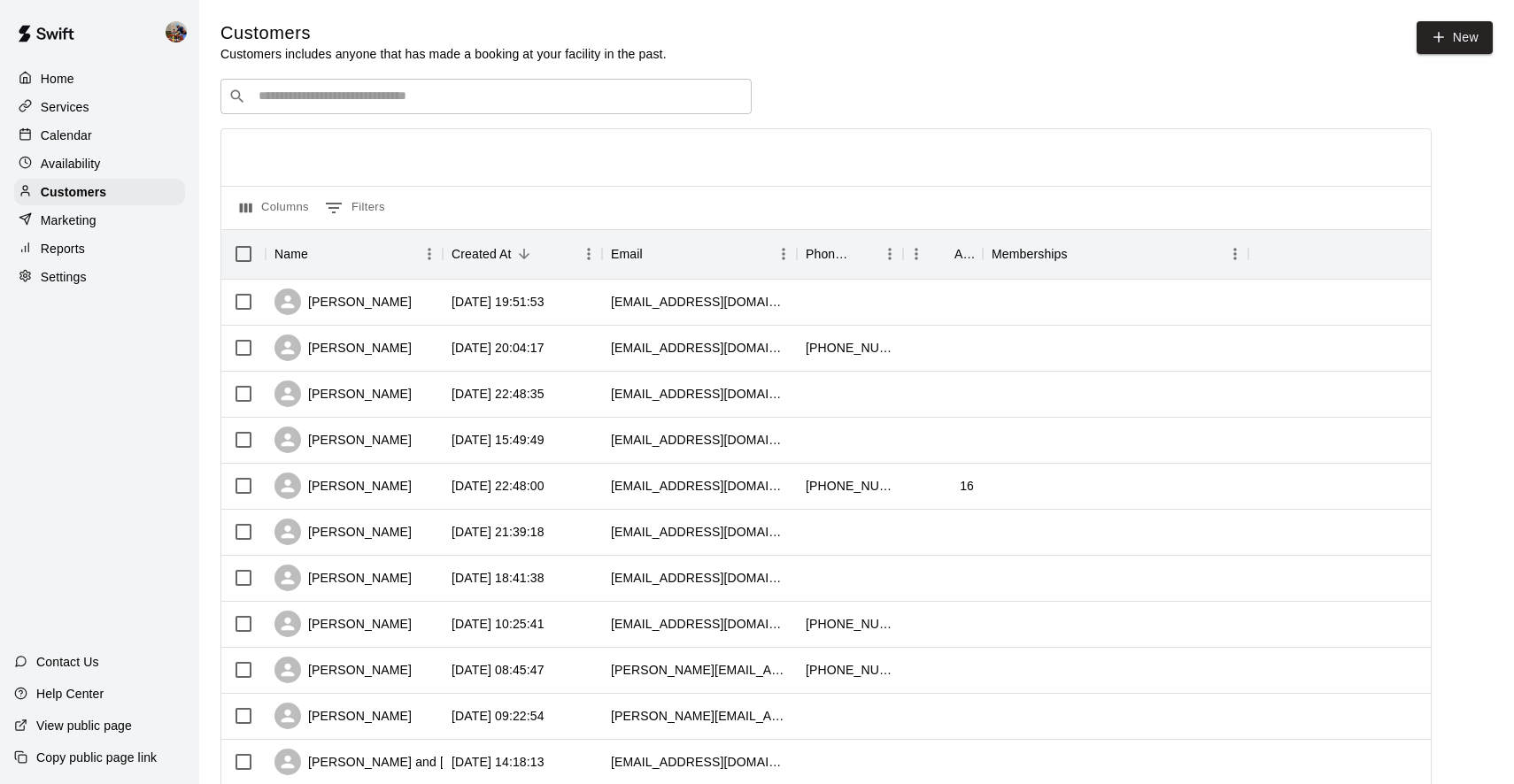
click at [293, 91] on input "Search customers by name or email" at bounding box center [499, 96] width 490 height 17
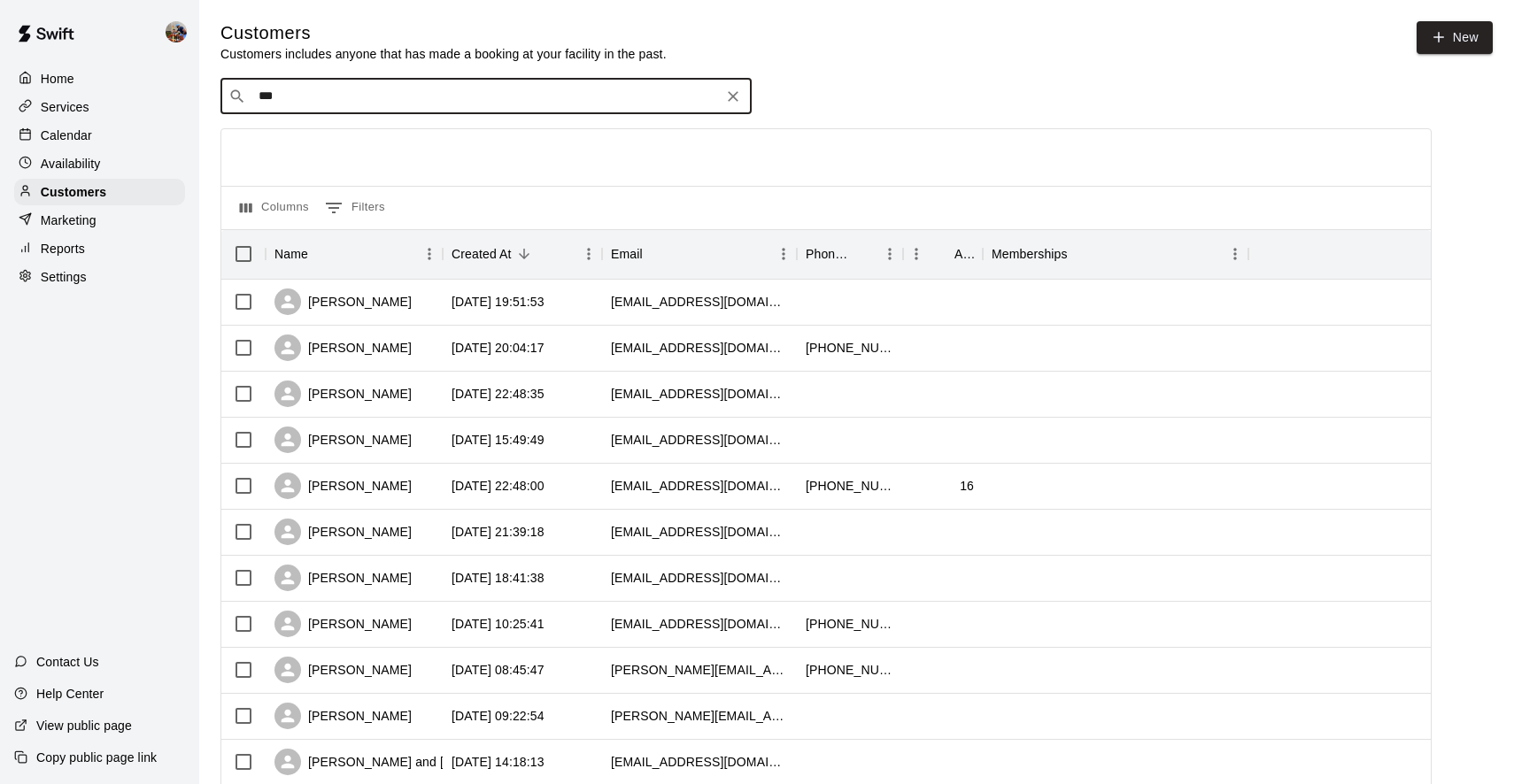
type input "****"
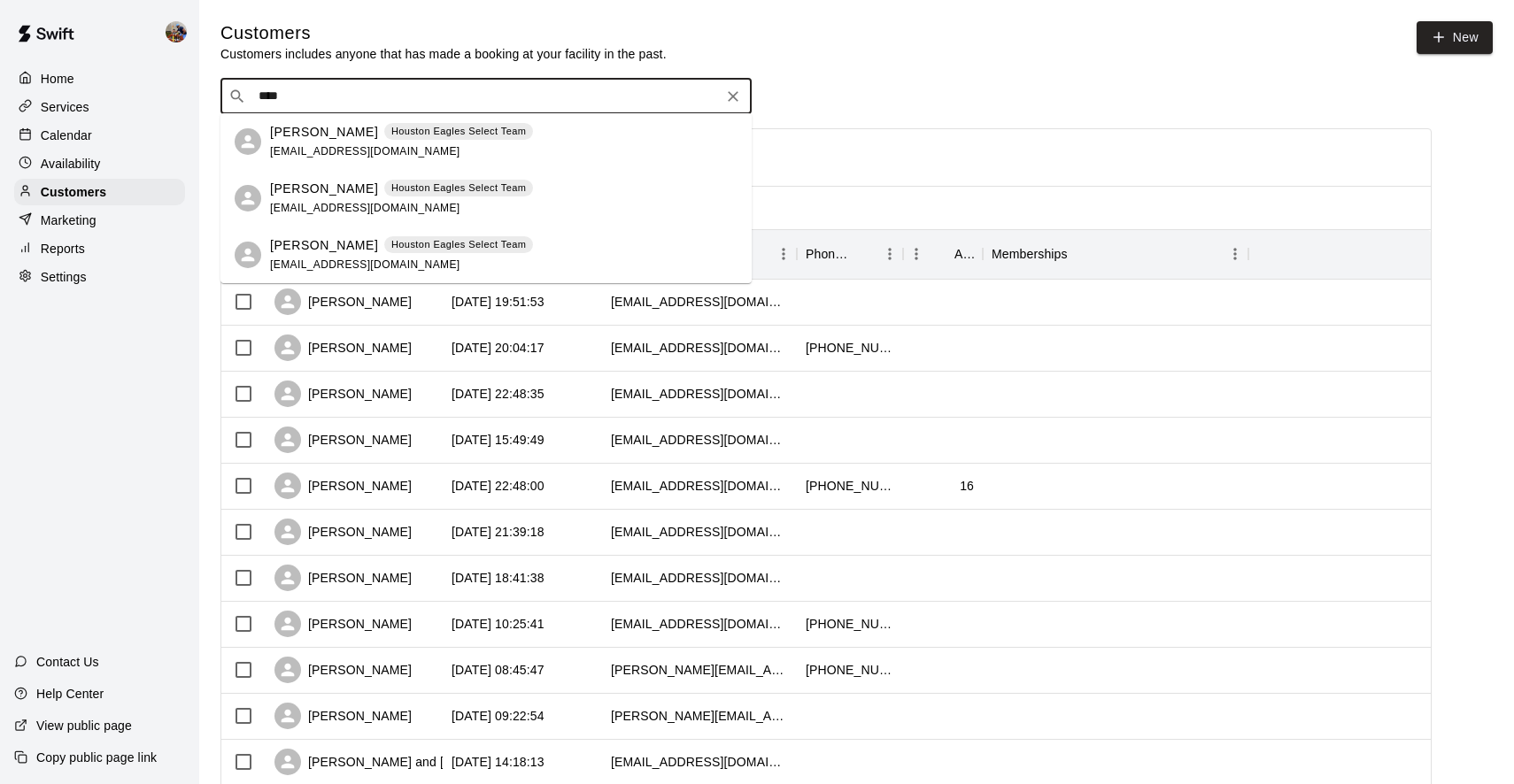
click at [313, 136] on p "[PERSON_NAME]" at bounding box center [324, 133] width 108 height 18
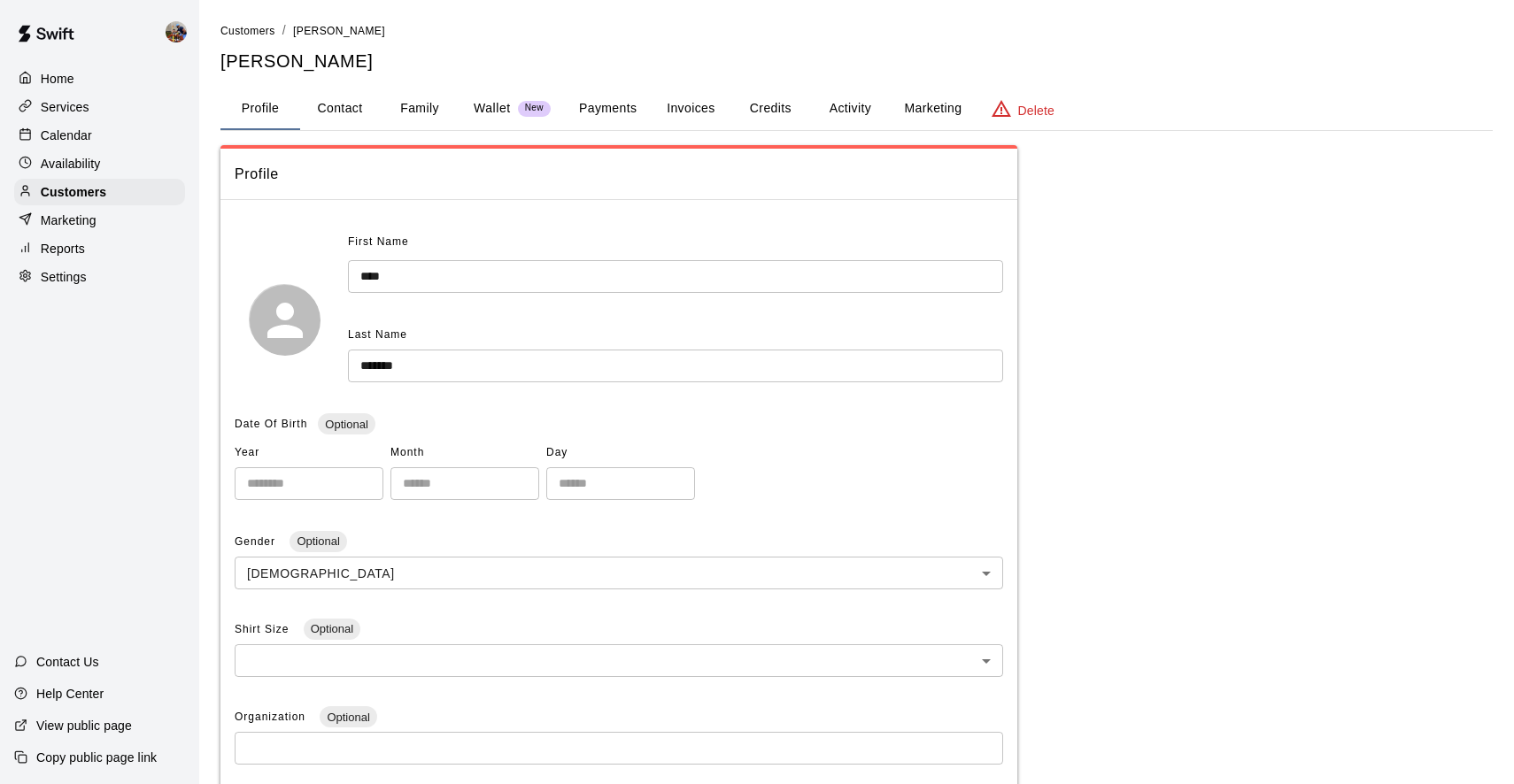
click at [615, 99] on button "Payments" at bounding box center [607, 109] width 86 height 42
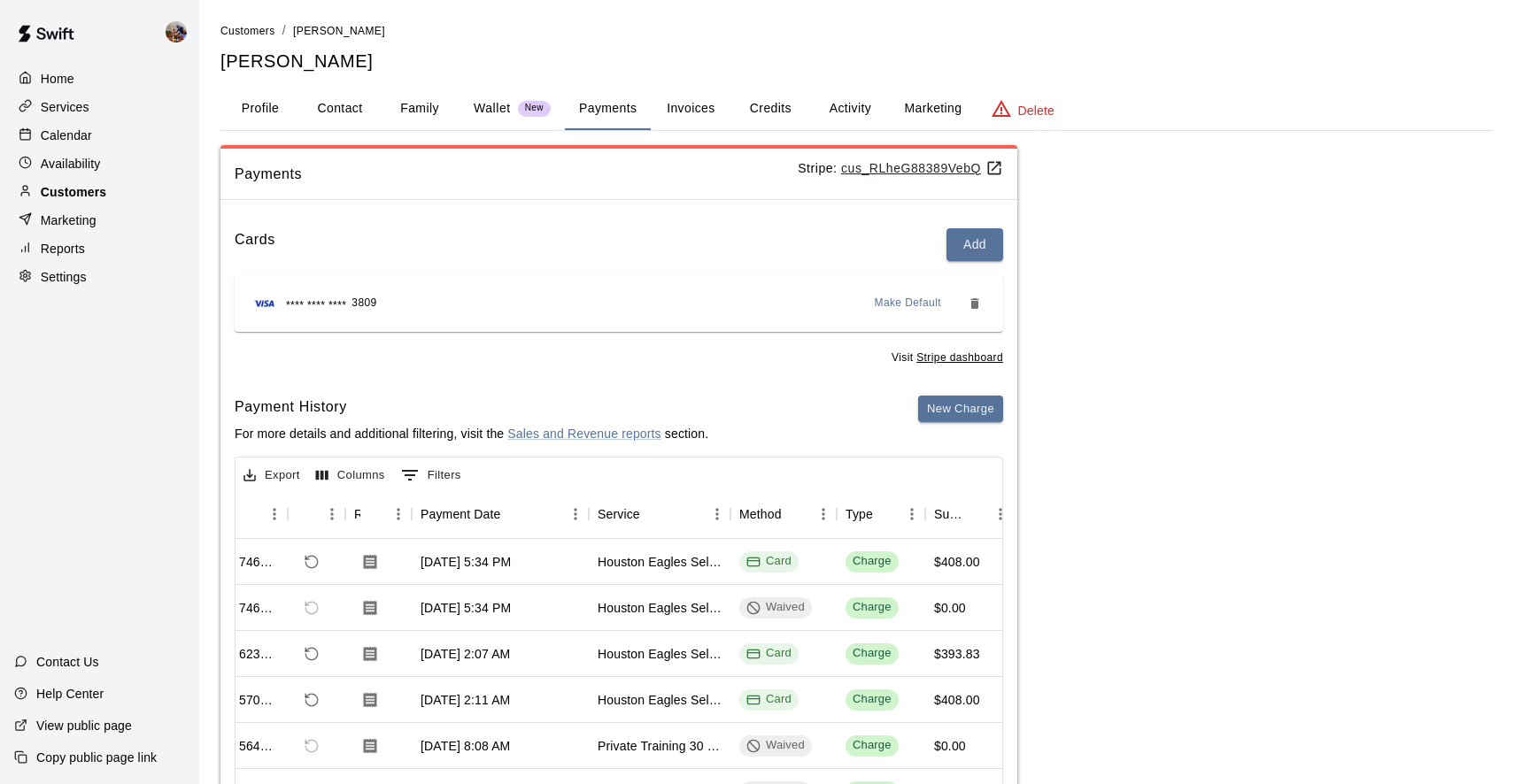
click at [75, 192] on p "Customers" at bounding box center [74, 191] width 66 height 17
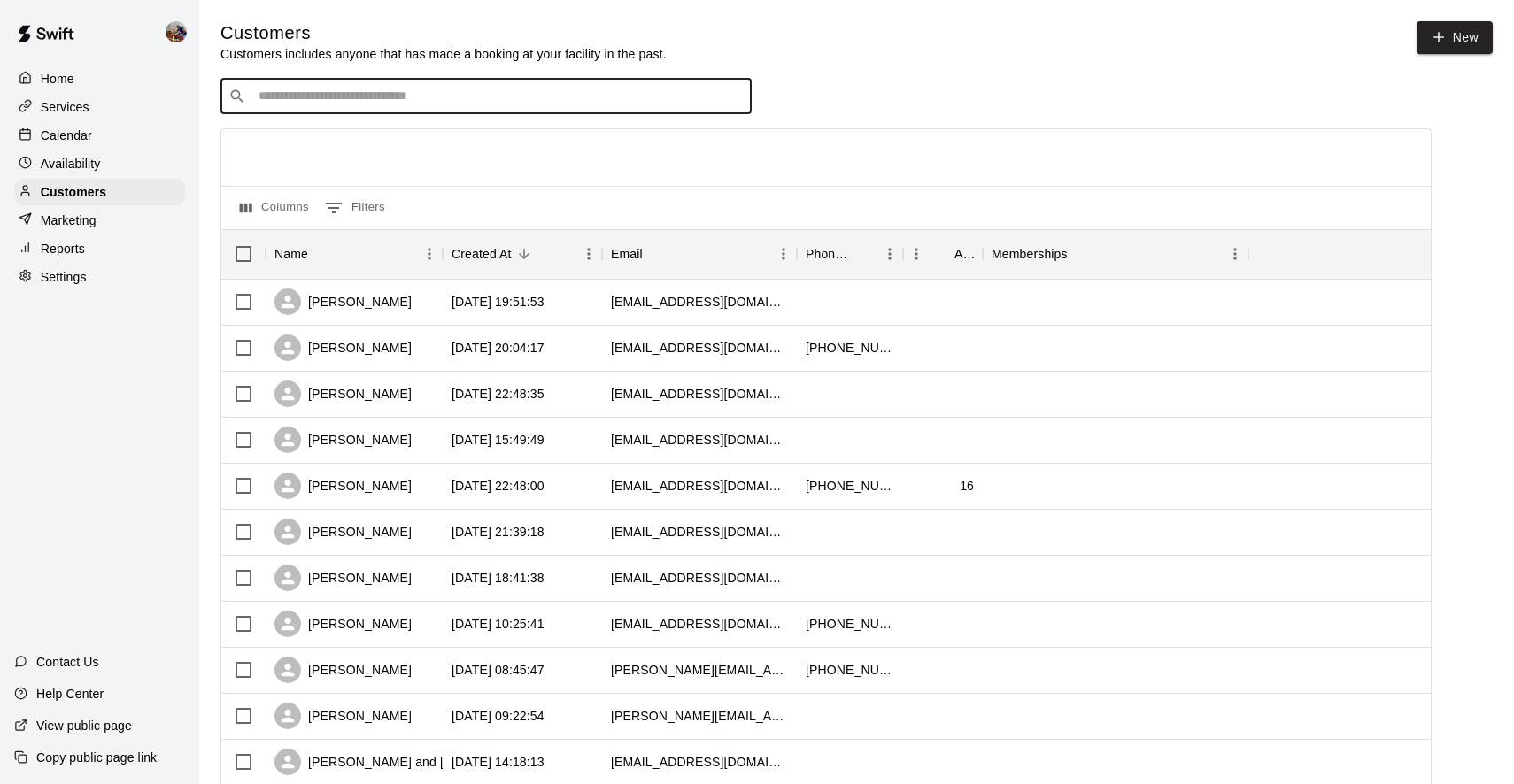
click at [486, 90] on input "Search customers by name or email" at bounding box center [499, 96] width 490 height 17
type input "****"
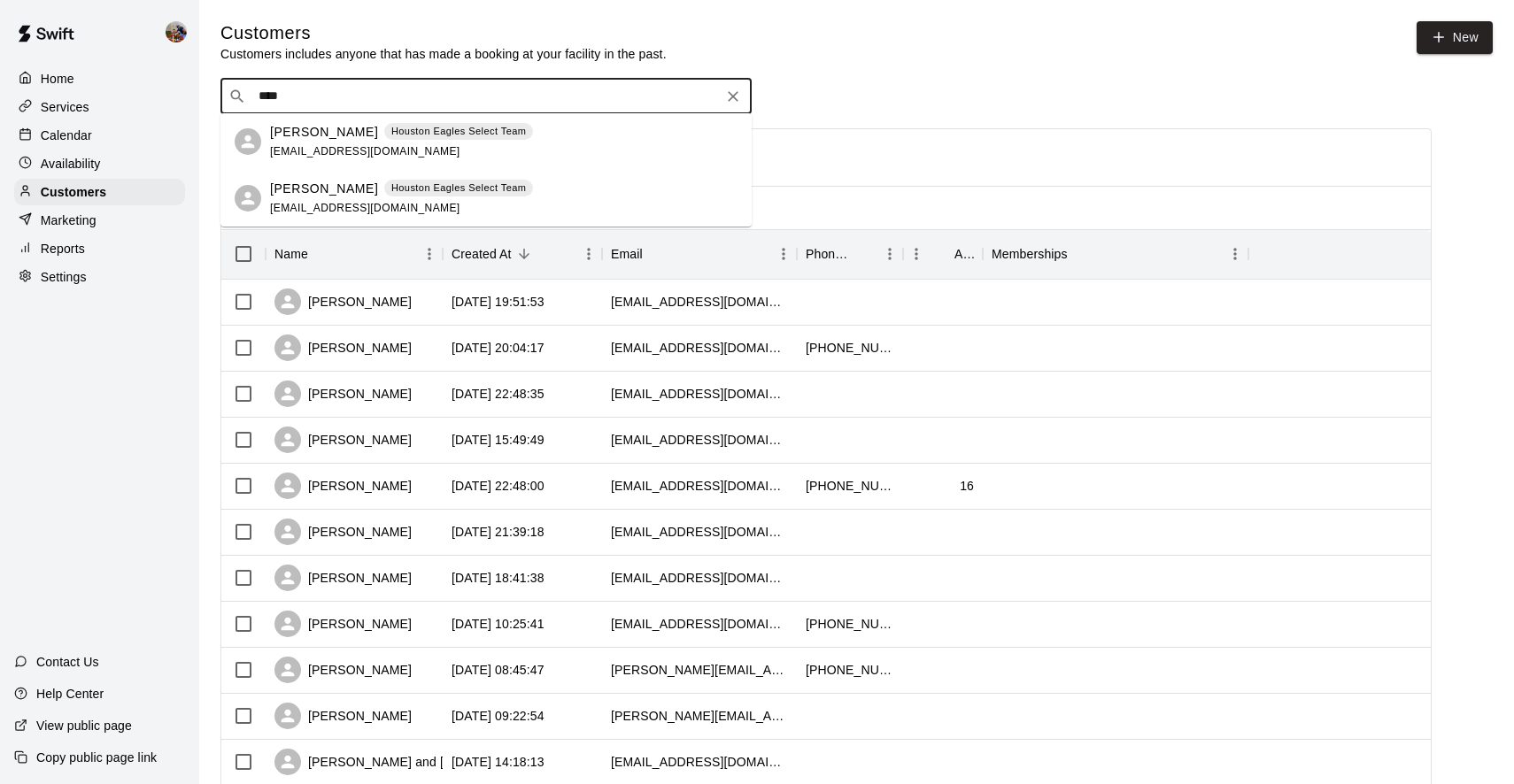
click at [323, 136] on p "[PERSON_NAME]" at bounding box center [324, 133] width 108 height 18
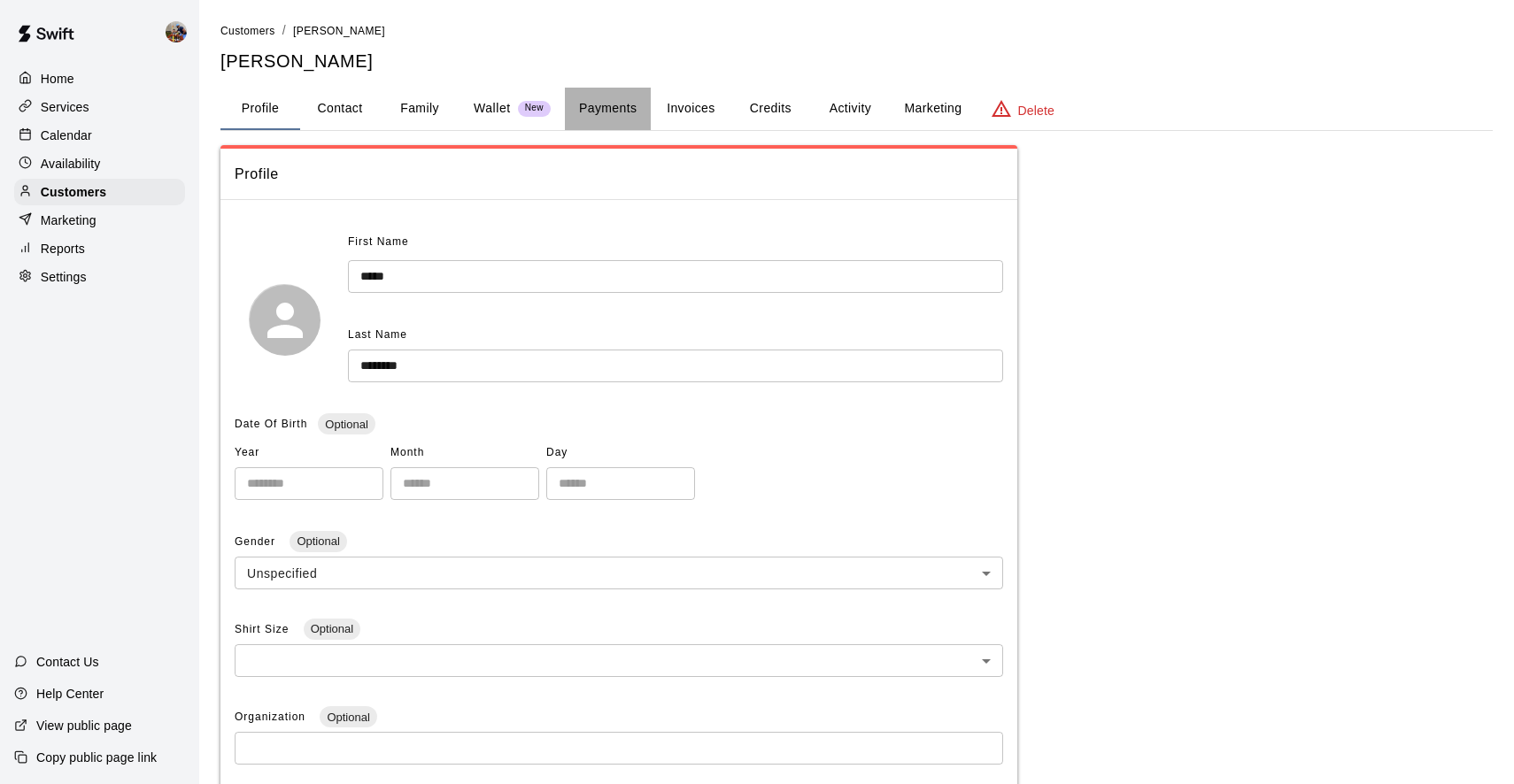
click at [626, 115] on button "Payments" at bounding box center [607, 109] width 86 height 42
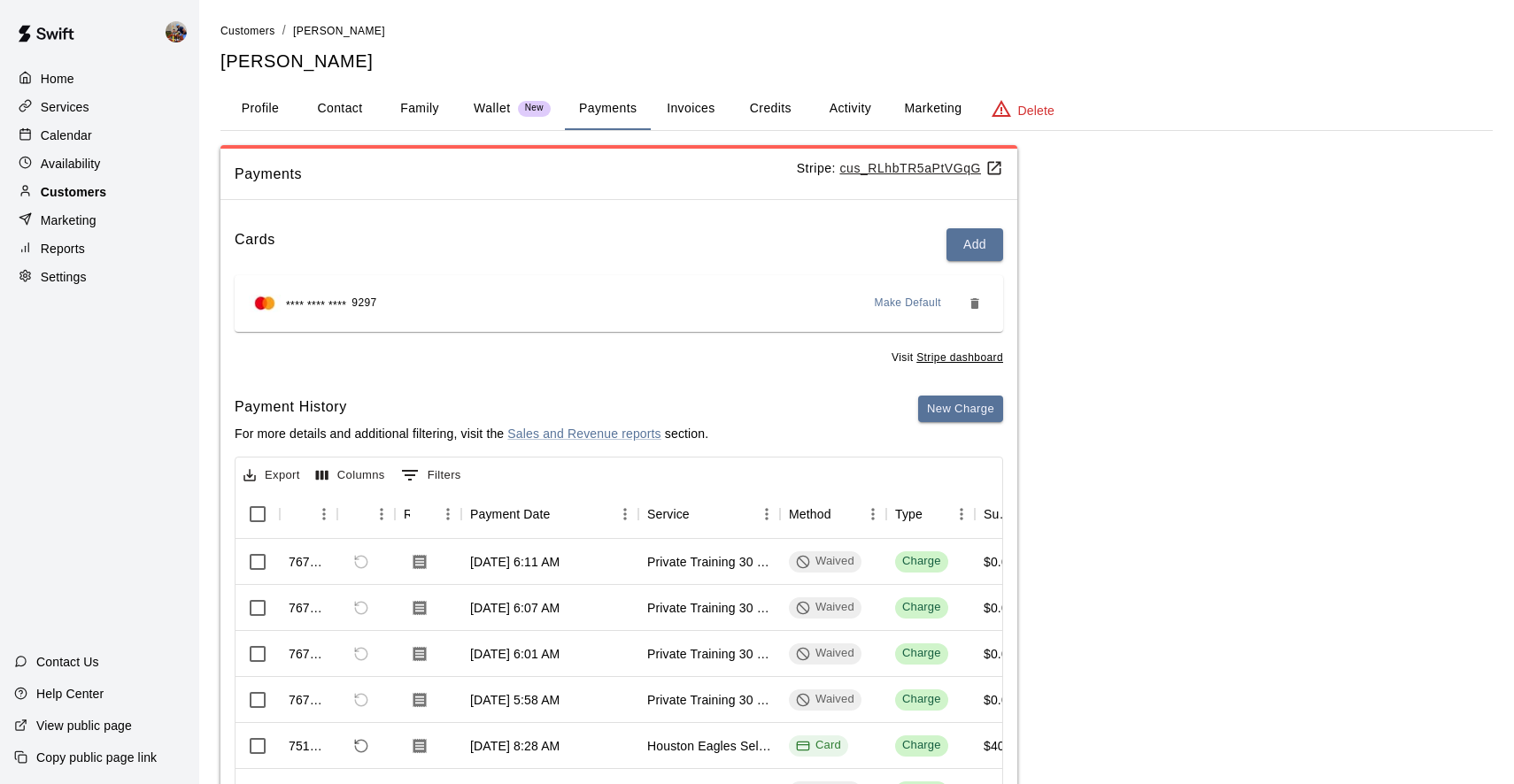
click at [92, 193] on p "Customers" at bounding box center [74, 191] width 66 height 17
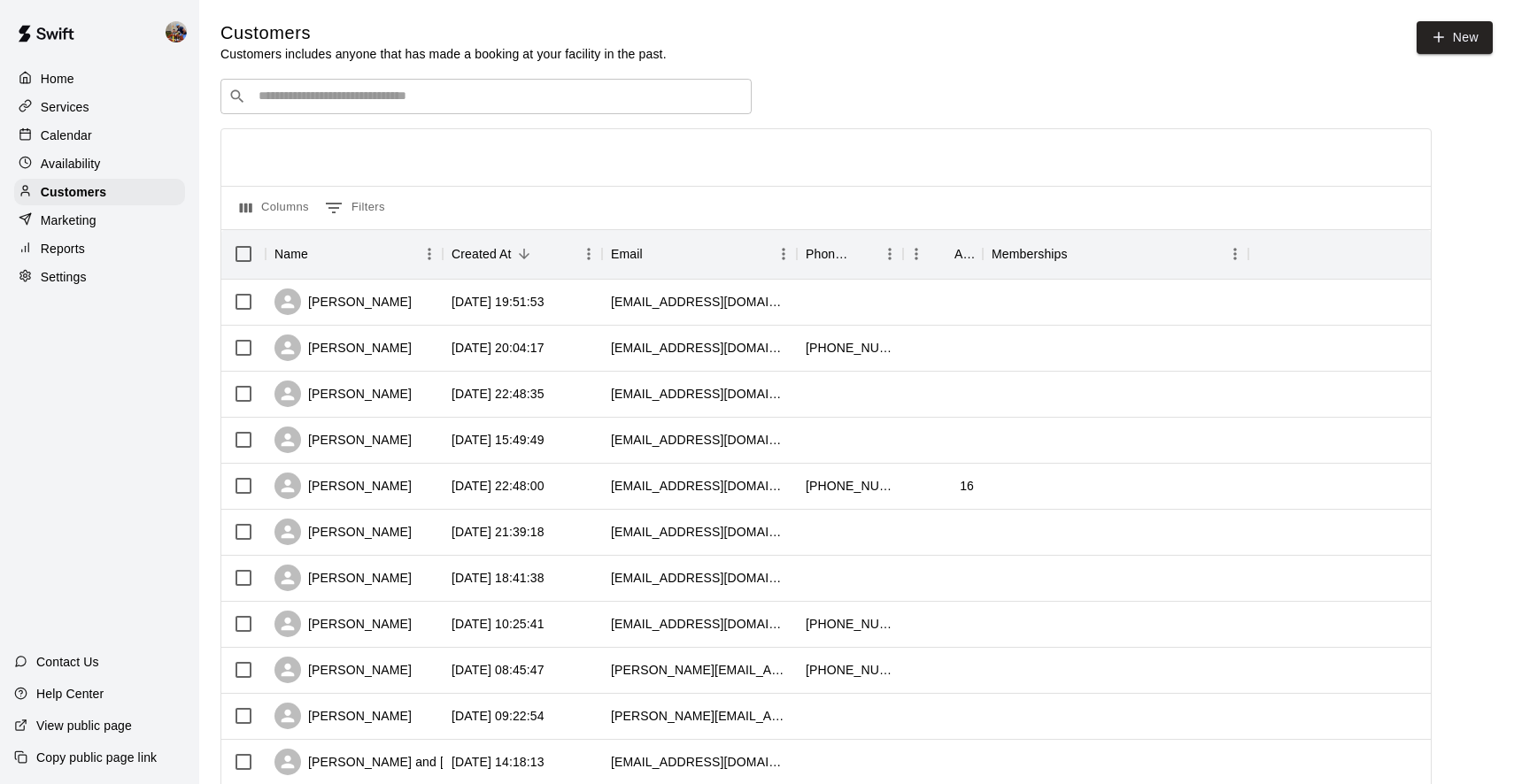
click at [415, 101] on input "Search customers by name or email" at bounding box center [499, 96] width 490 height 17
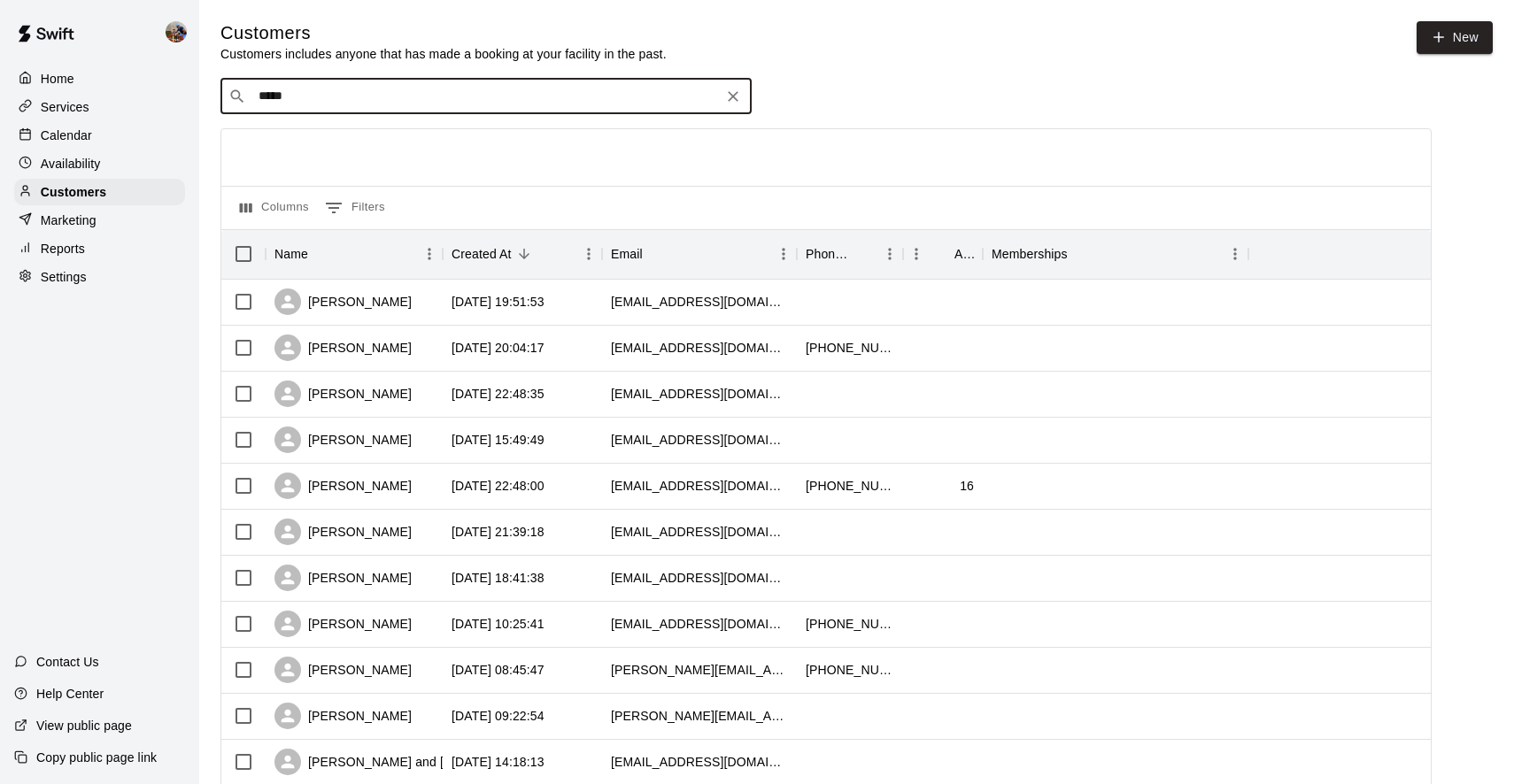
type input "******"
click at [316, 142] on div "Josiah Hernandez Houston Eagles Select Team jhernandez.iam@gmail.com" at bounding box center [401, 143] width 263 height 38
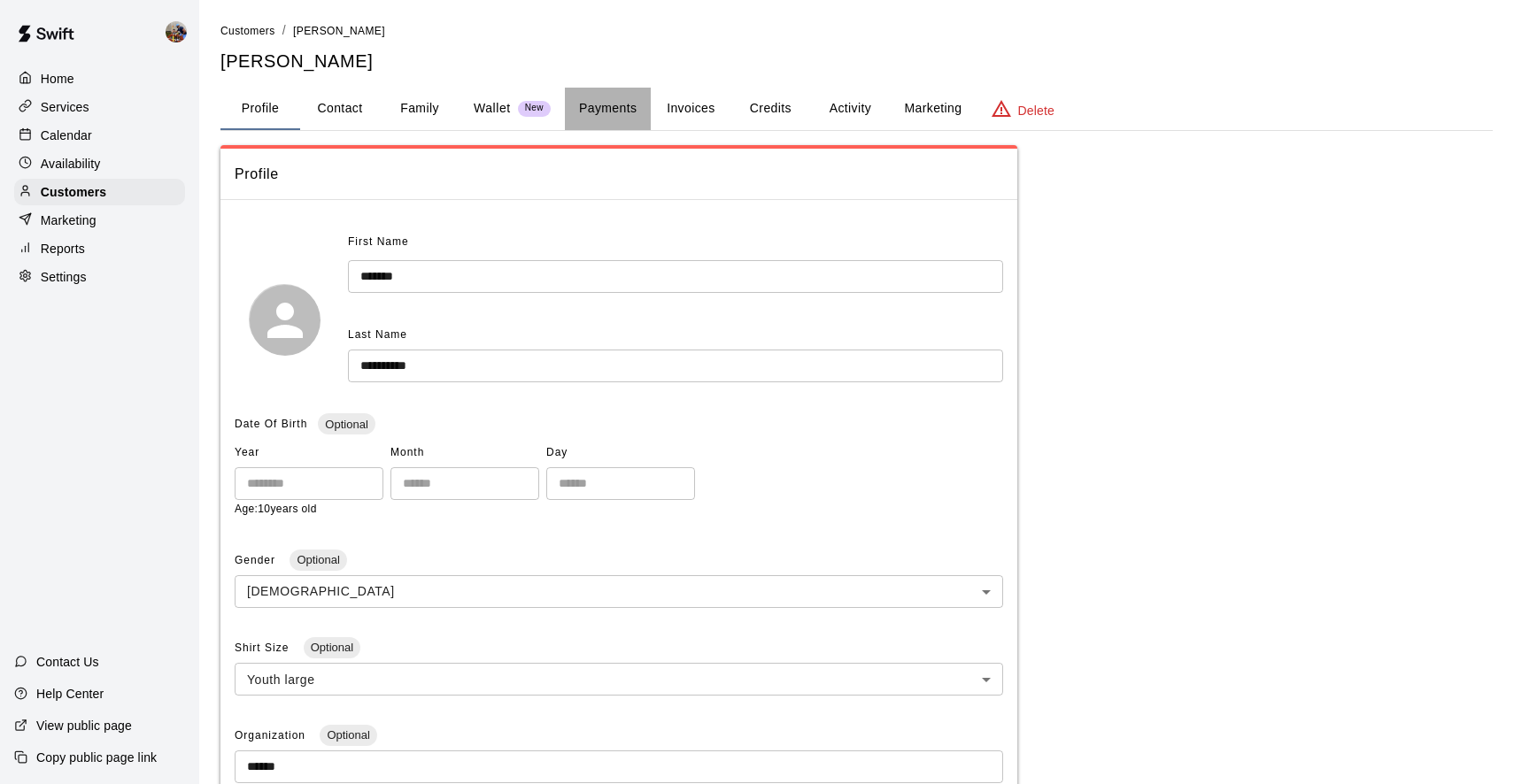
click at [624, 106] on button "Payments" at bounding box center [607, 109] width 86 height 42
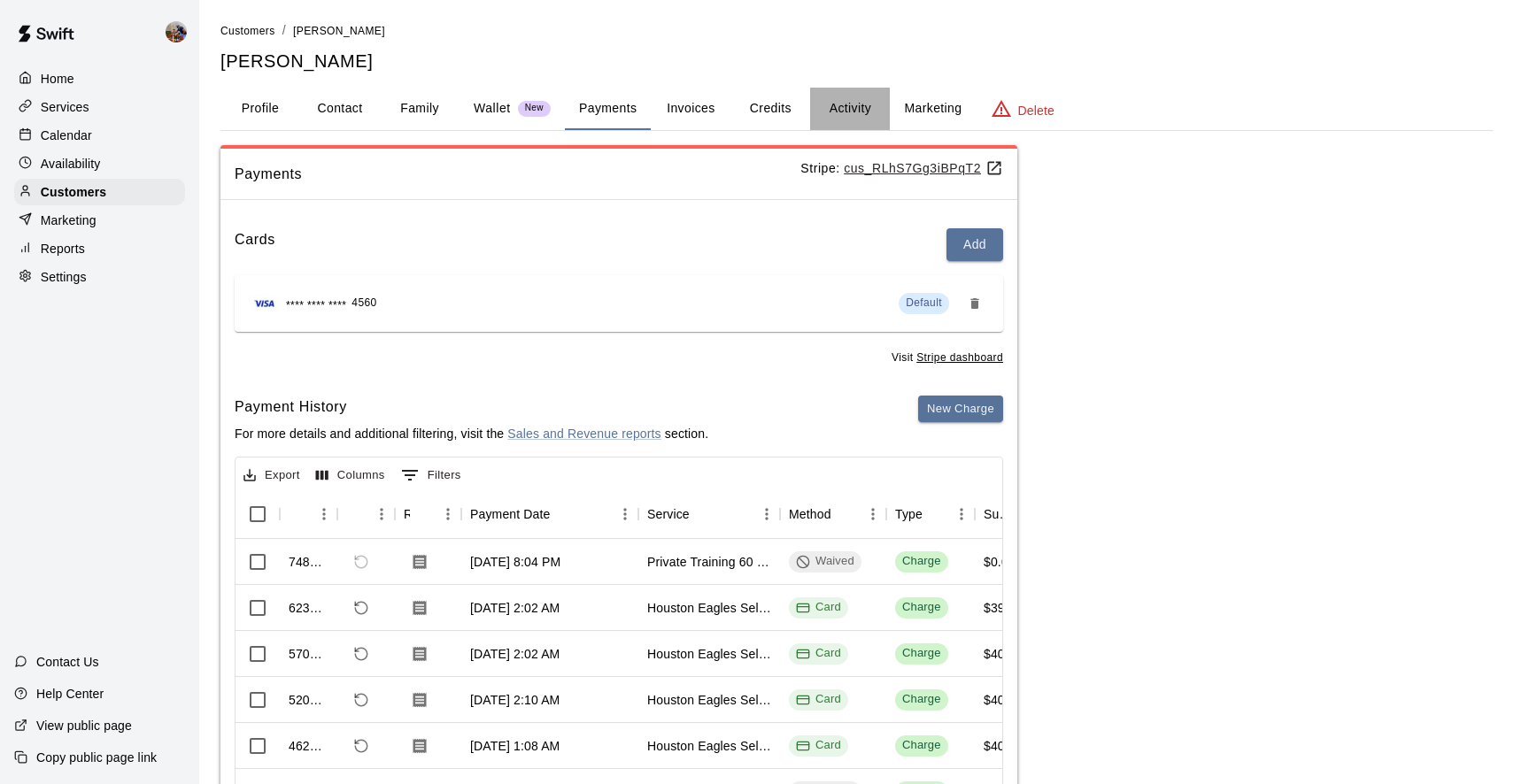
click at [845, 109] on button "Activity" at bounding box center [849, 109] width 80 height 42
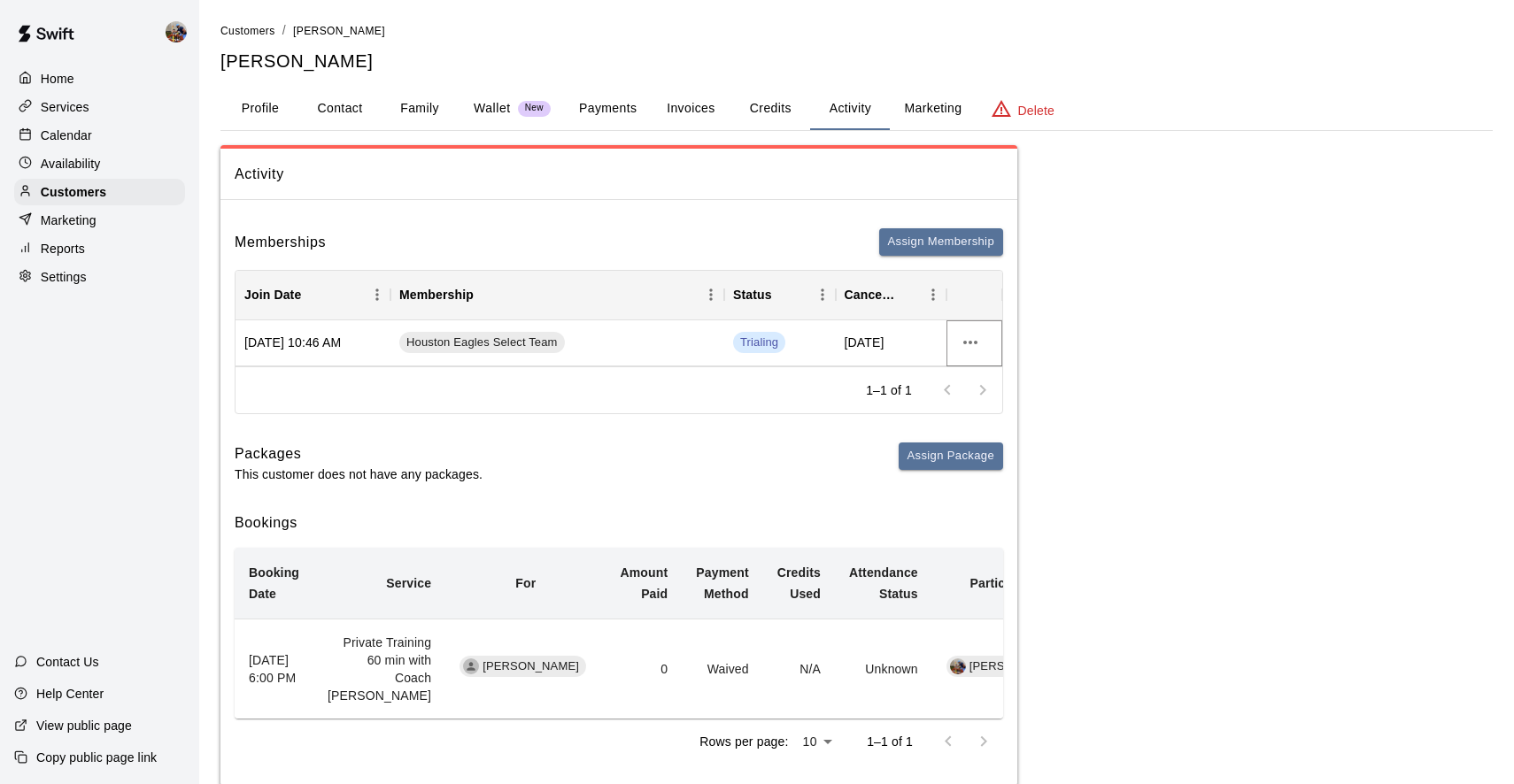
click at [974, 338] on icon "more actions" at bounding box center [970, 342] width 21 height 21
click at [997, 378] on li "View details" at bounding box center [1004, 378] width 100 height 29
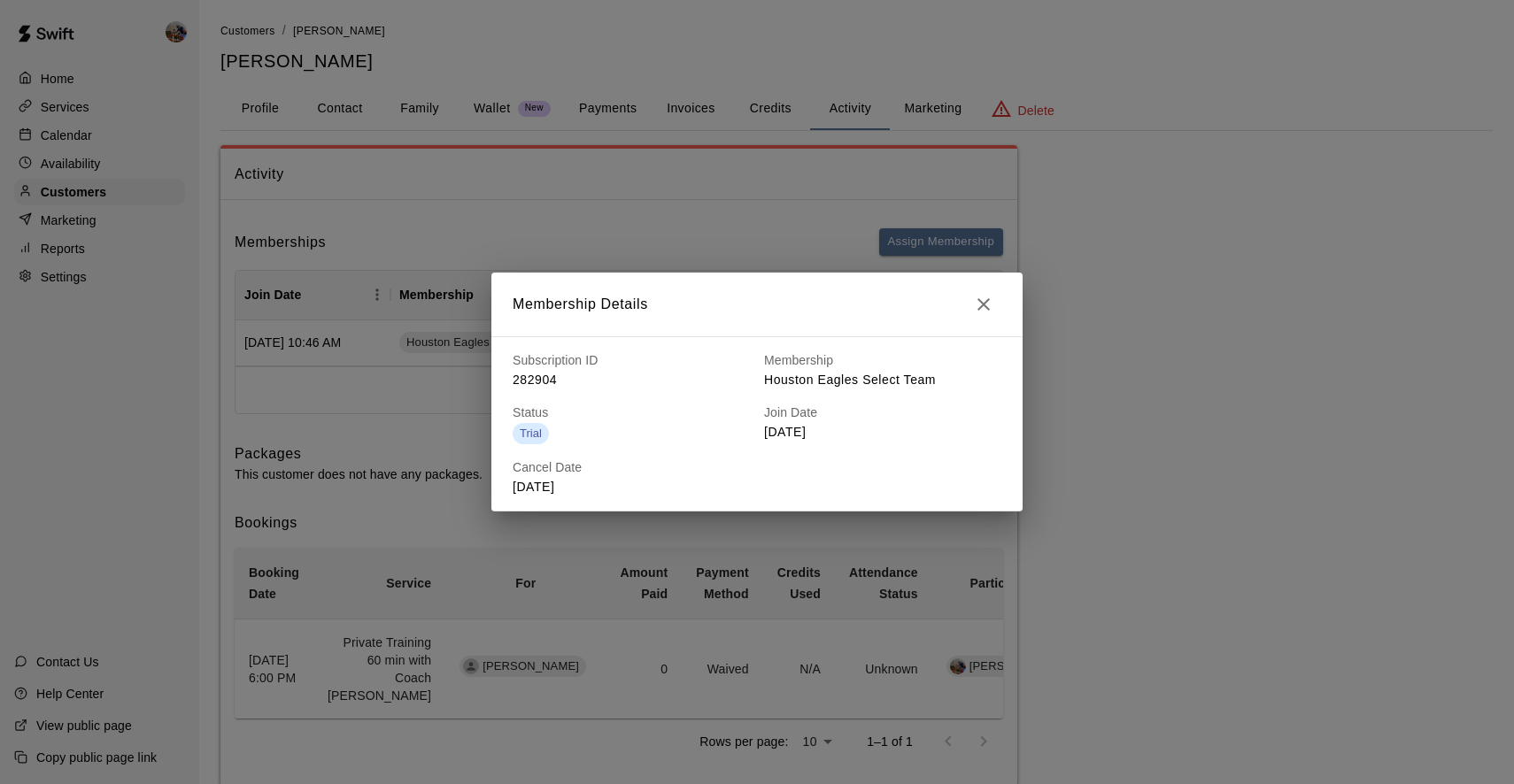
click at [984, 305] on icon "button" at bounding box center [983, 305] width 13 height 13
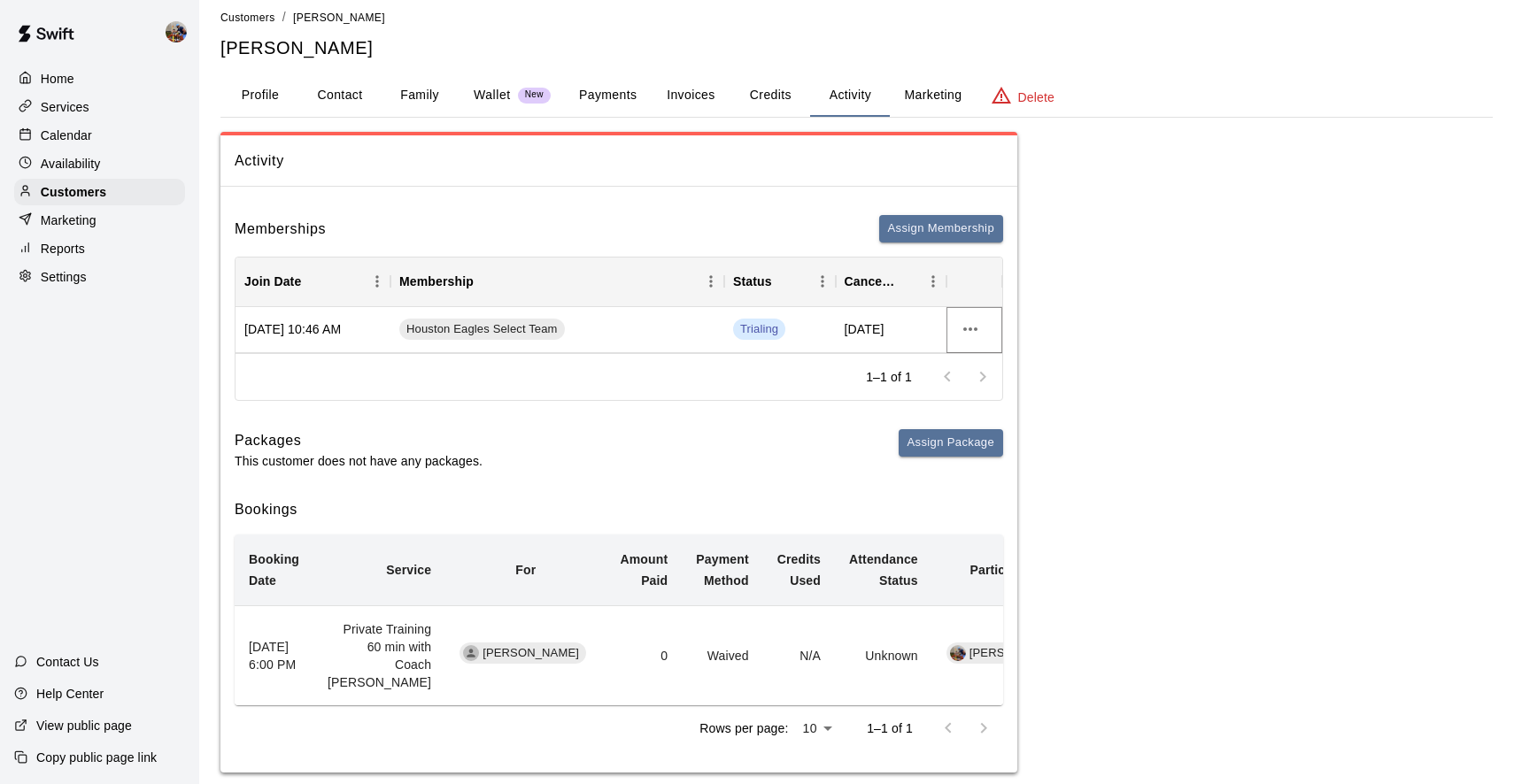
scroll to position [27, 0]
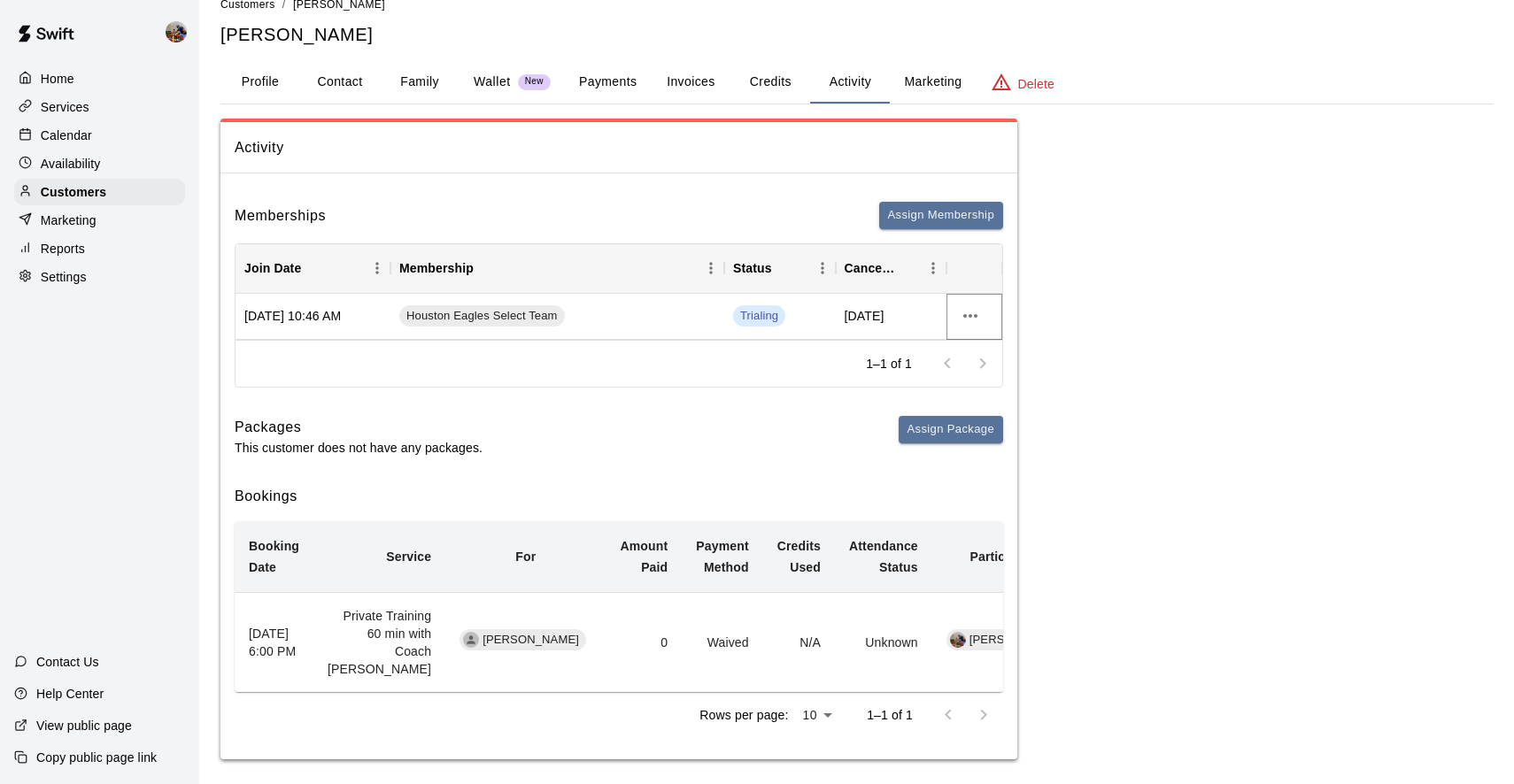
click at [972, 316] on icon "more actions" at bounding box center [970, 316] width 21 height 21
click at [990, 354] on li "View details" at bounding box center [1004, 351] width 100 height 29
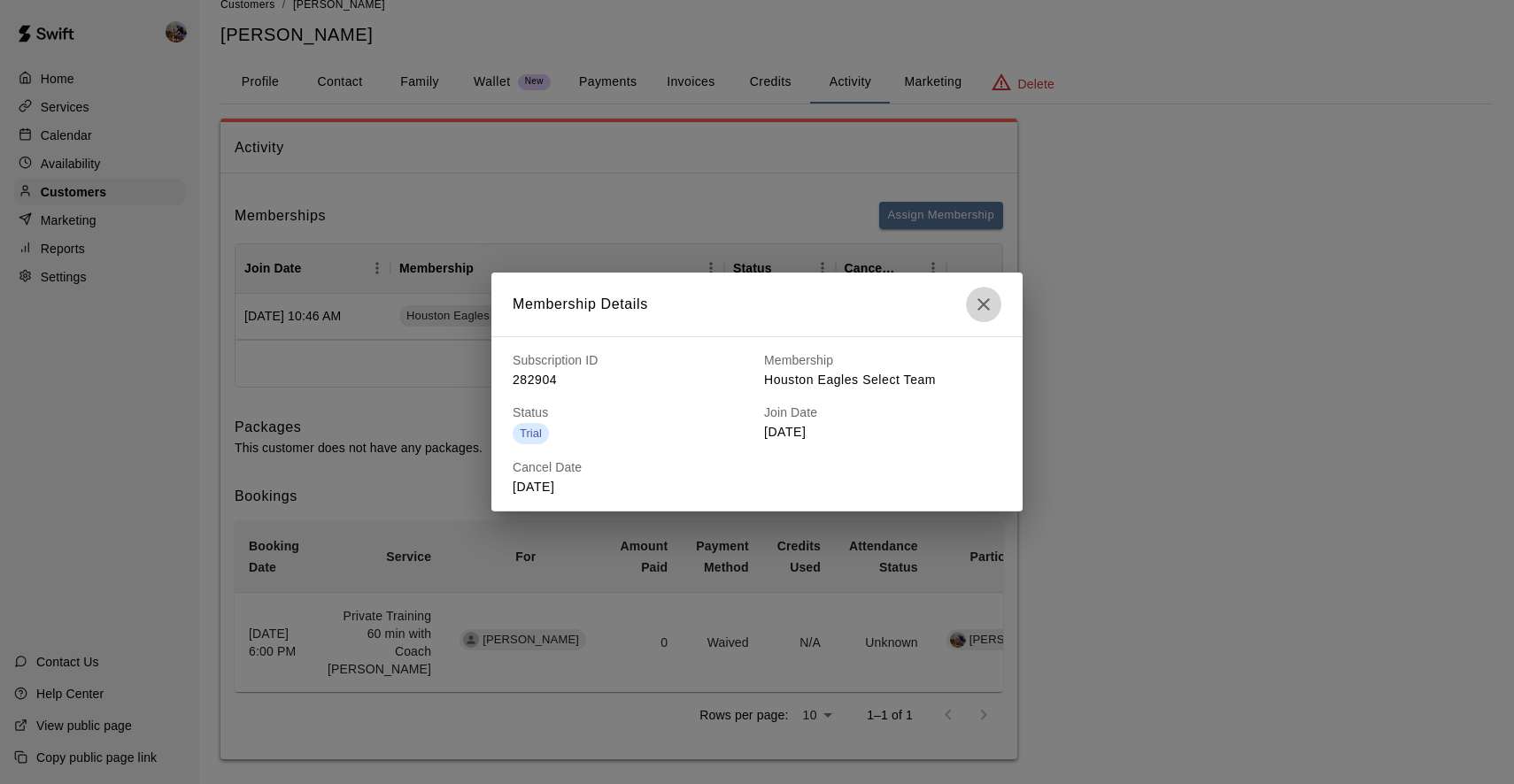
click at [986, 302] on icon "button" at bounding box center [983, 304] width 21 height 21
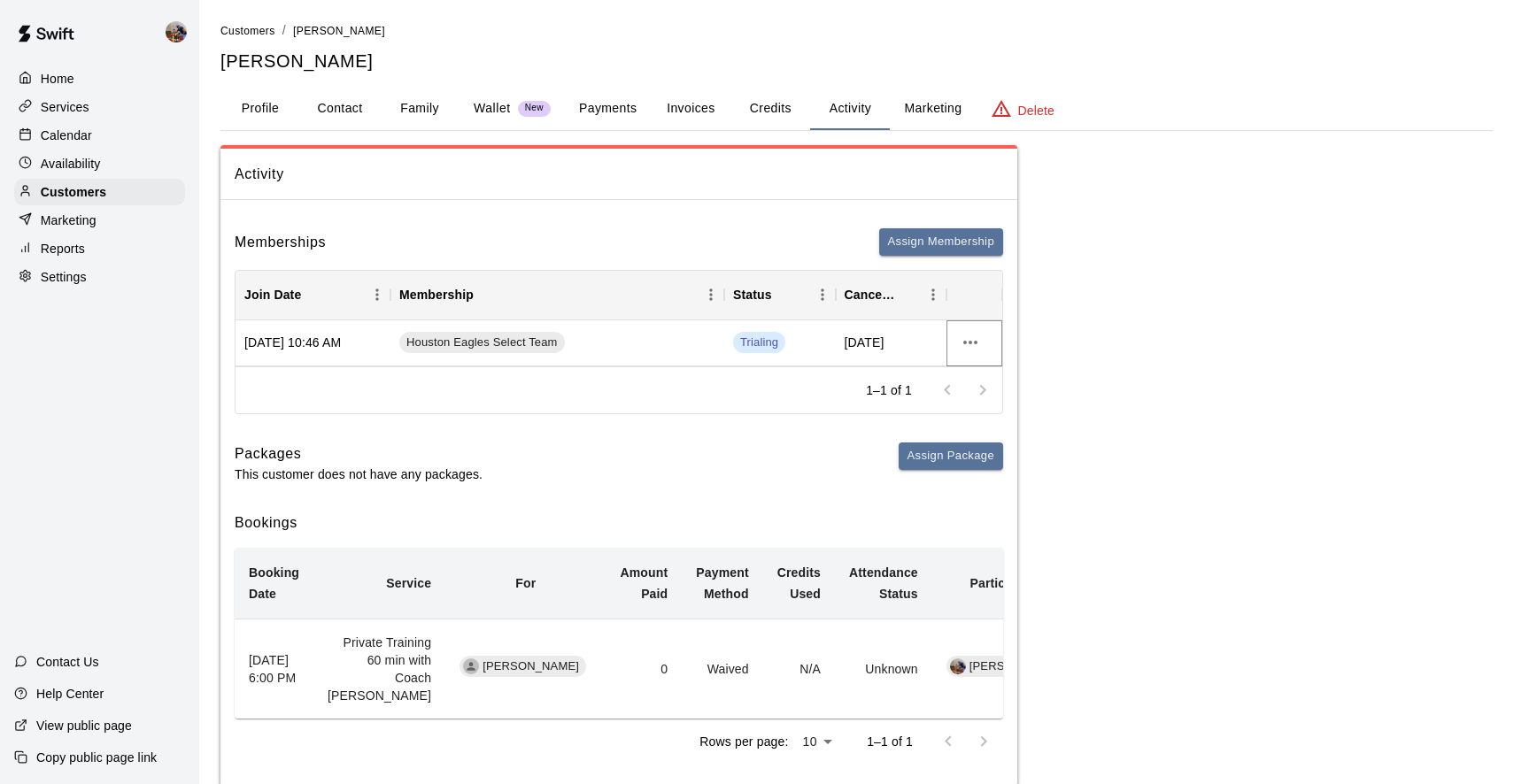
scroll to position [0, 0]
click at [321, 346] on div "Aug 15, 2025 10:46 AM" at bounding box center [312, 343] width 155 height 46
click at [555, 193] on div "Activity" at bounding box center [618, 175] width 797 height 51
click at [620, 103] on button "Payments" at bounding box center [607, 109] width 86 height 42
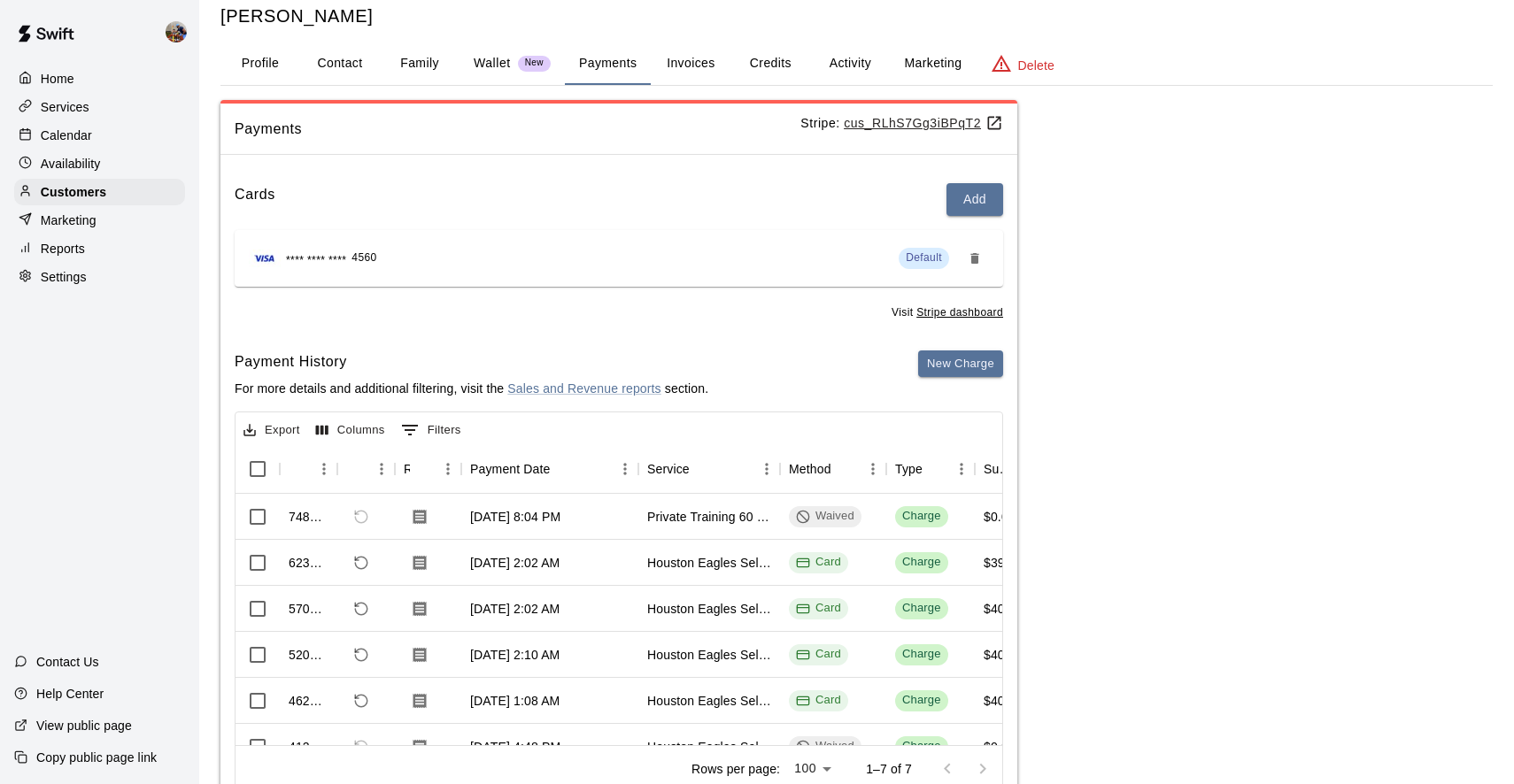
scroll to position [46, 0]
click at [976, 364] on button "New Charge" at bounding box center [961, 363] width 85 height 27
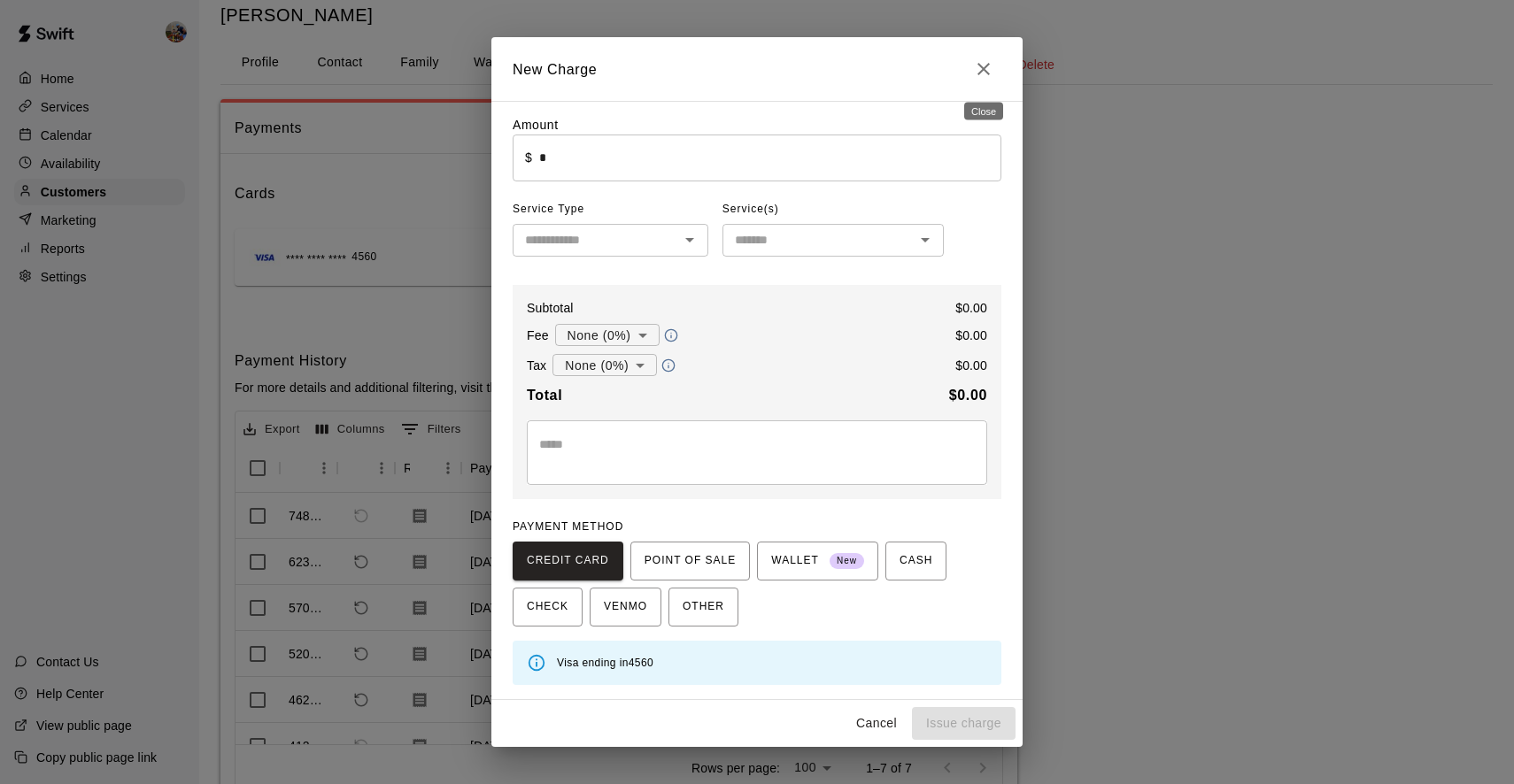
click at [986, 73] on icon "Close" at bounding box center [983, 70] width 13 height 13
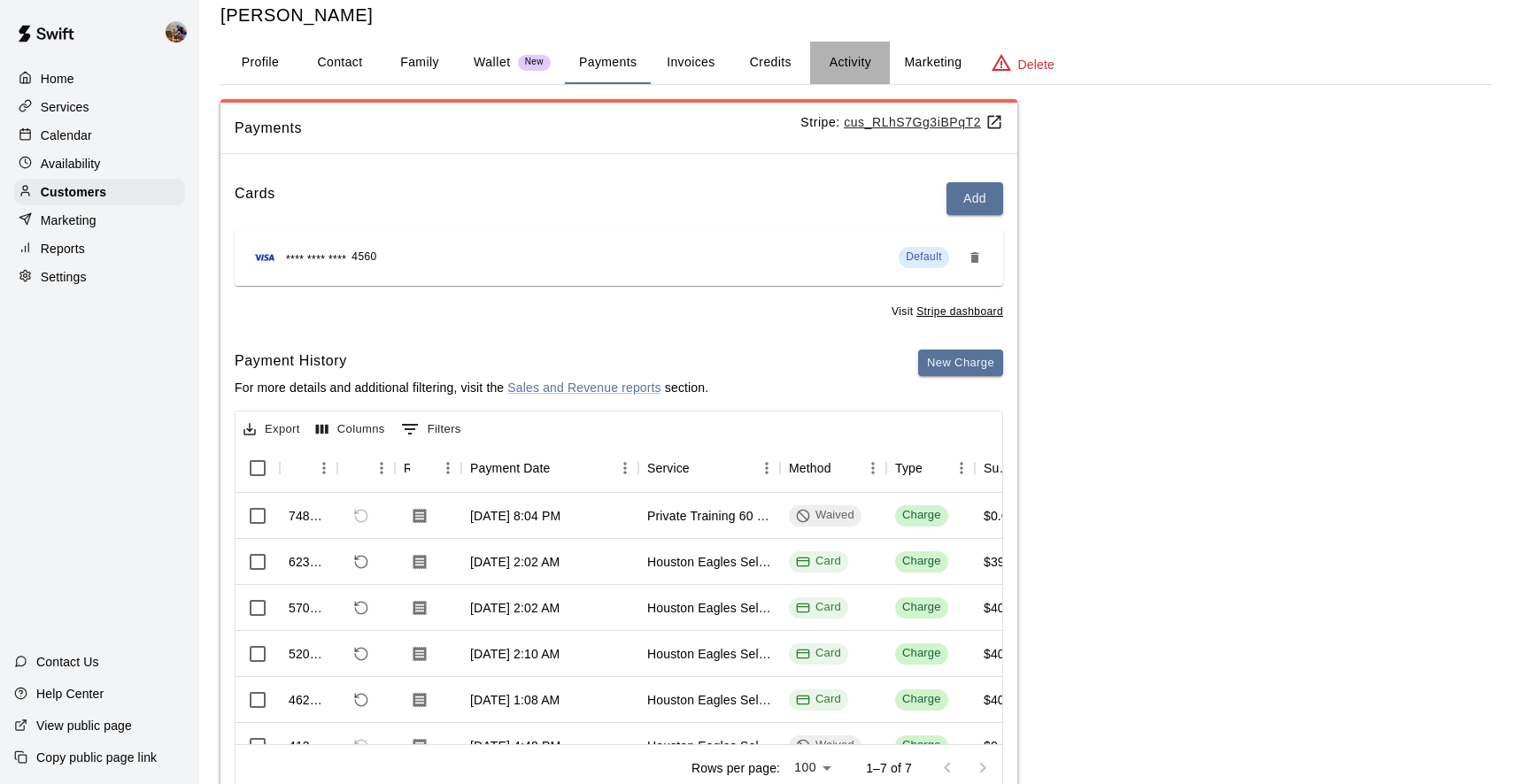
click at [827, 70] on button "Activity" at bounding box center [849, 62] width 80 height 42
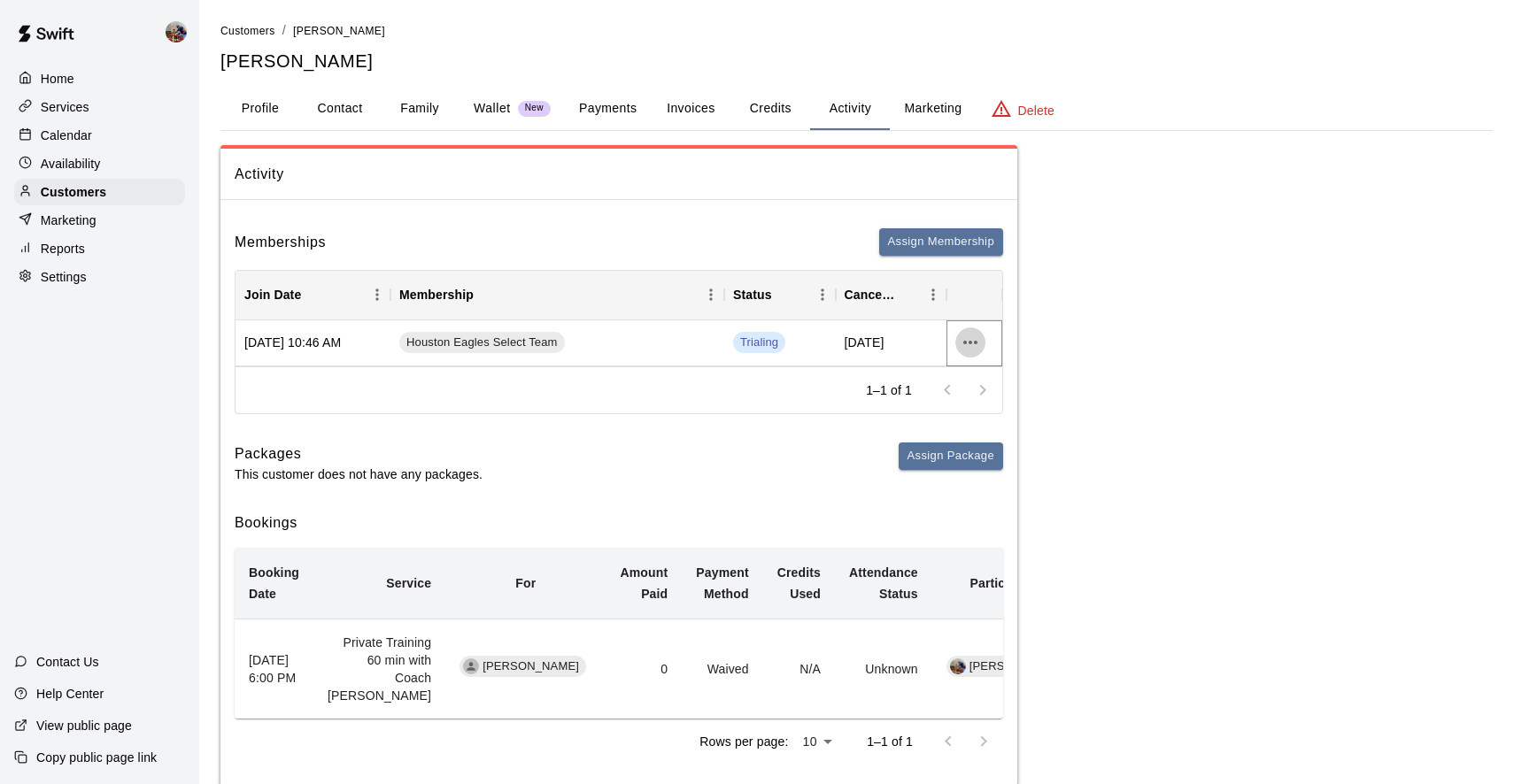
click at [974, 333] on icon "more actions" at bounding box center [970, 342] width 21 height 21
click at [1006, 373] on li "View details" at bounding box center [1004, 378] width 100 height 29
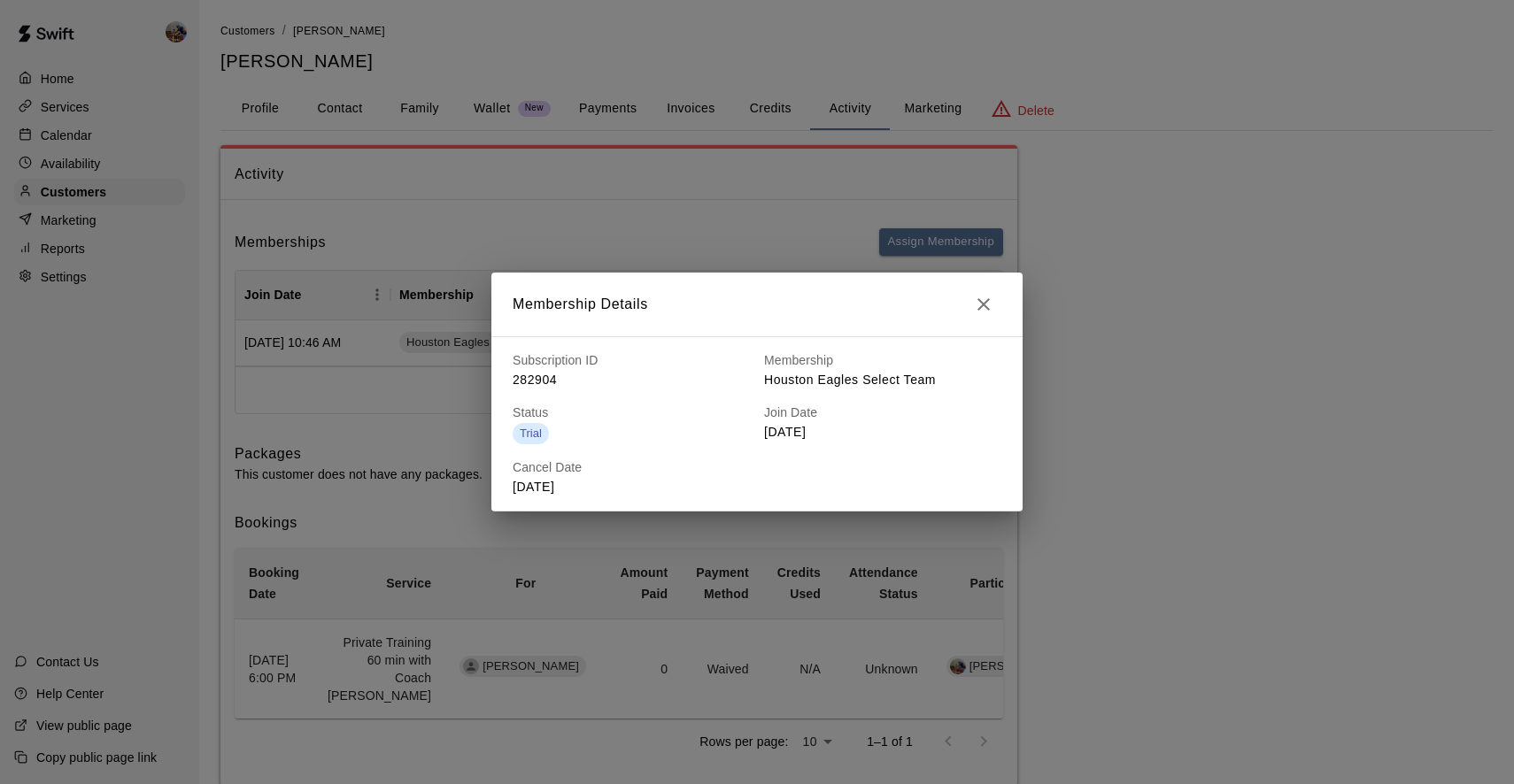
click at [985, 299] on icon "button" at bounding box center [983, 304] width 21 height 21
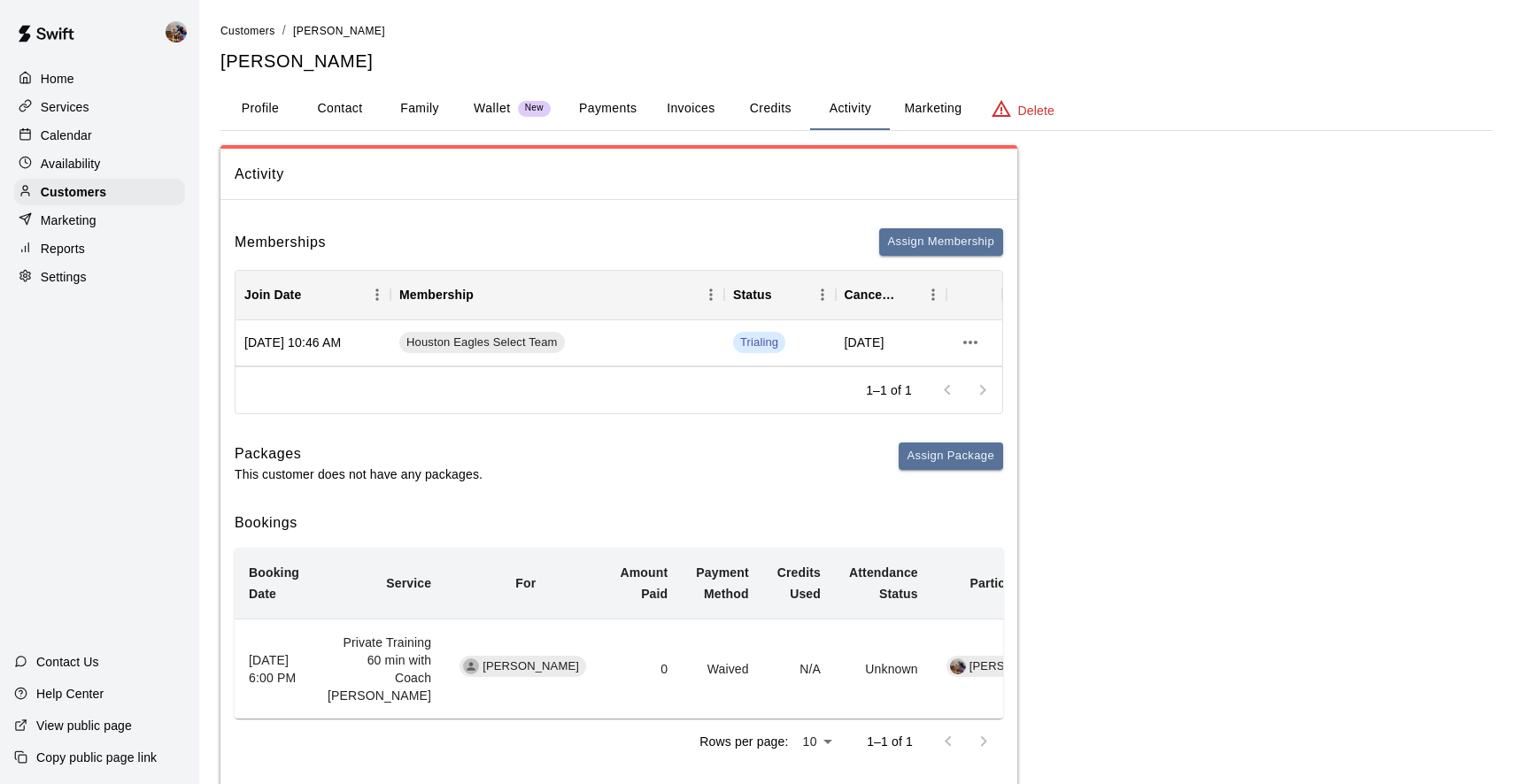
click at [476, 102] on p "Wallet" at bounding box center [492, 108] width 38 height 18
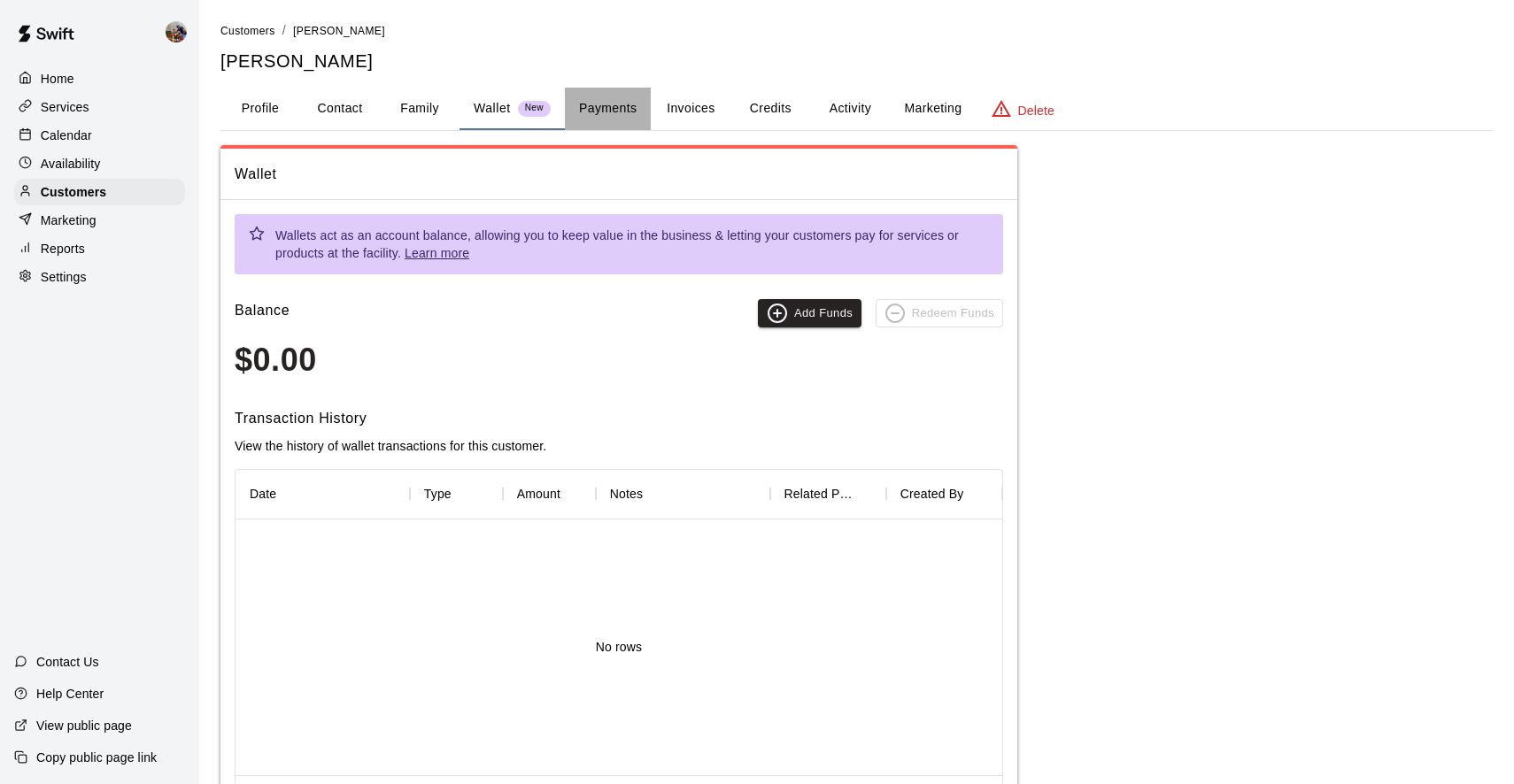
click at [604, 102] on button "Payments" at bounding box center [607, 109] width 86 height 42
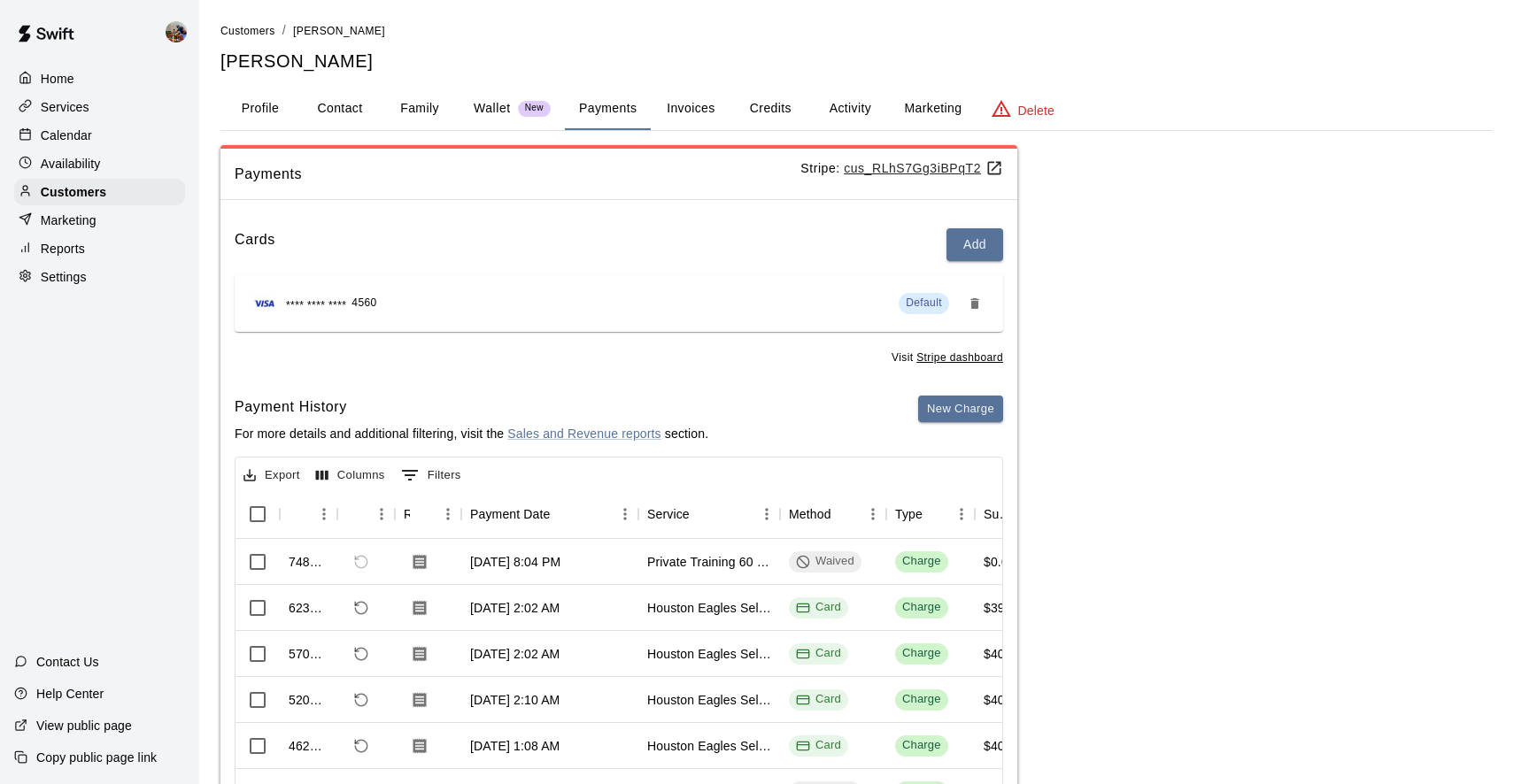
click at [705, 103] on button "Invoices" at bounding box center [690, 109] width 80 height 42
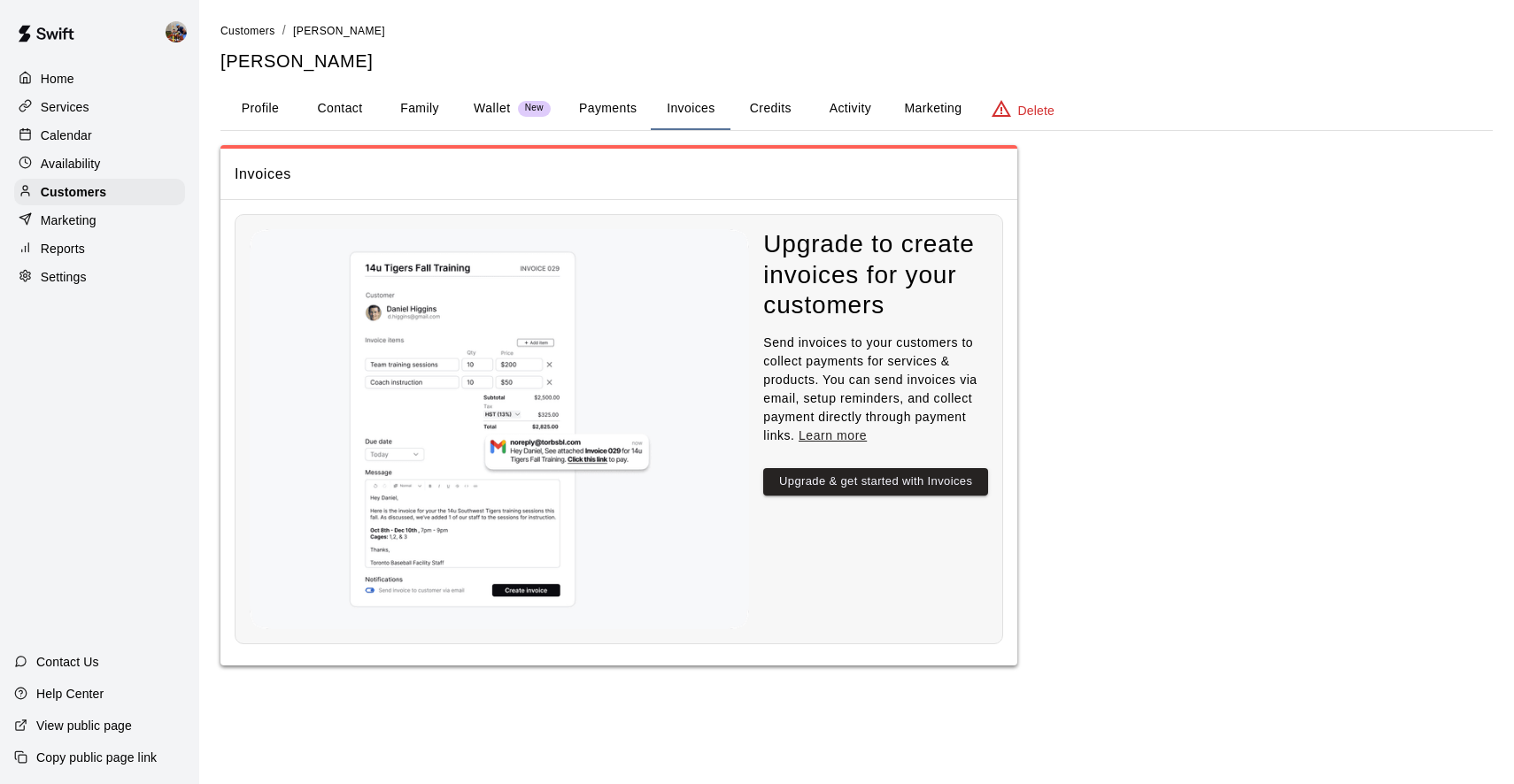
click at [780, 108] on button "Credits" at bounding box center [769, 109] width 80 height 42
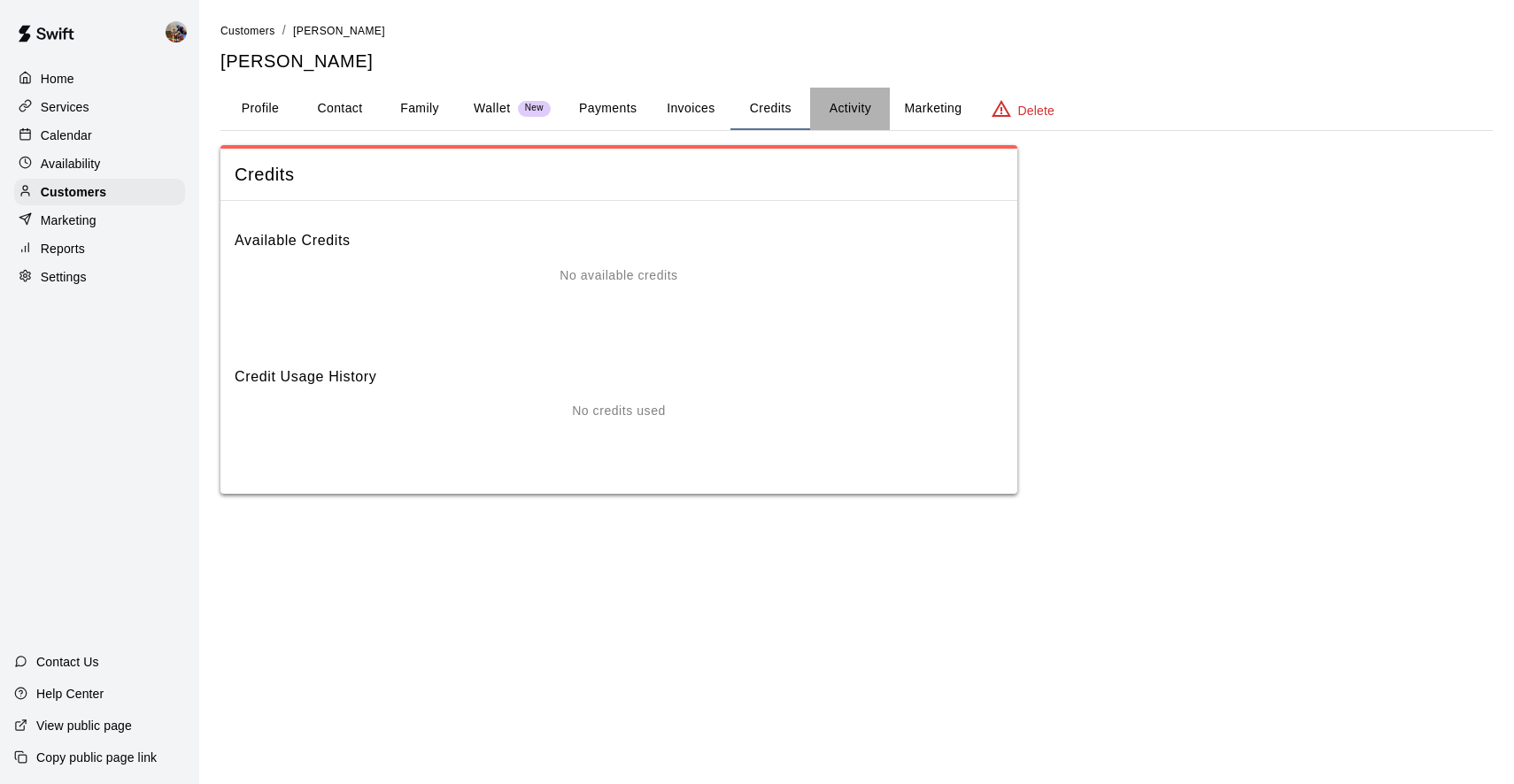
click at [859, 113] on button "Activity" at bounding box center [849, 109] width 80 height 42
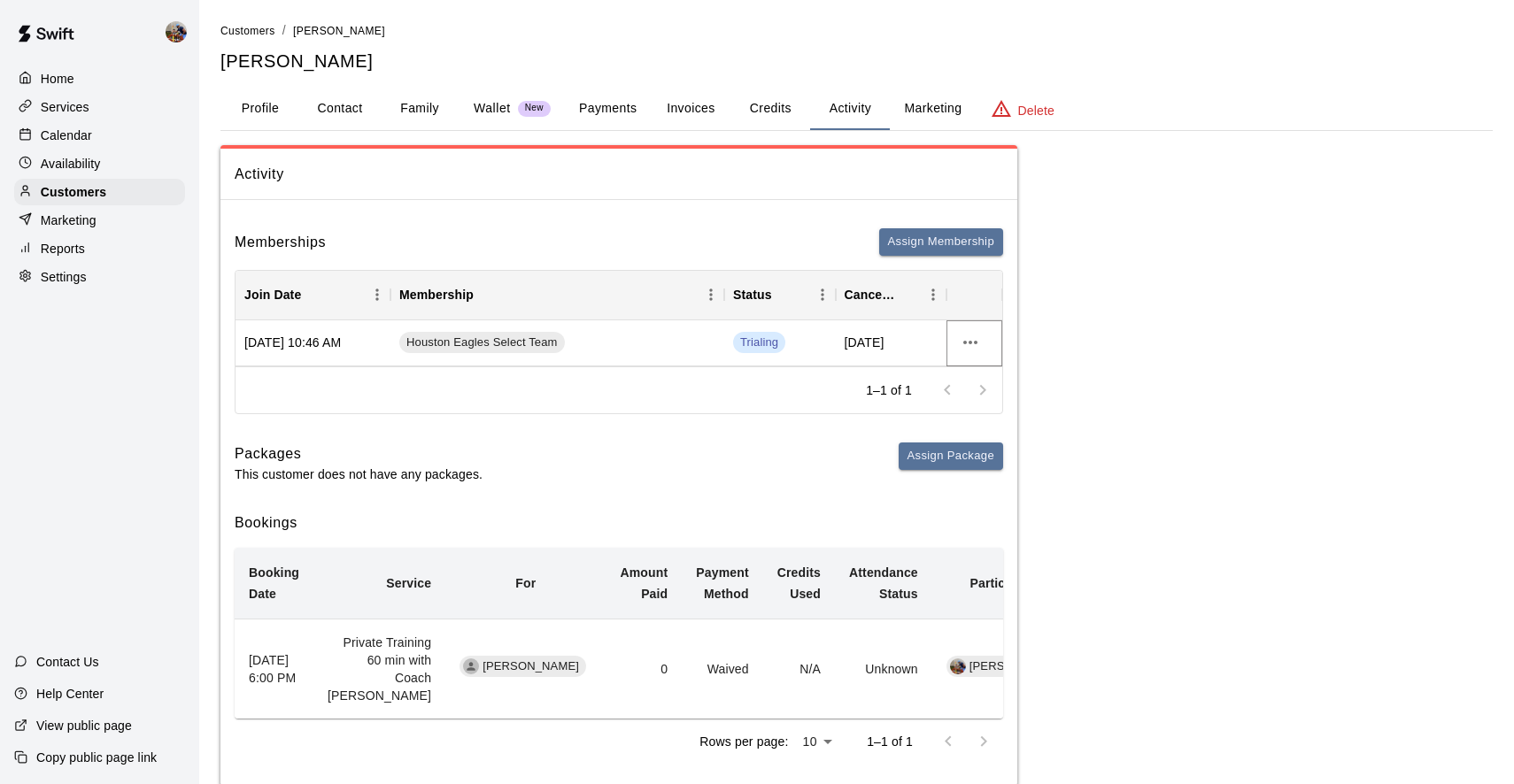
click at [976, 342] on icon "more actions" at bounding box center [970, 343] width 14 height 4
click at [661, 449] on div at bounding box center [757, 392] width 1514 height 784
click at [76, 106] on p "Services" at bounding box center [65, 106] width 48 height 17
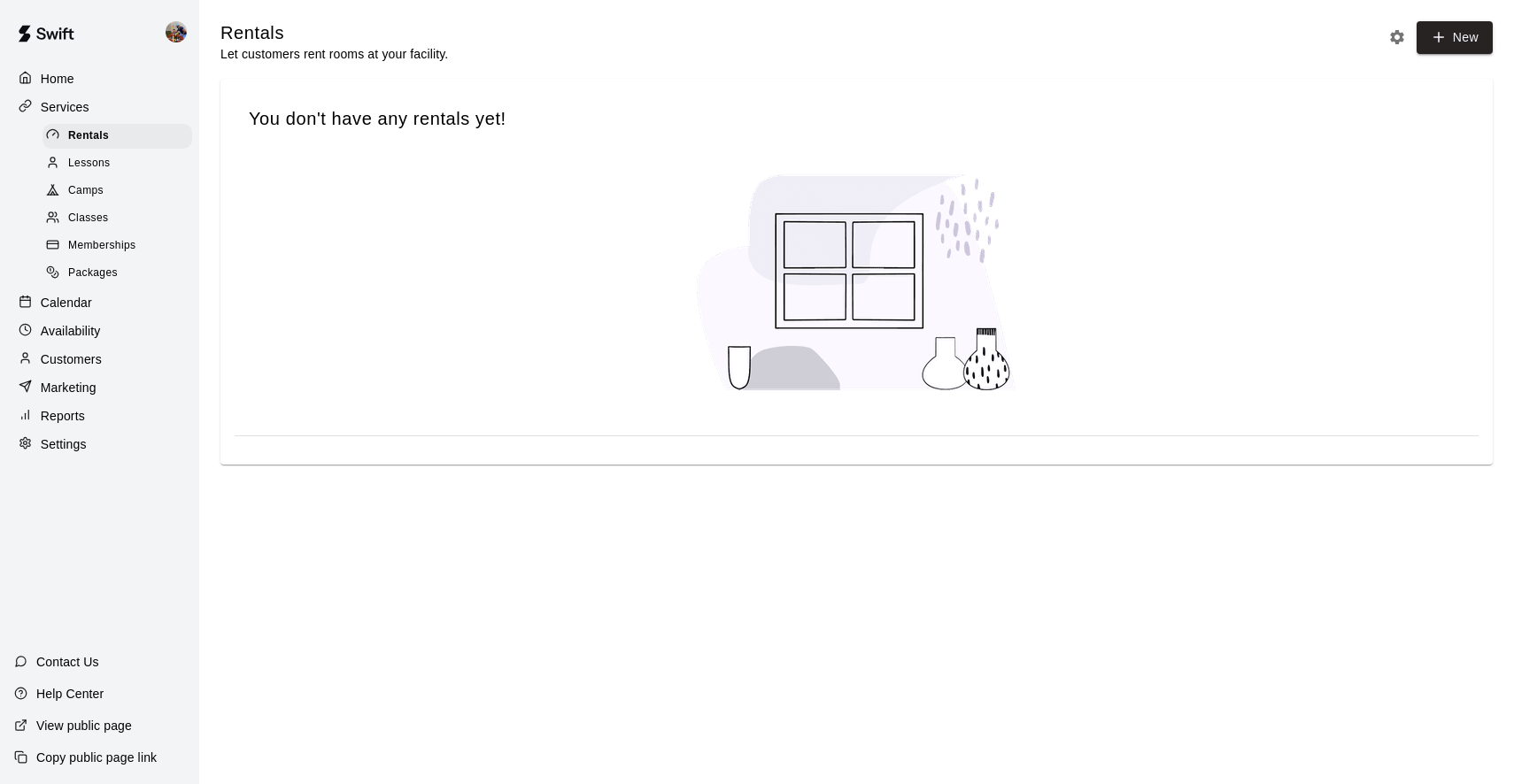
click at [103, 240] on span "Memberships" at bounding box center [102, 245] width 68 height 17
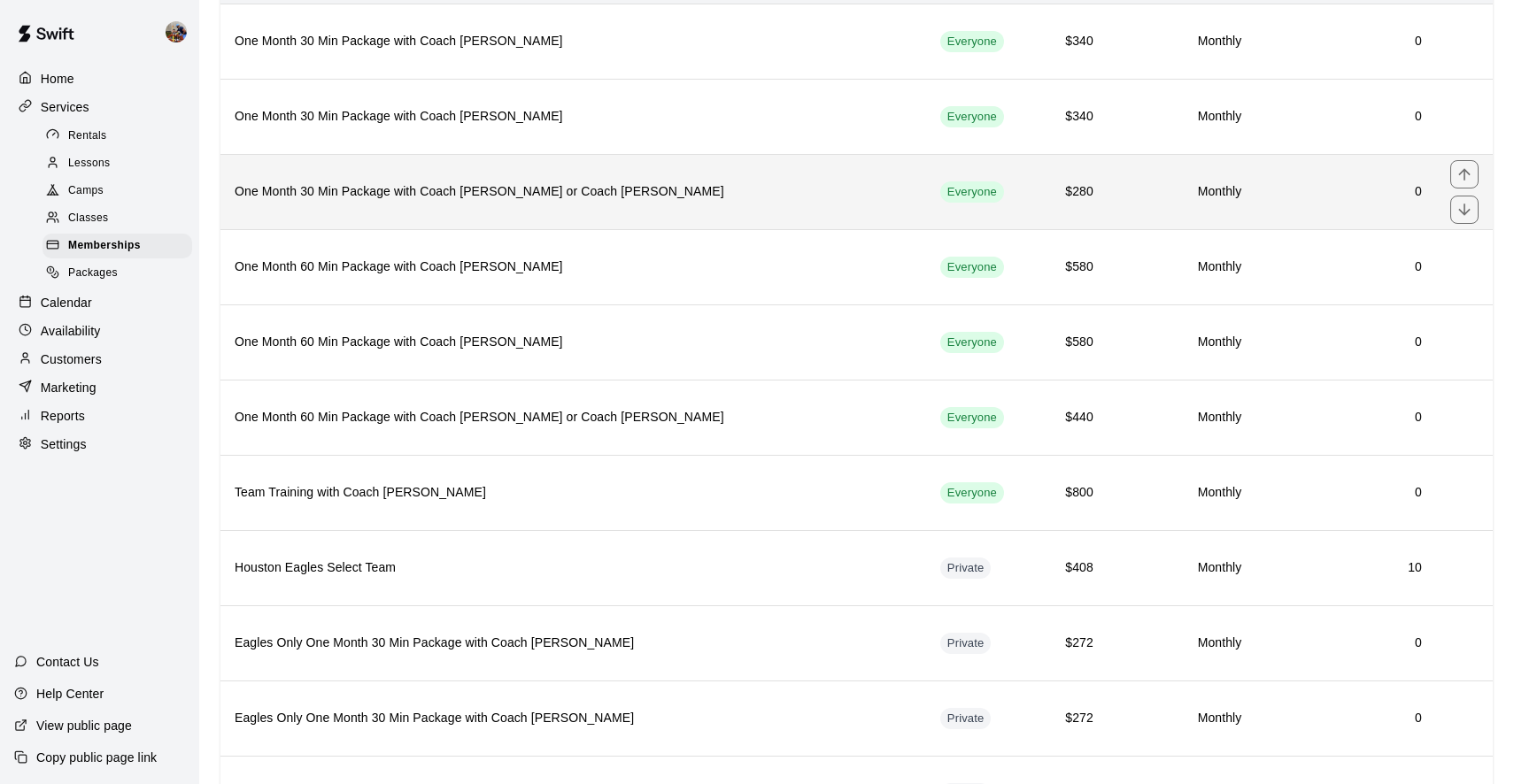
scroll to position [180, 0]
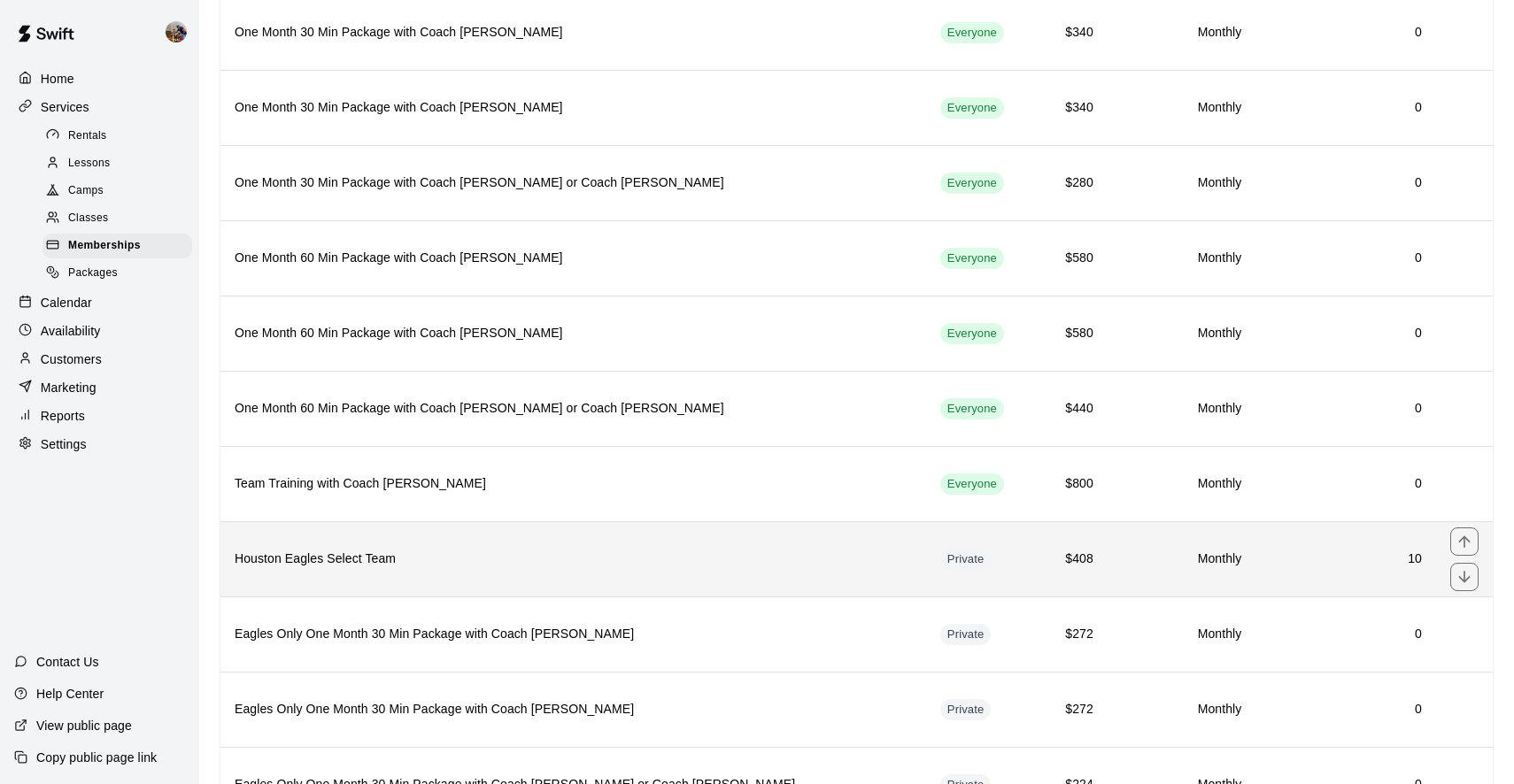
click at [357, 557] on h6 "Houston Eagles Select Team" at bounding box center [573, 559] width 677 height 19
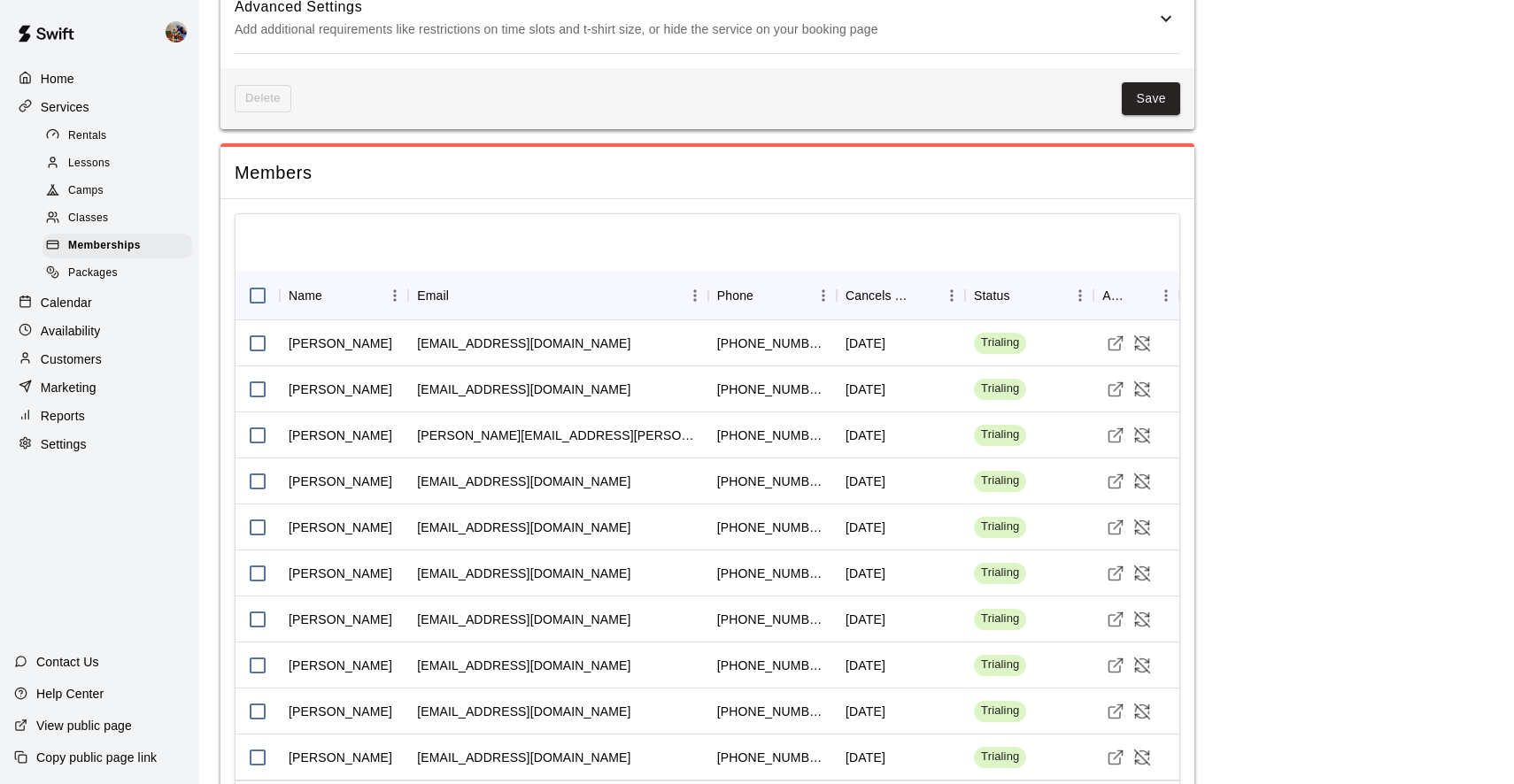
scroll to position [1972, 0]
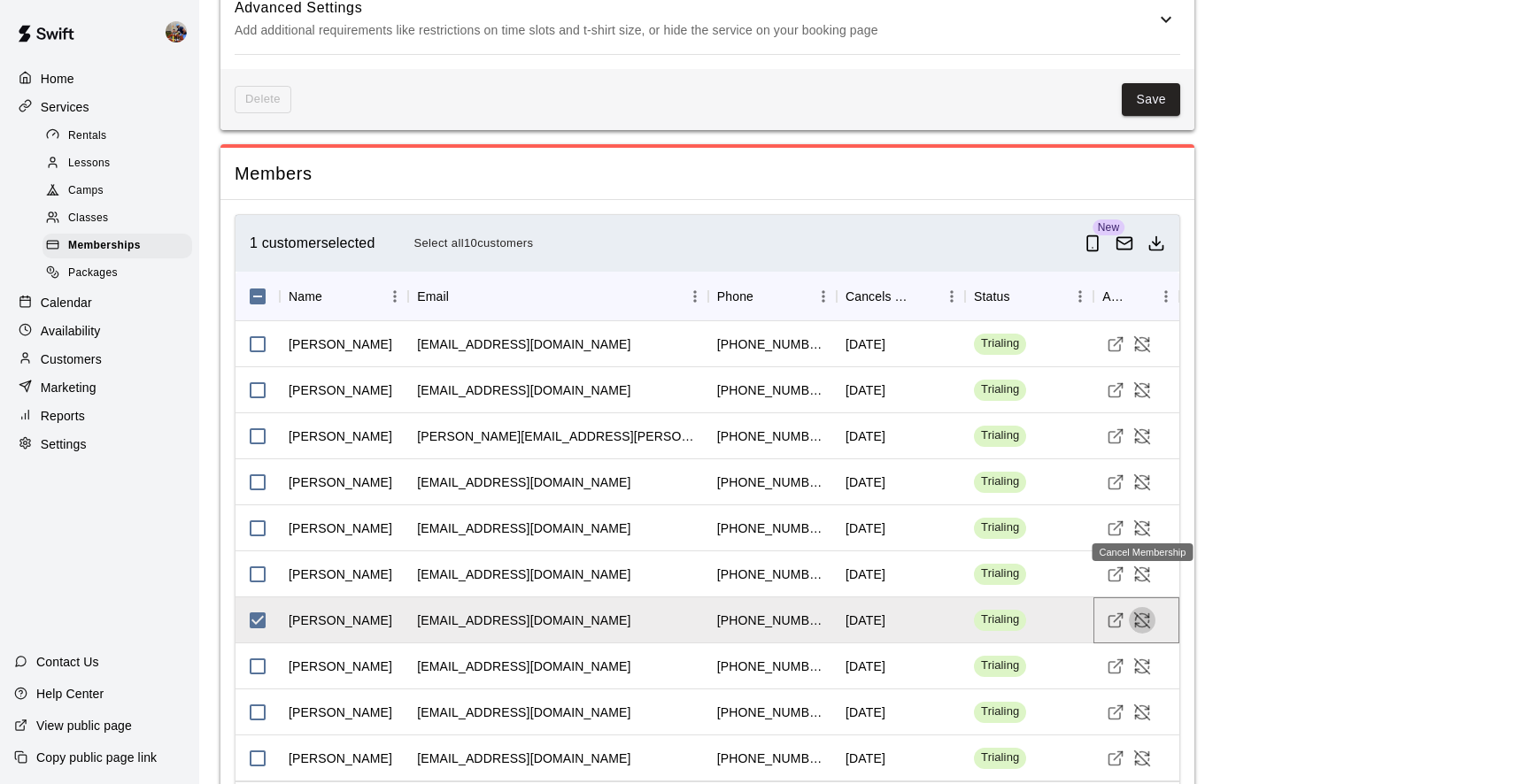
click at [1145, 612] on icon "Cancel Membership" at bounding box center [1142, 620] width 17 height 17
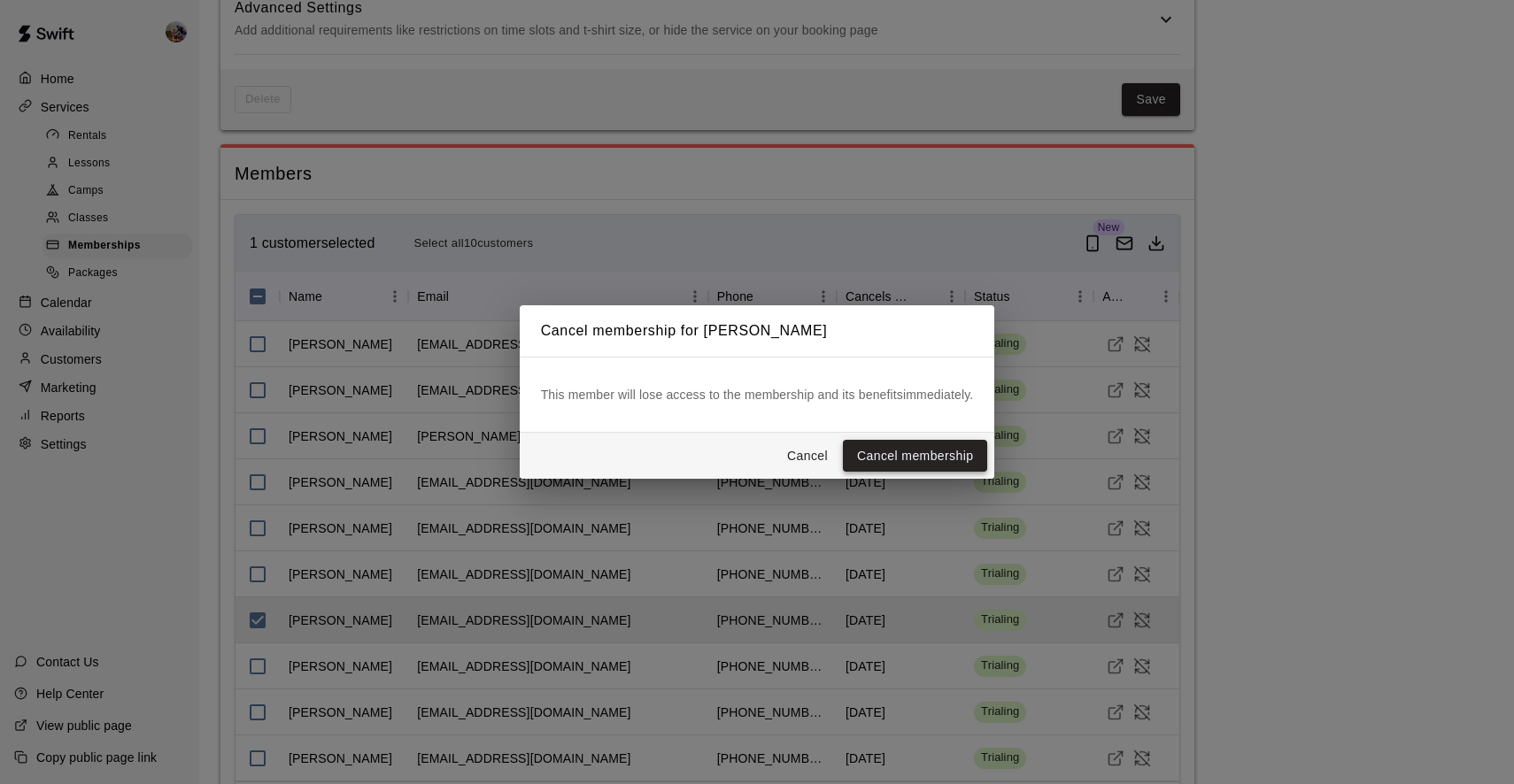
click at [885, 458] on button "Cancel membership" at bounding box center [915, 456] width 145 height 33
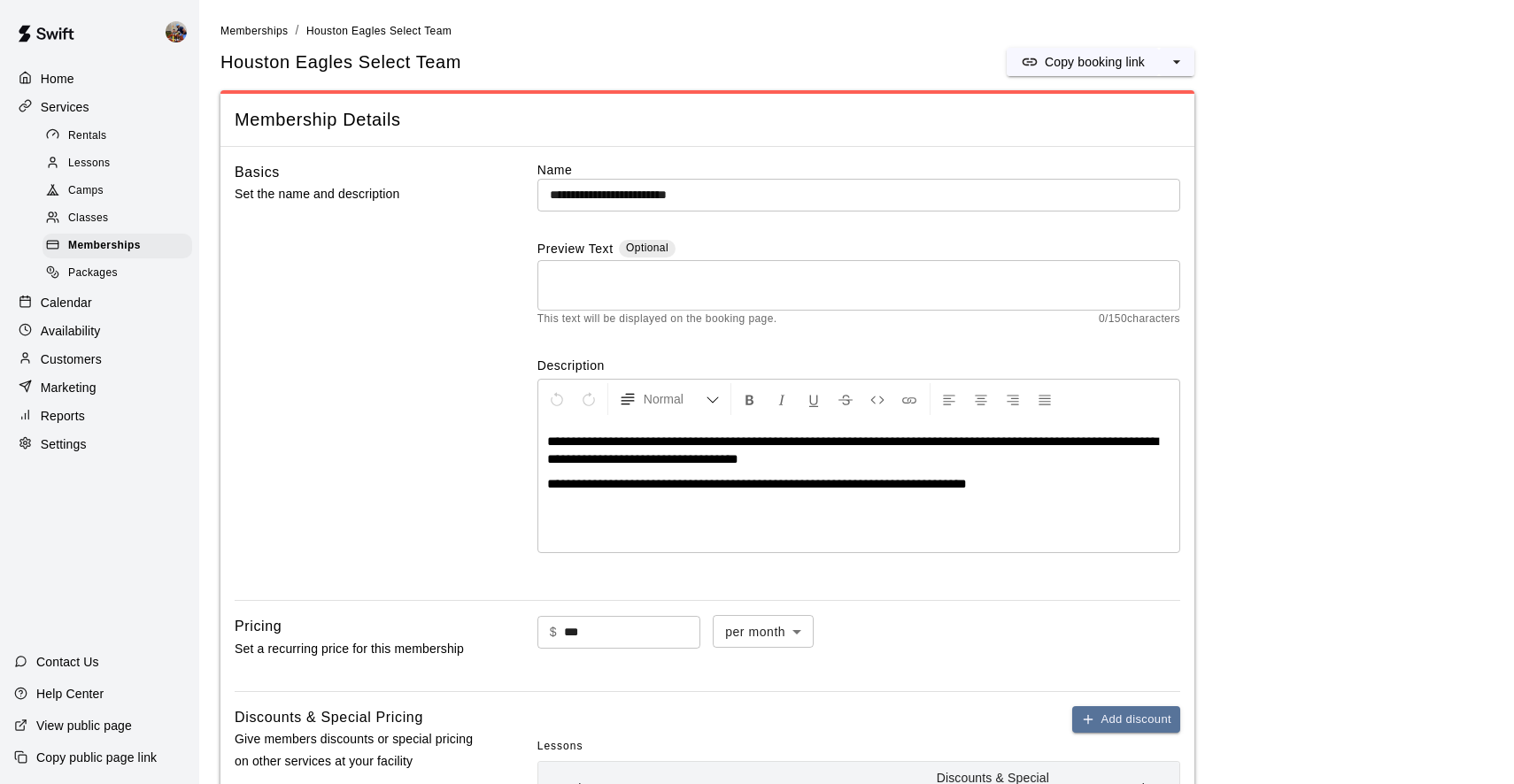
click at [70, 354] on p "Customers" at bounding box center [71, 359] width 61 height 17
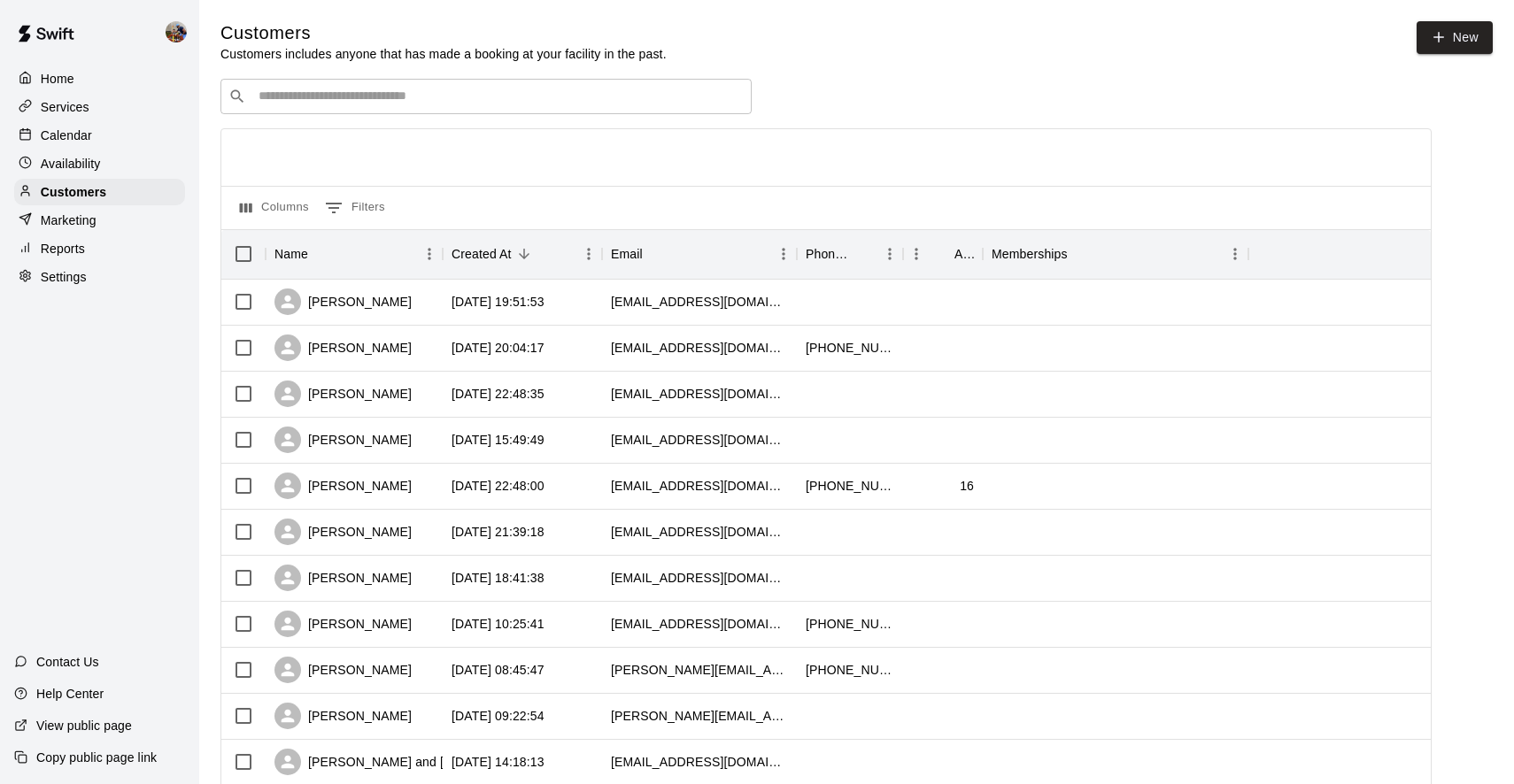
click at [392, 102] on input "Search customers by name or email" at bounding box center [499, 96] width 490 height 17
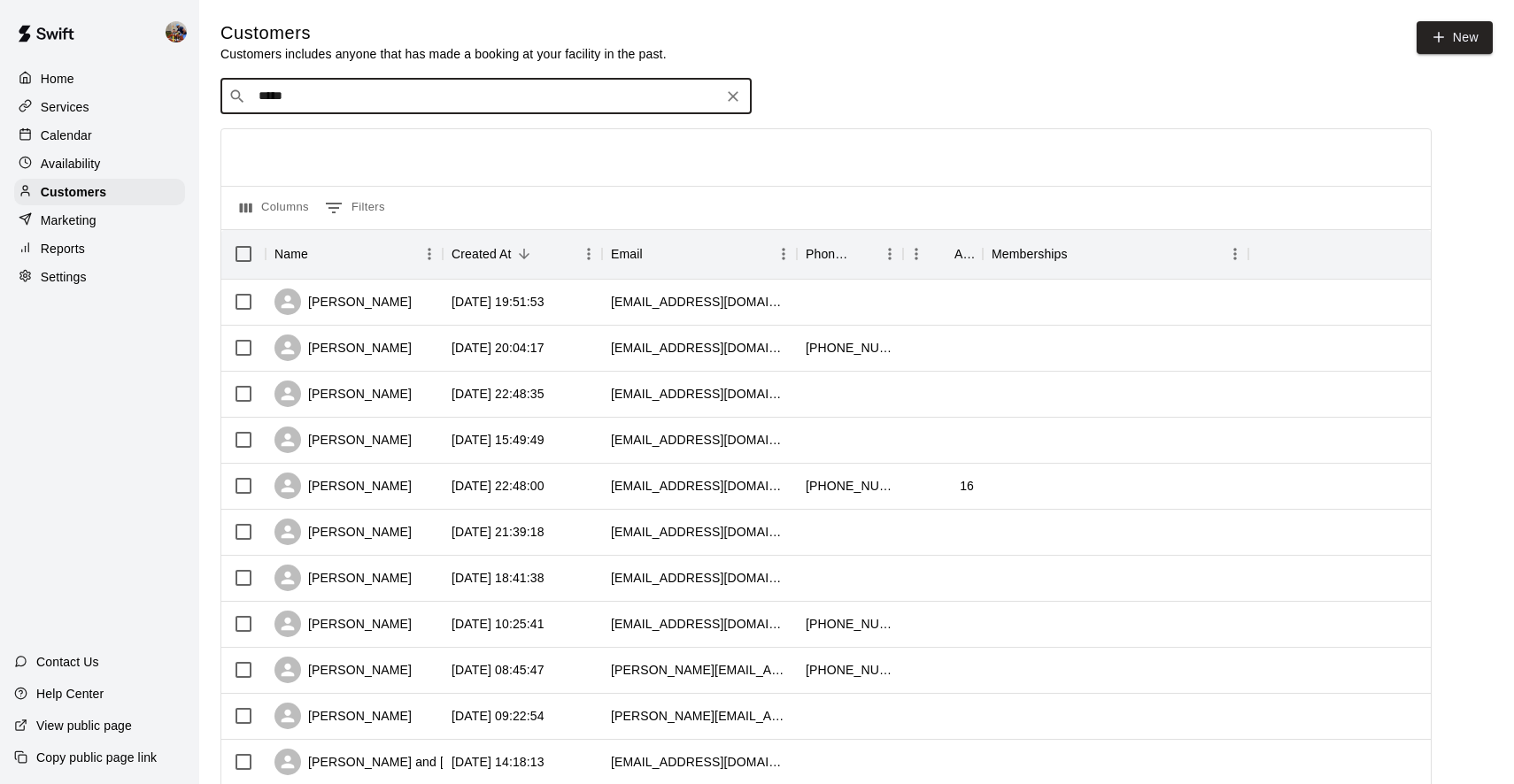
type input "******"
click at [297, 134] on p "[PERSON_NAME]" at bounding box center [324, 133] width 108 height 18
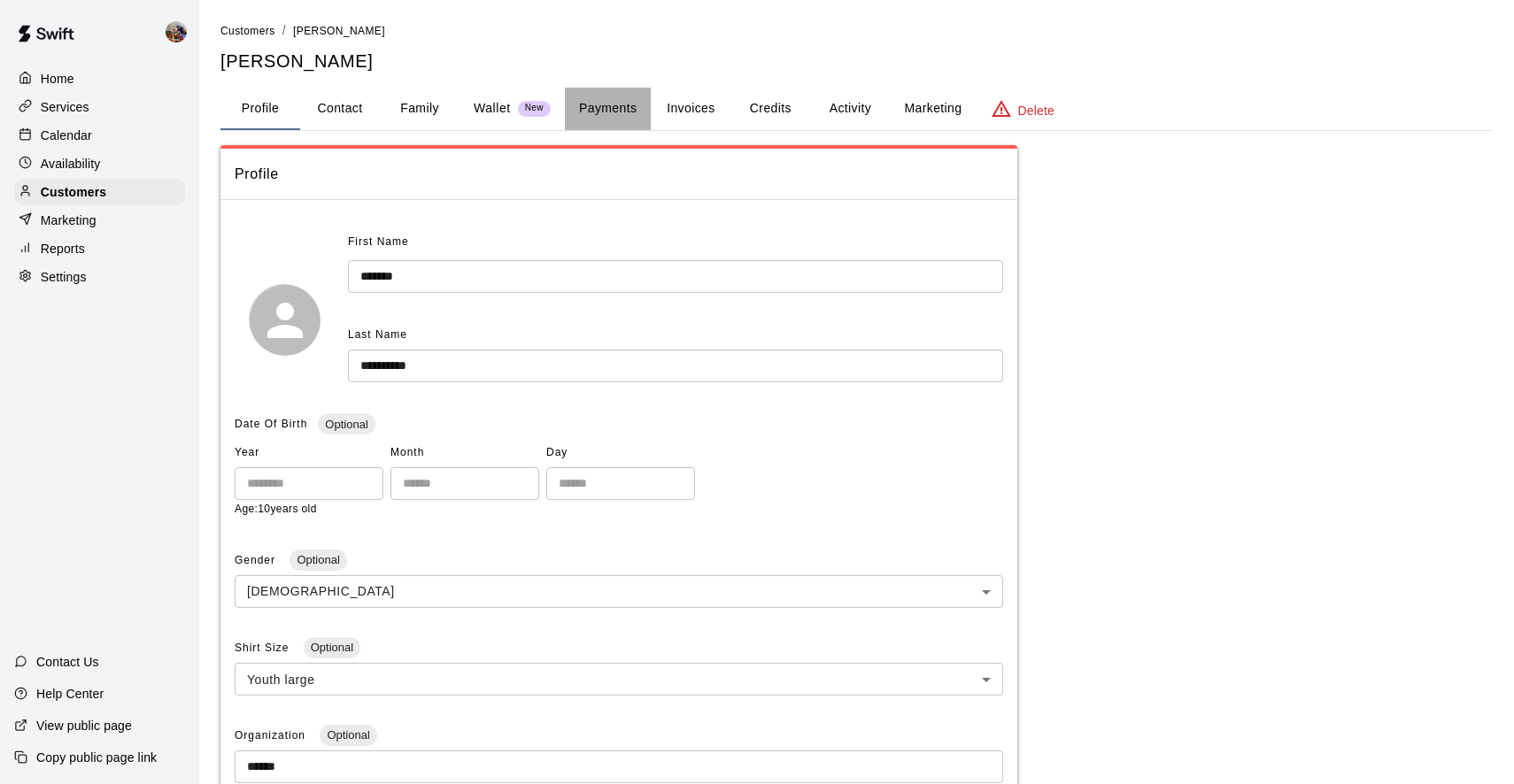
click at [623, 108] on button "Payments" at bounding box center [607, 109] width 86 height 42
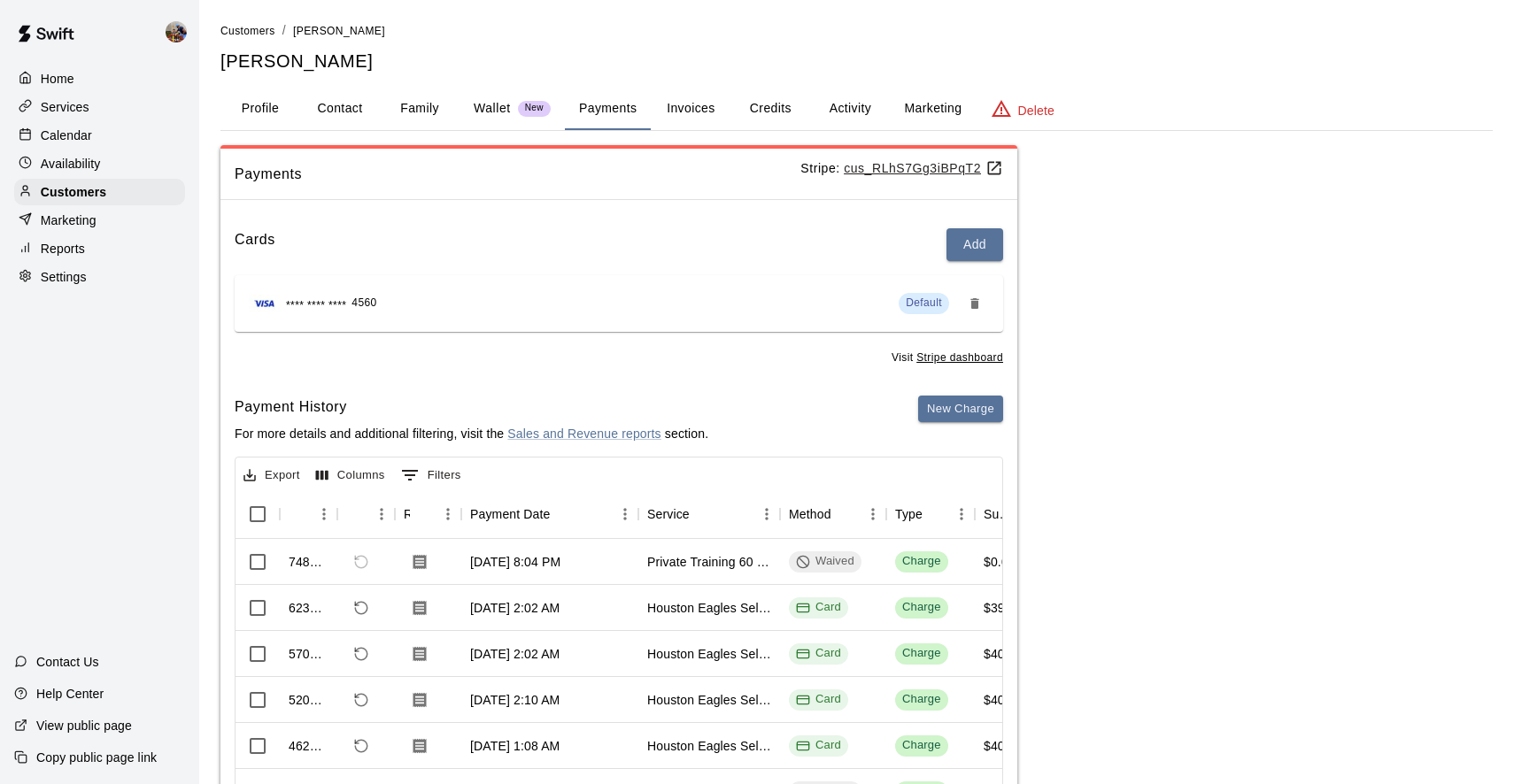
click at [853, 99] on button "Activity" at bounding box center [849, 109] width 80 height 42
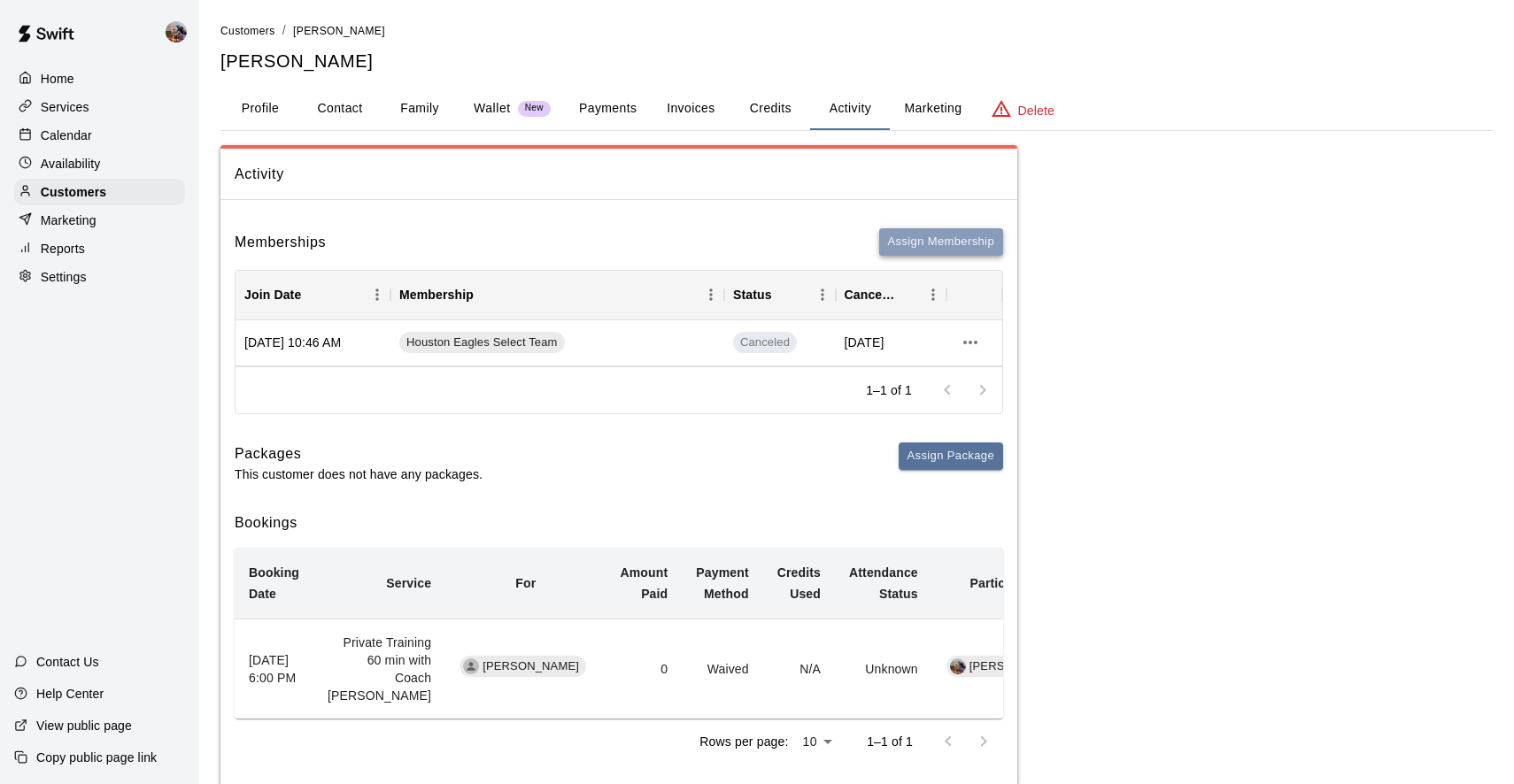
click at [936, 241] on button "Assign Membership" at bounding box center [940, 242] width 123 height 27
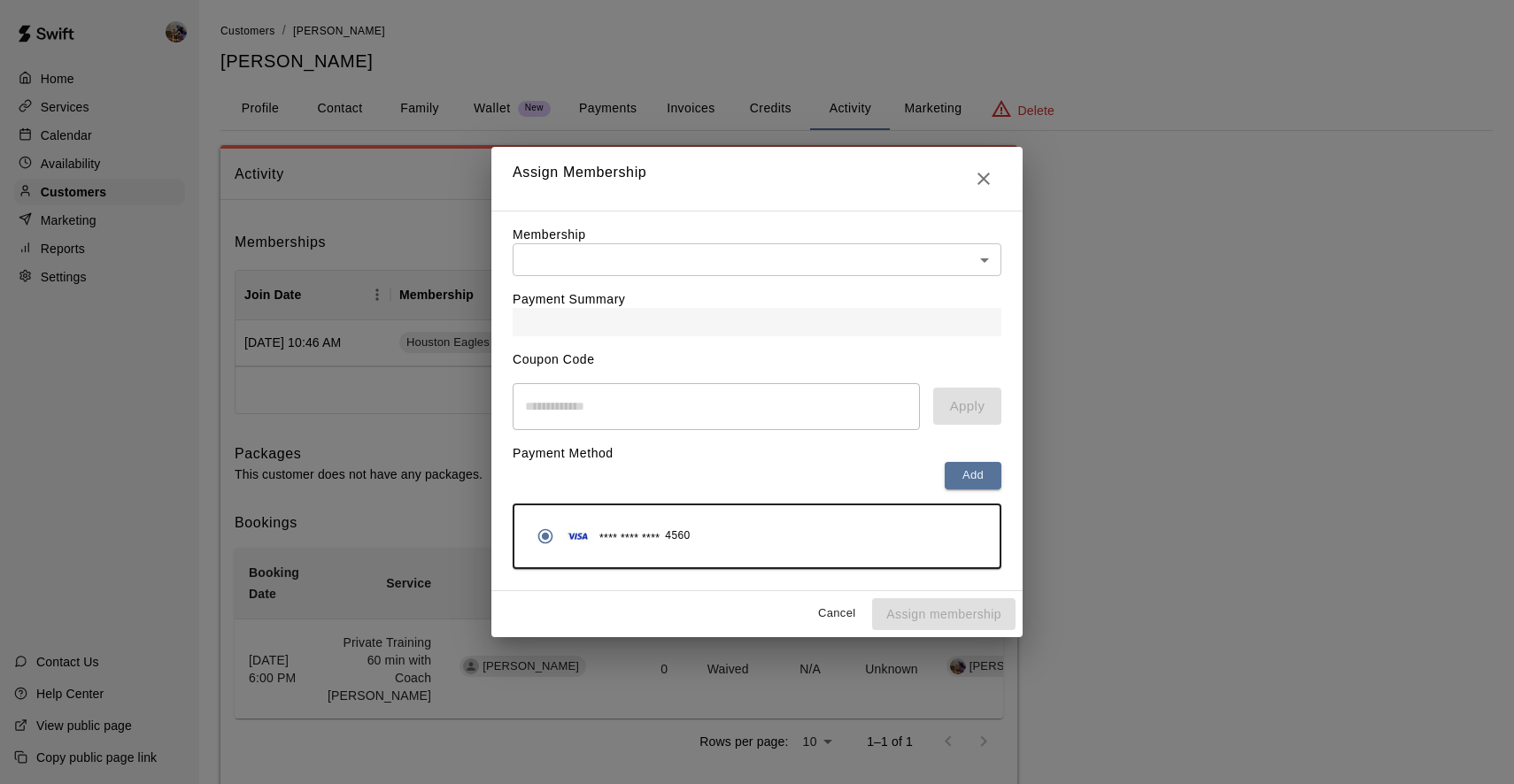
click at [685, 261] on body "Home Services Calendar Availability Customers Marketing Reports Settings Contac…" at bounding box center [757, 411] width 1514 height 822
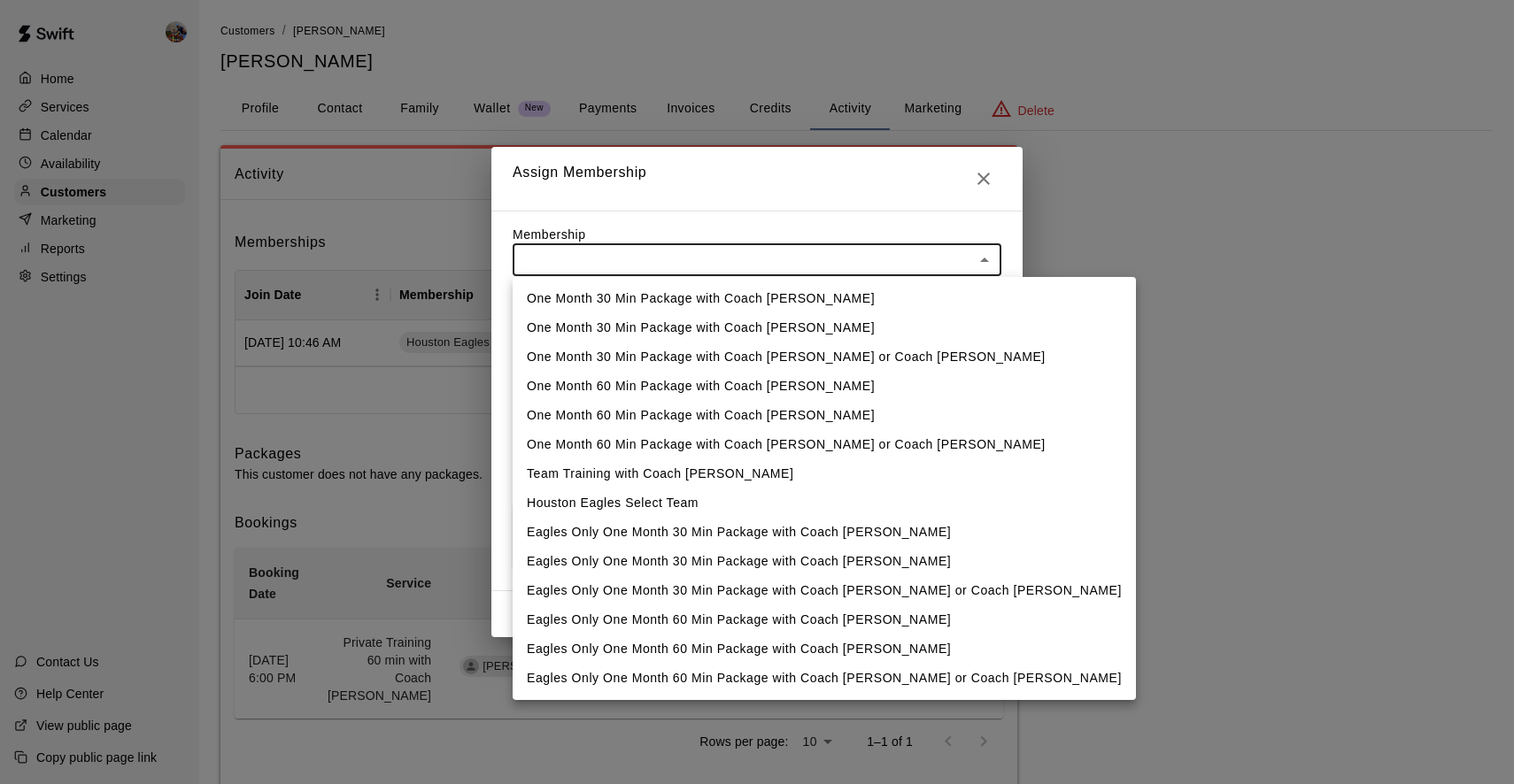
click at [669, 500] on li "Houston Eagles Select Team" at bounding box center [823, 503] width 623 height 29
type input "**********"
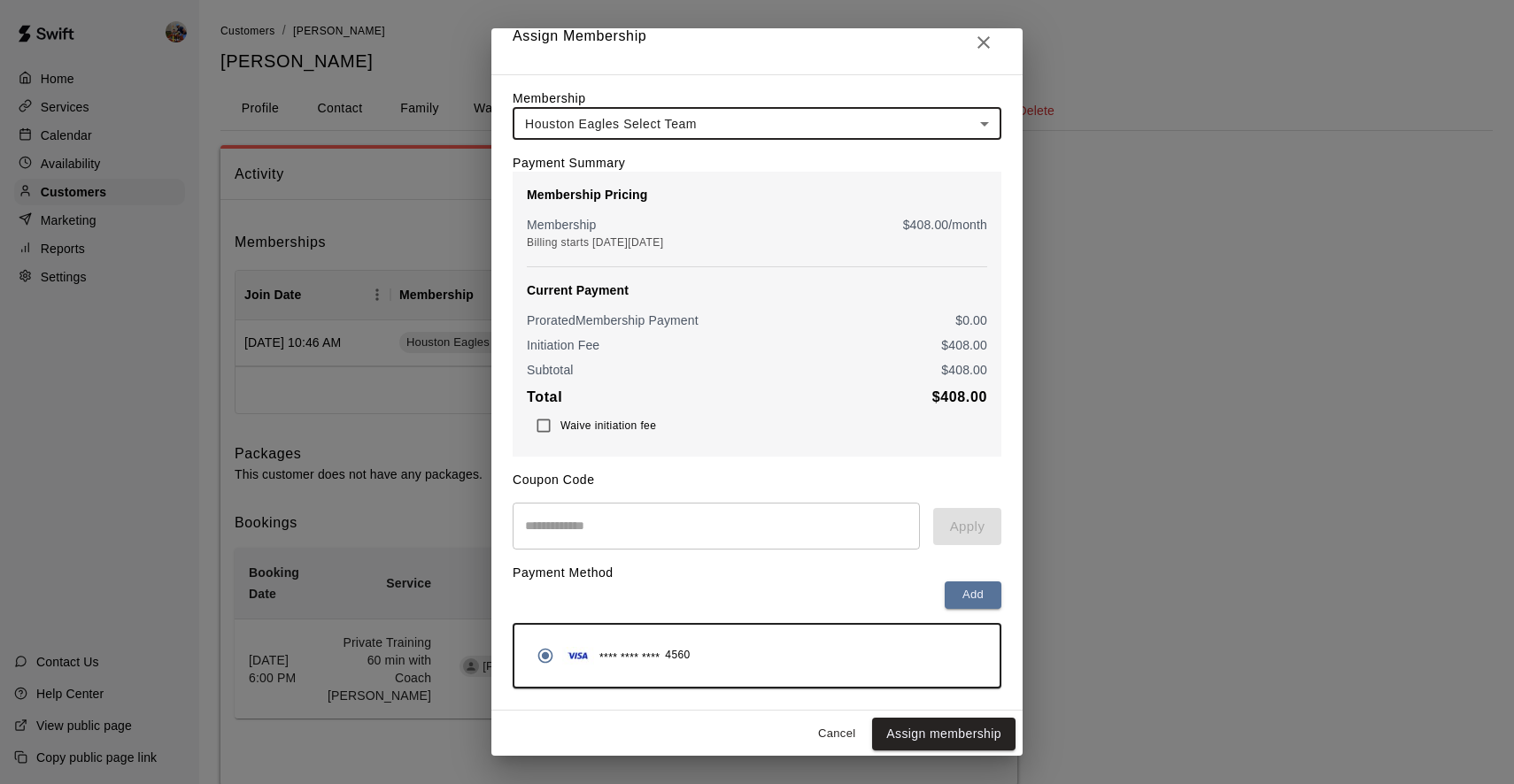
scroll to position [16, 0]
click at [912, 735] on button "Assign membership" at bounding box center [943, 736] width 144 height 33
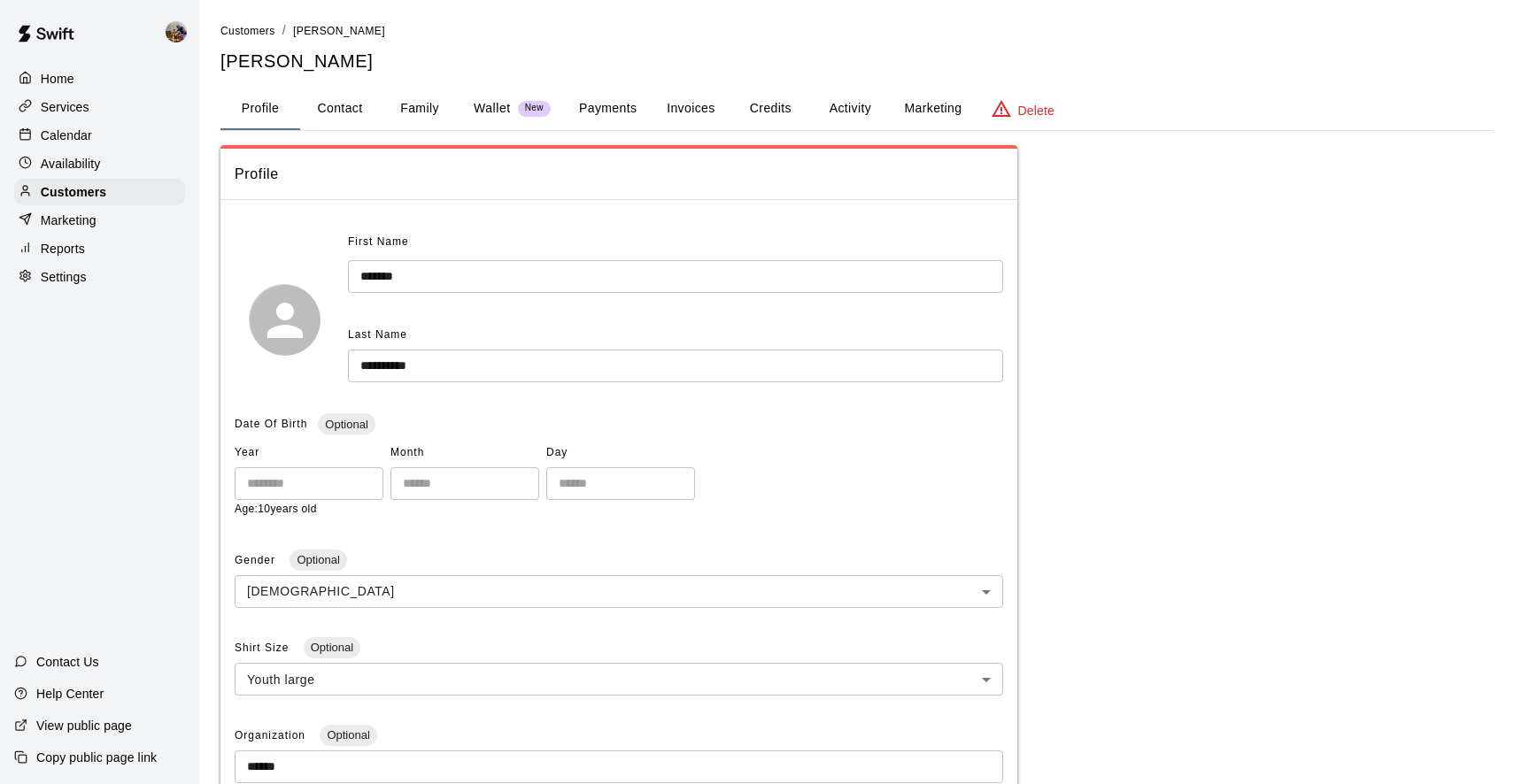
click at [854, 113] on button "Activity" at bounding box center [849, 109] width 80 height 42
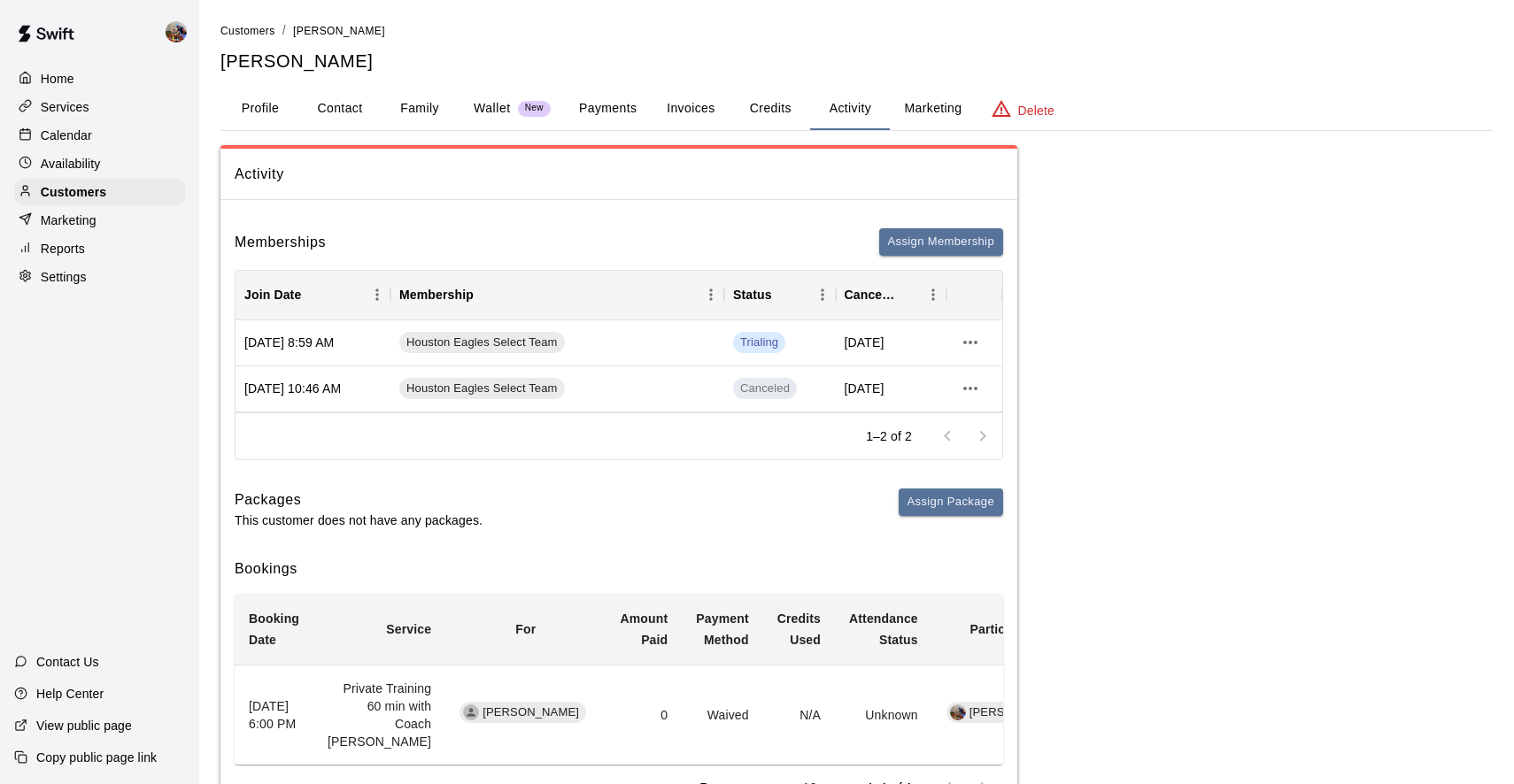
click at [614, 103] on button "Payments" at bounding box center [607, 109] width 86 height 42
